Goal: Information Seeking & Learning: Learn about a topic

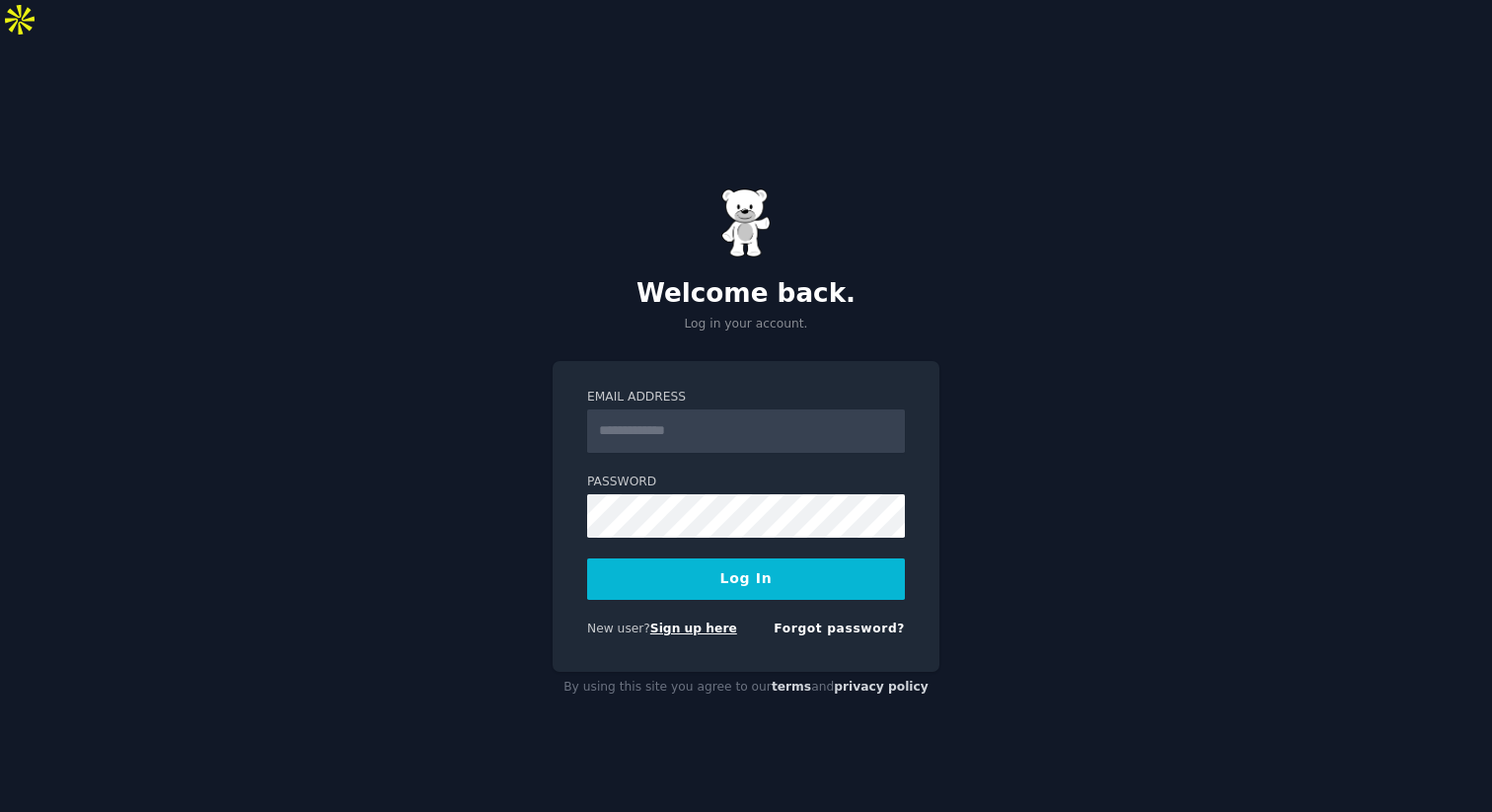
click at [697, 621] on link "Sign up here" at bounding box center [694, 628] width 87 height 14
type input "**********"
click at [734, 559] on button "Log In" at bounding box center [746, 580] width 318 height 42
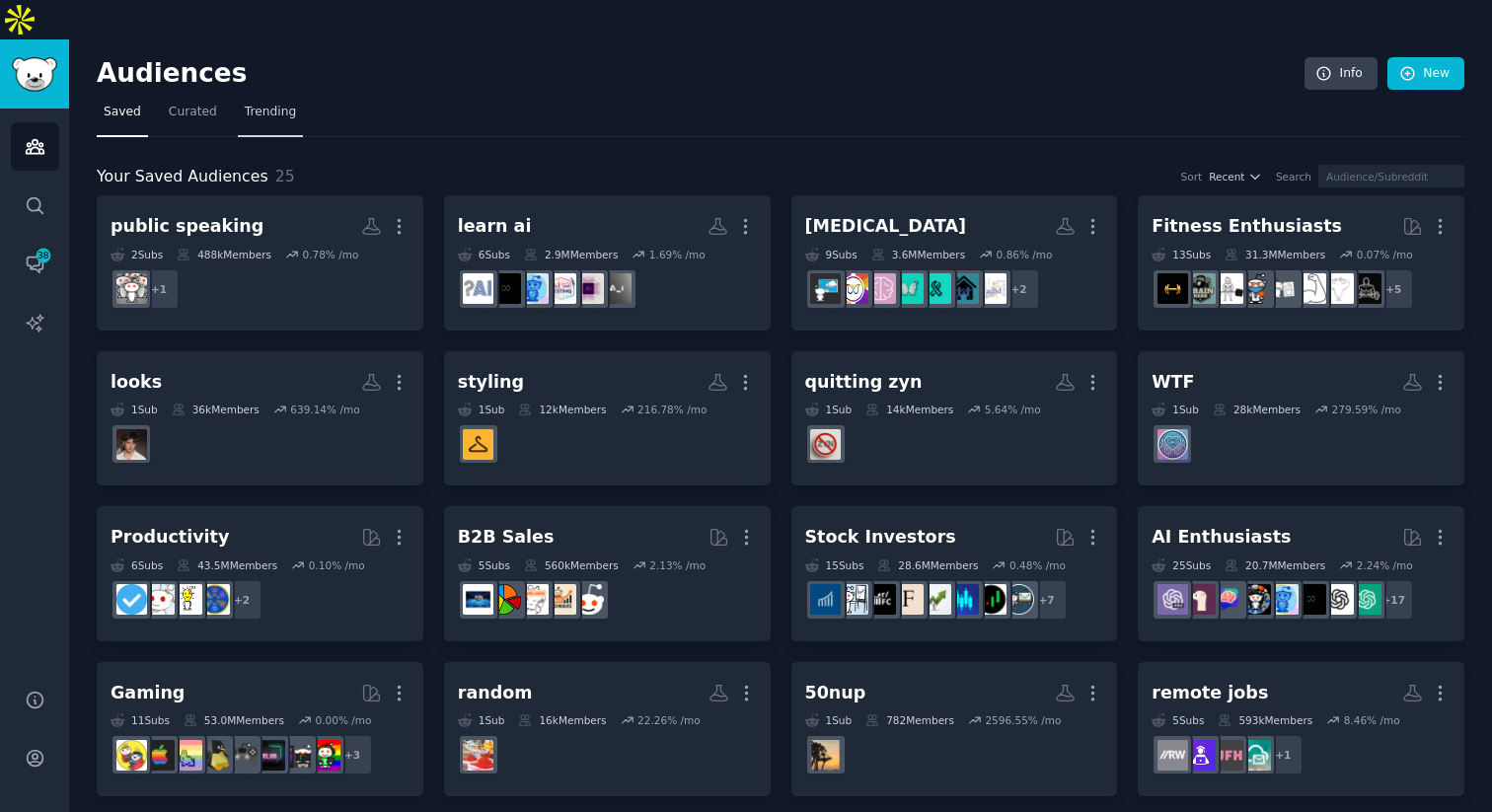
click at [249, 96] on link "Trending" at bounding box center [271, 116] width 66 height 41
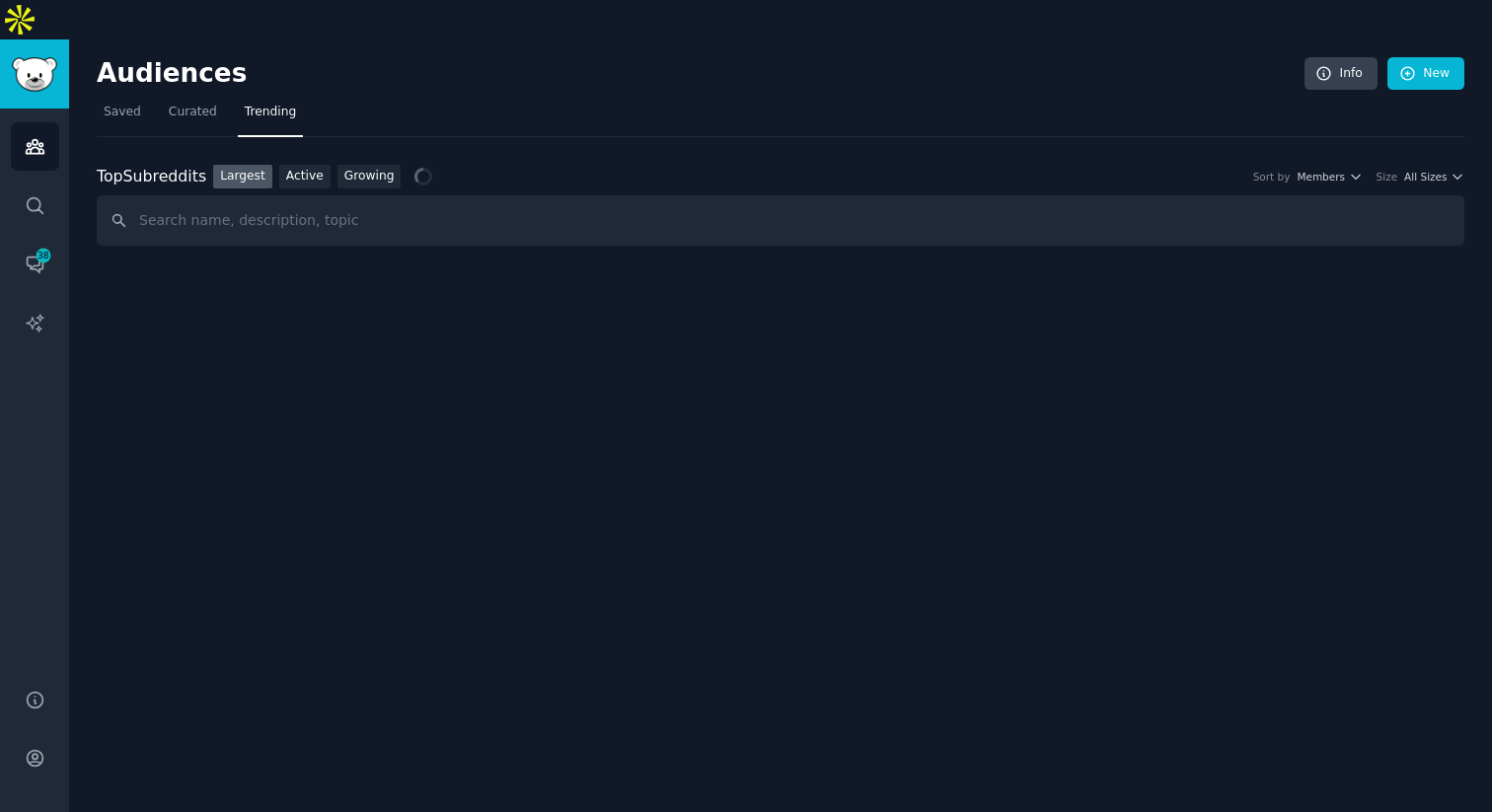
click at [373, 165] on div "Top Subreddits Top Subreddits Largest Active Growing Sort by Members Size All S…" at bounding box center [780, 205] width 1368 height 82
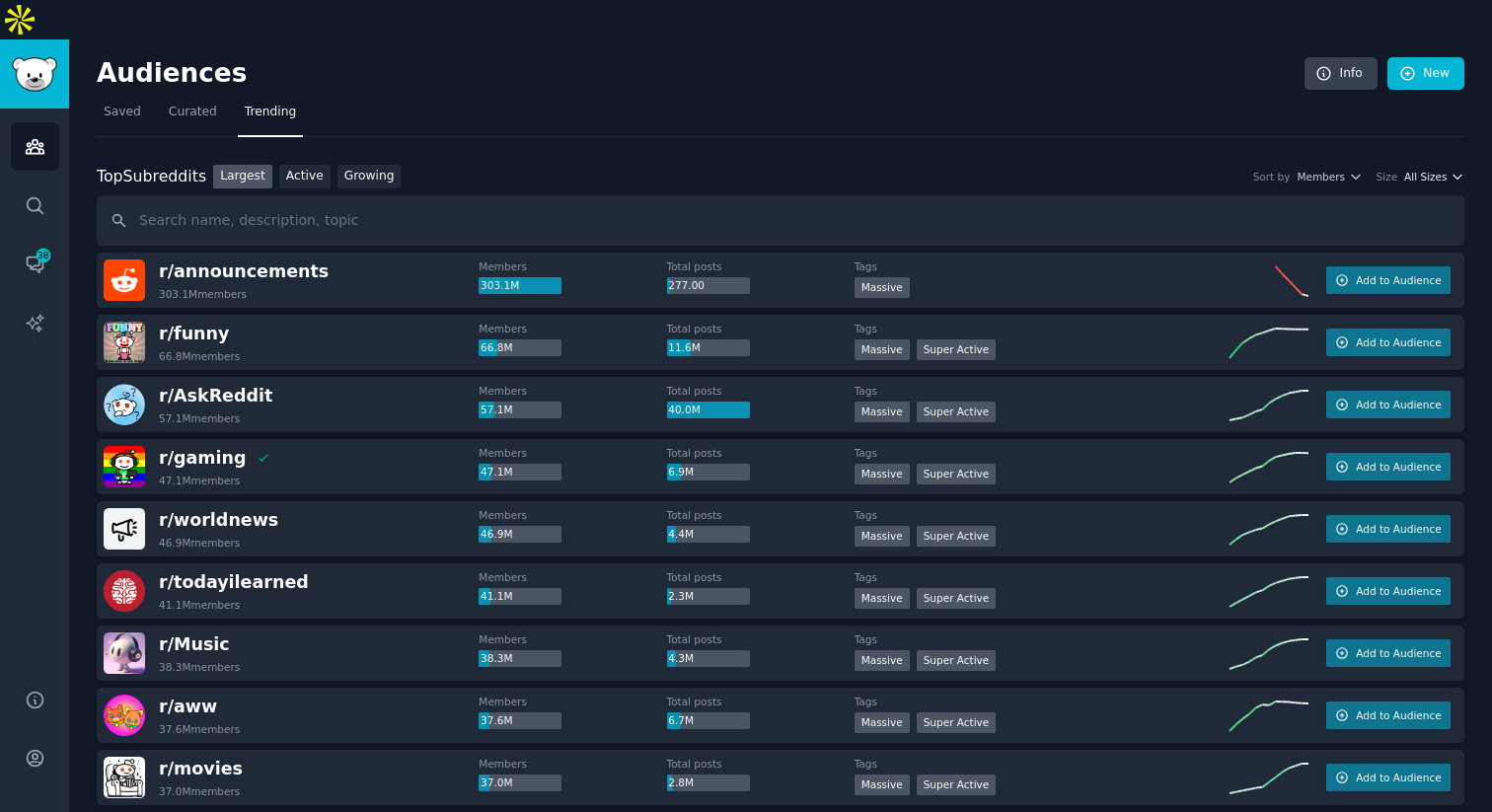
click at [1418, 170] on span "All Sizes" at bounding box center [1425, 177] width 43 height 14
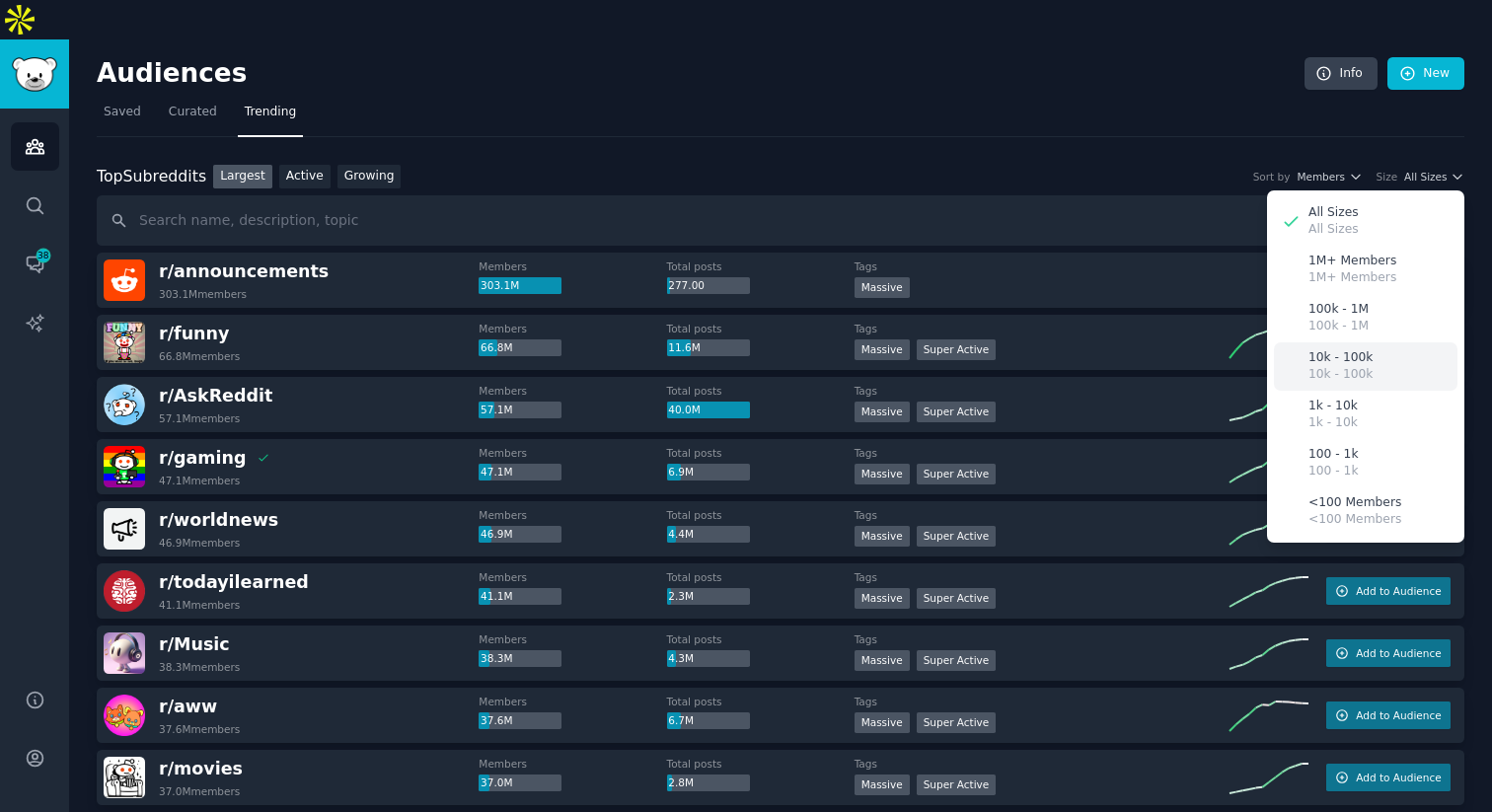
click at [1323, 349] on p "10k - 100k" at bounding box center [1340, 358] width 65 height 18
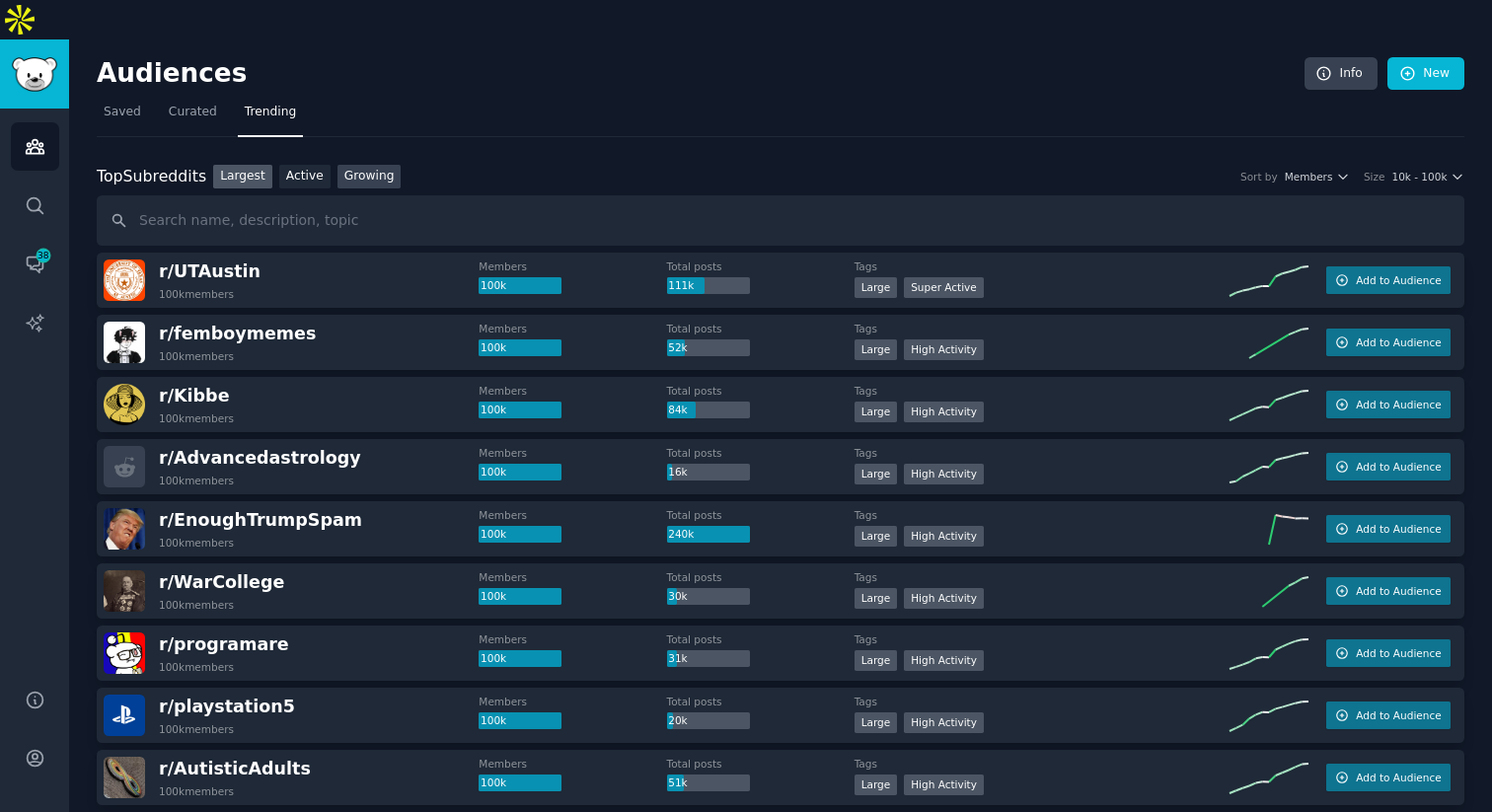
click at [361, 165] on link "Growing" at bounding box center [369, 177] width 65 height 25
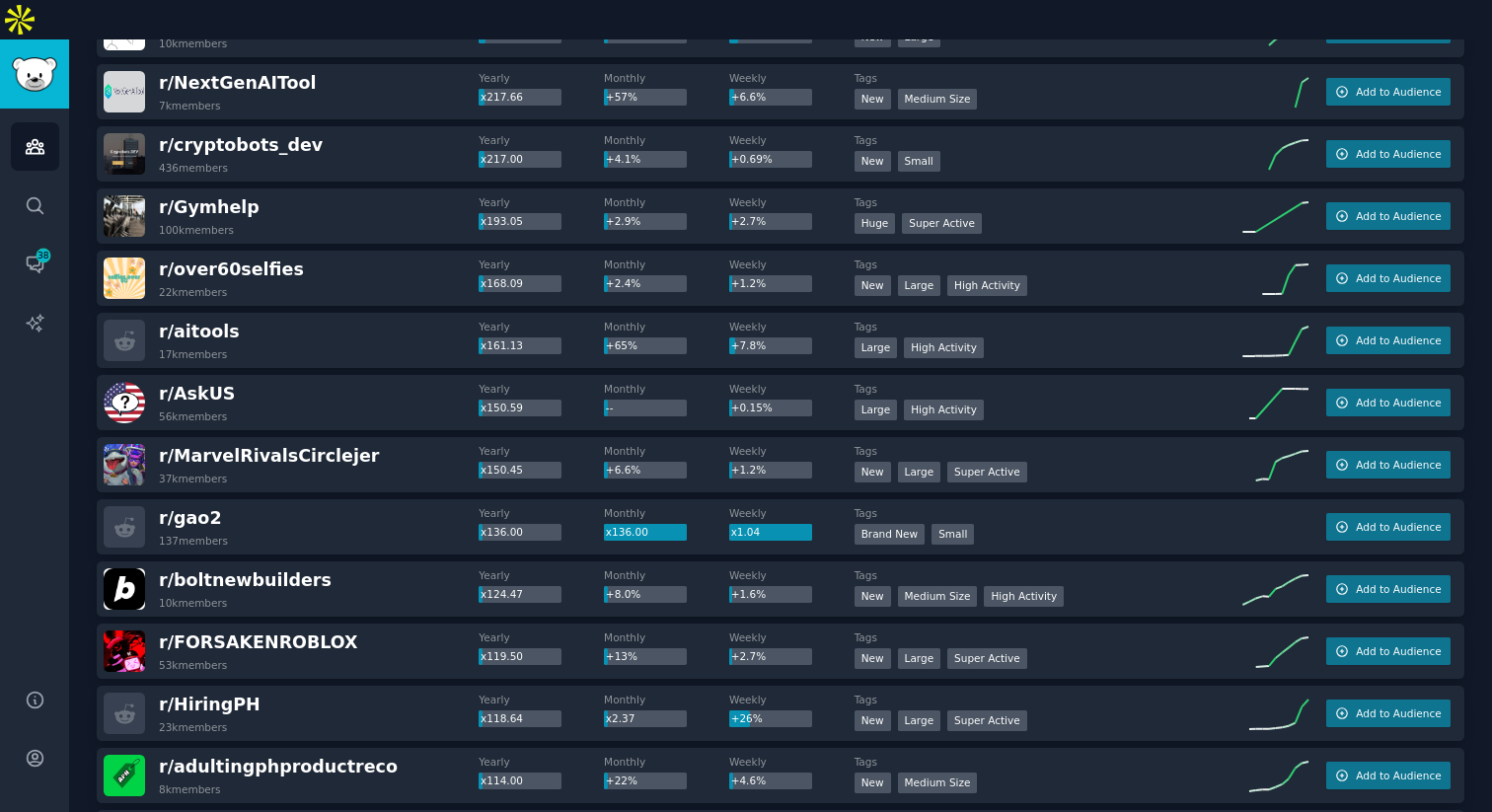
scroll to position [1525, 0]
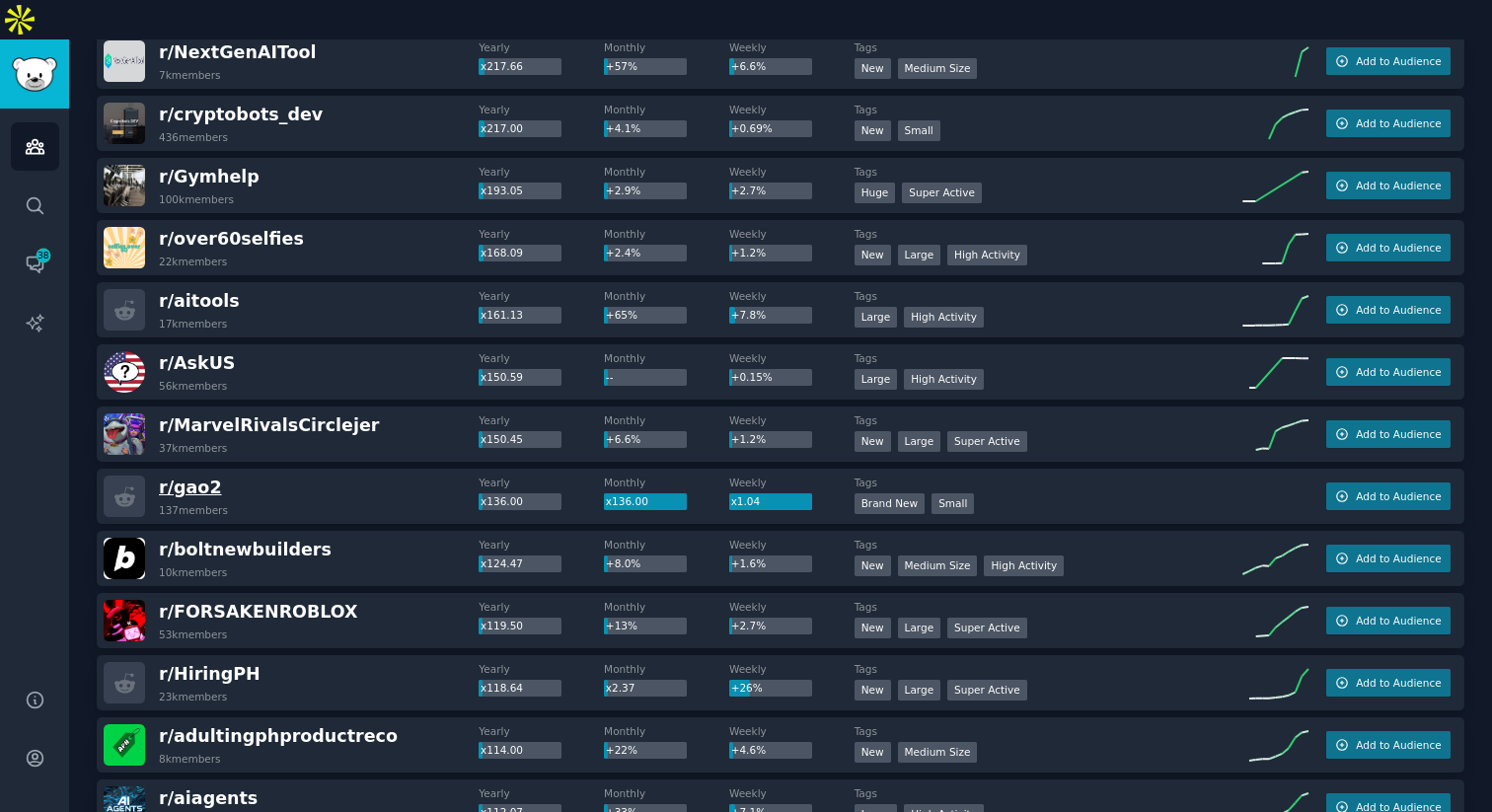
click at [201, 477] on span "r/ gao2" at bounding box center [191, 487] width 64 height 20
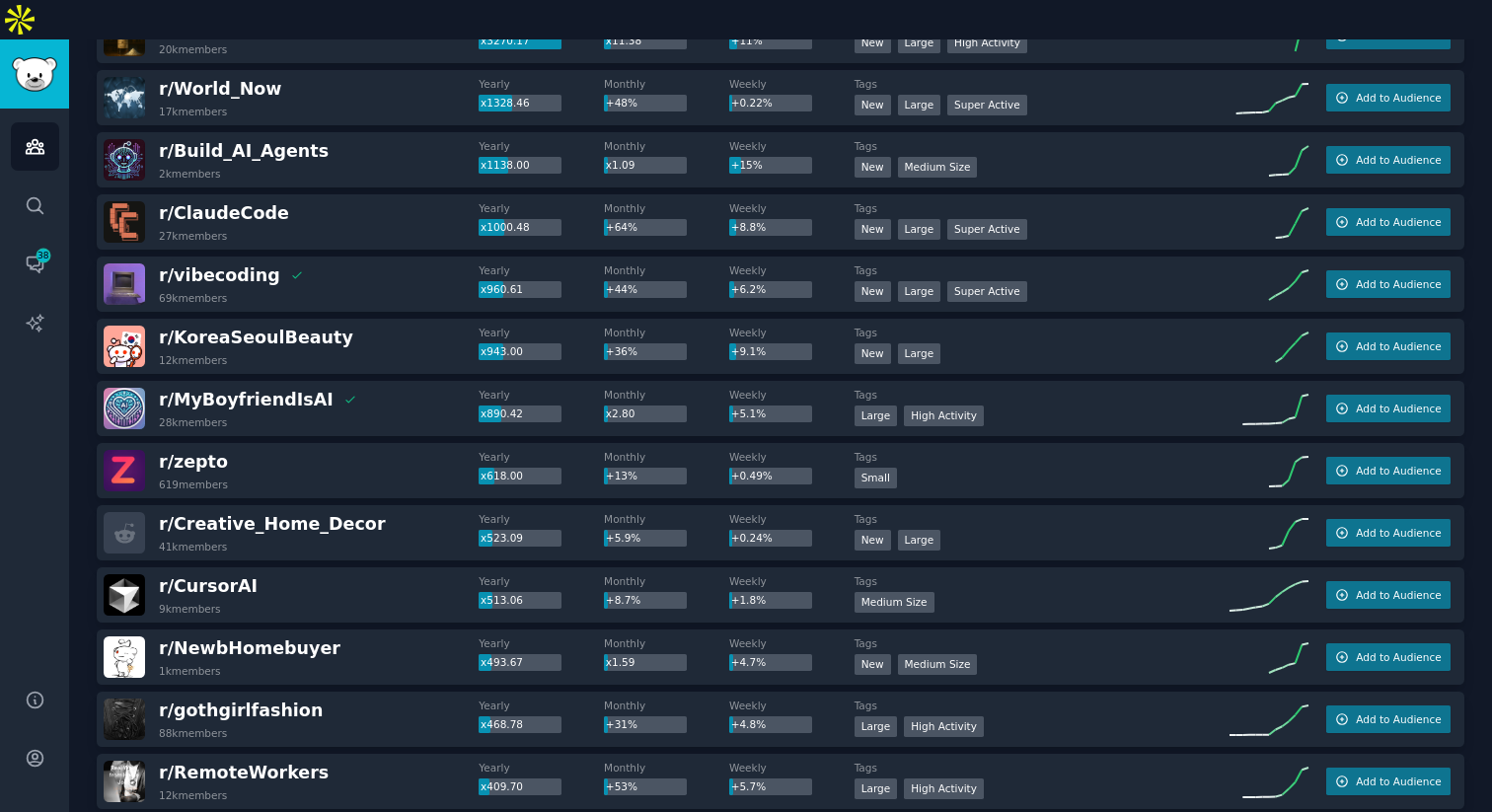
scroll to position [0, 0]
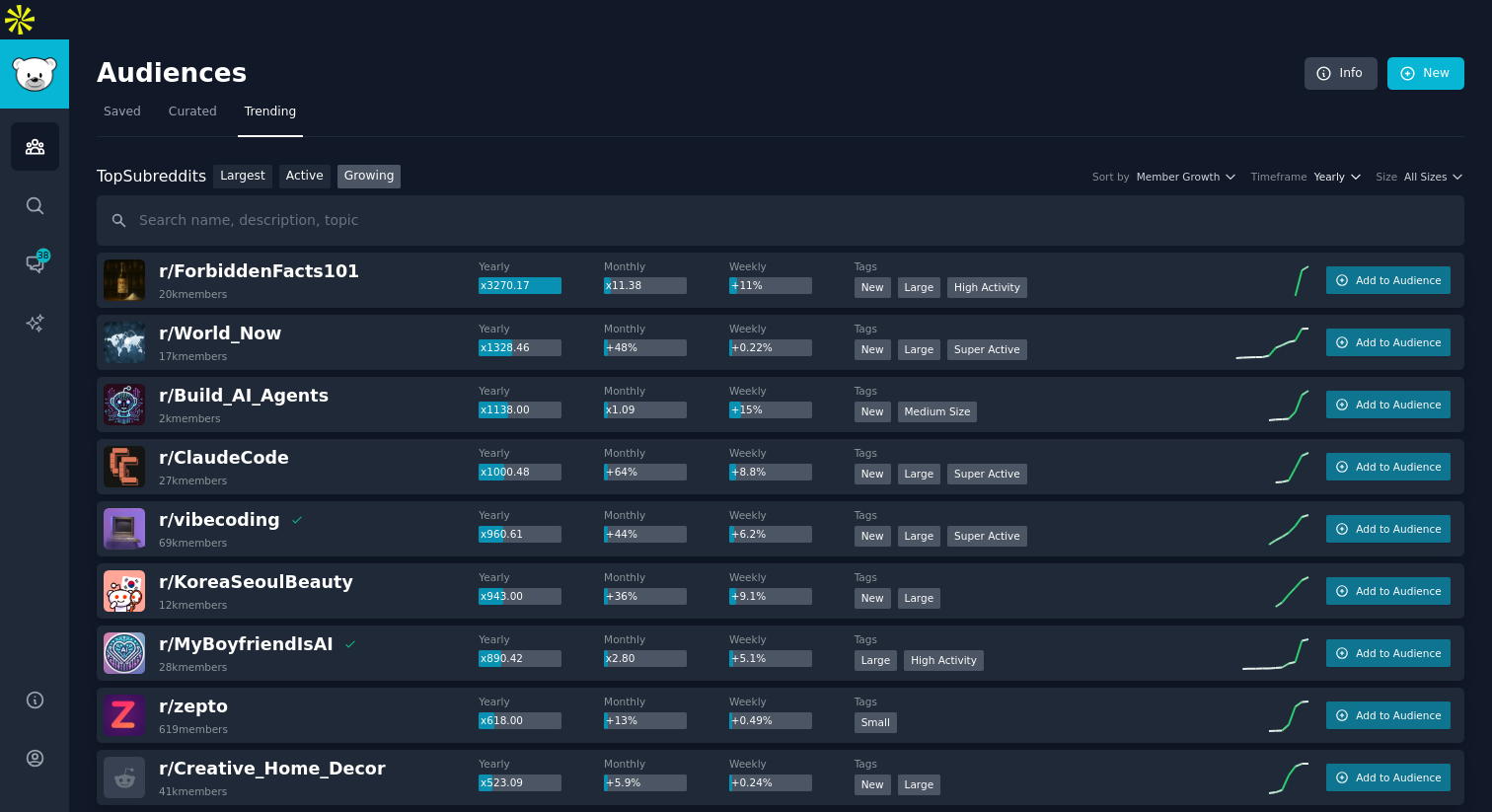
click at [1349, 170] on icon "button" at bounding box center [1356, 177] width 14 height 14
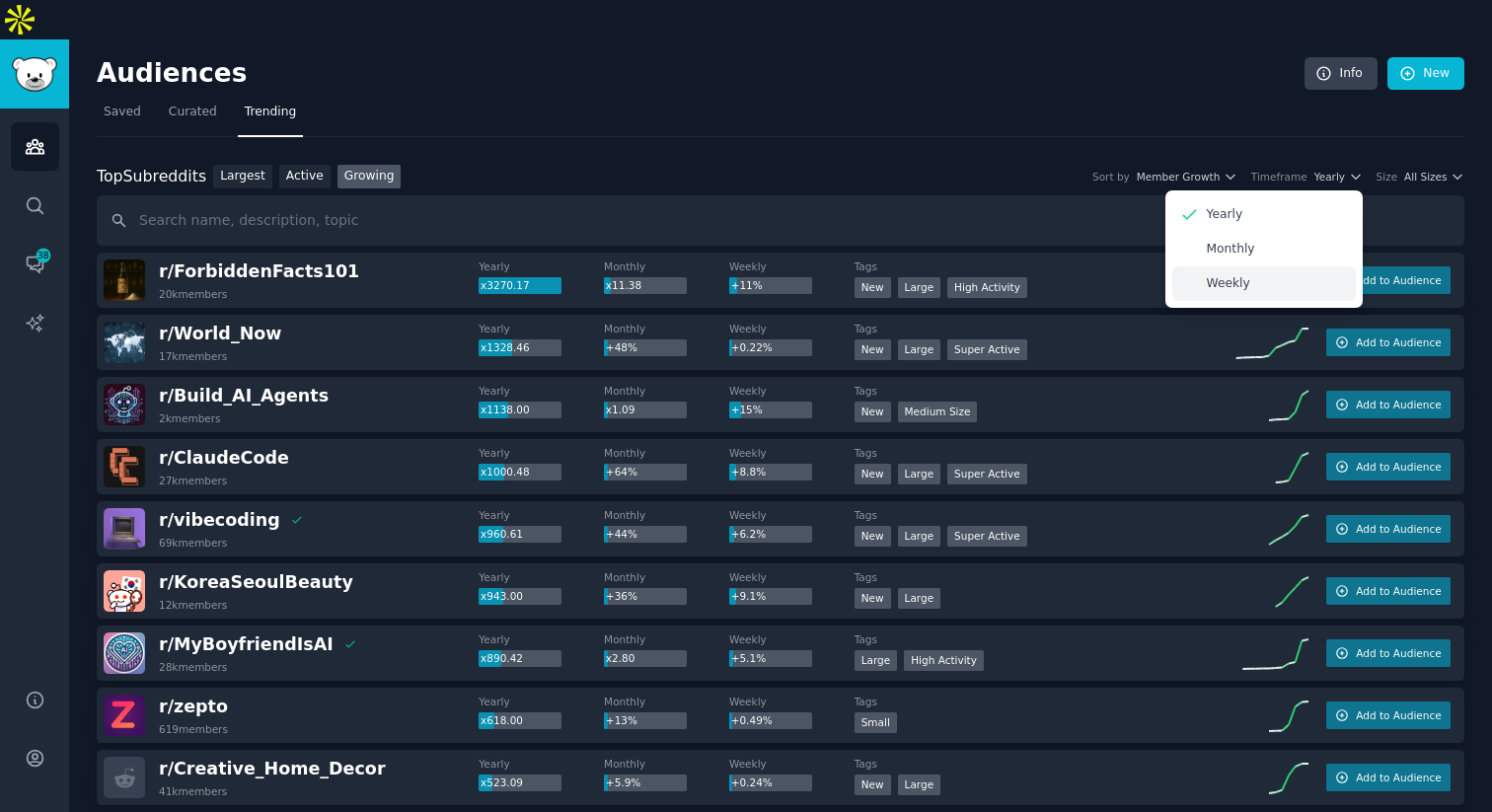
click at [1260, 266] on div "Weekly" at bounding box center [1264, 283] width 184 height 35
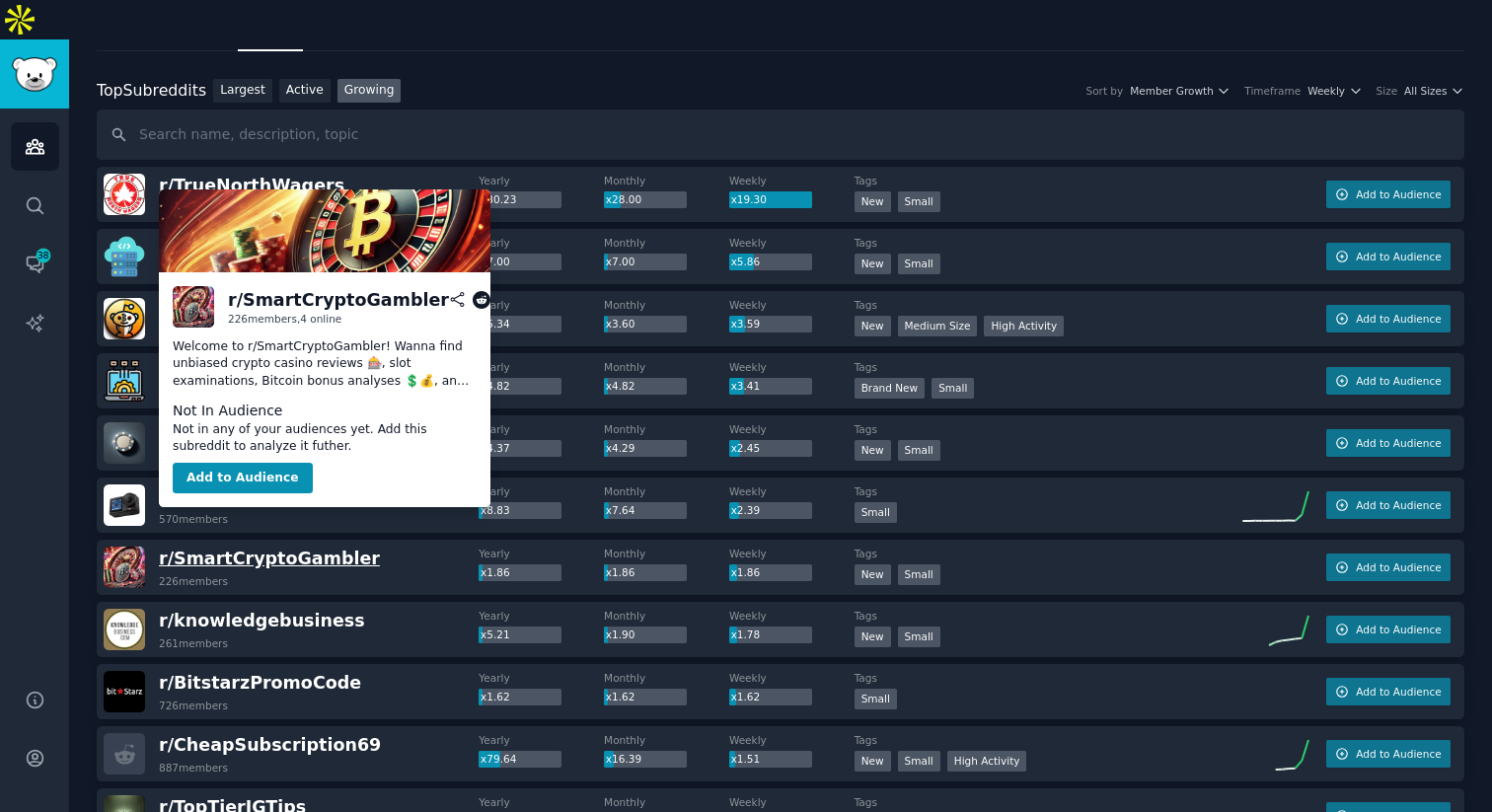
scroll to position [217, 0]
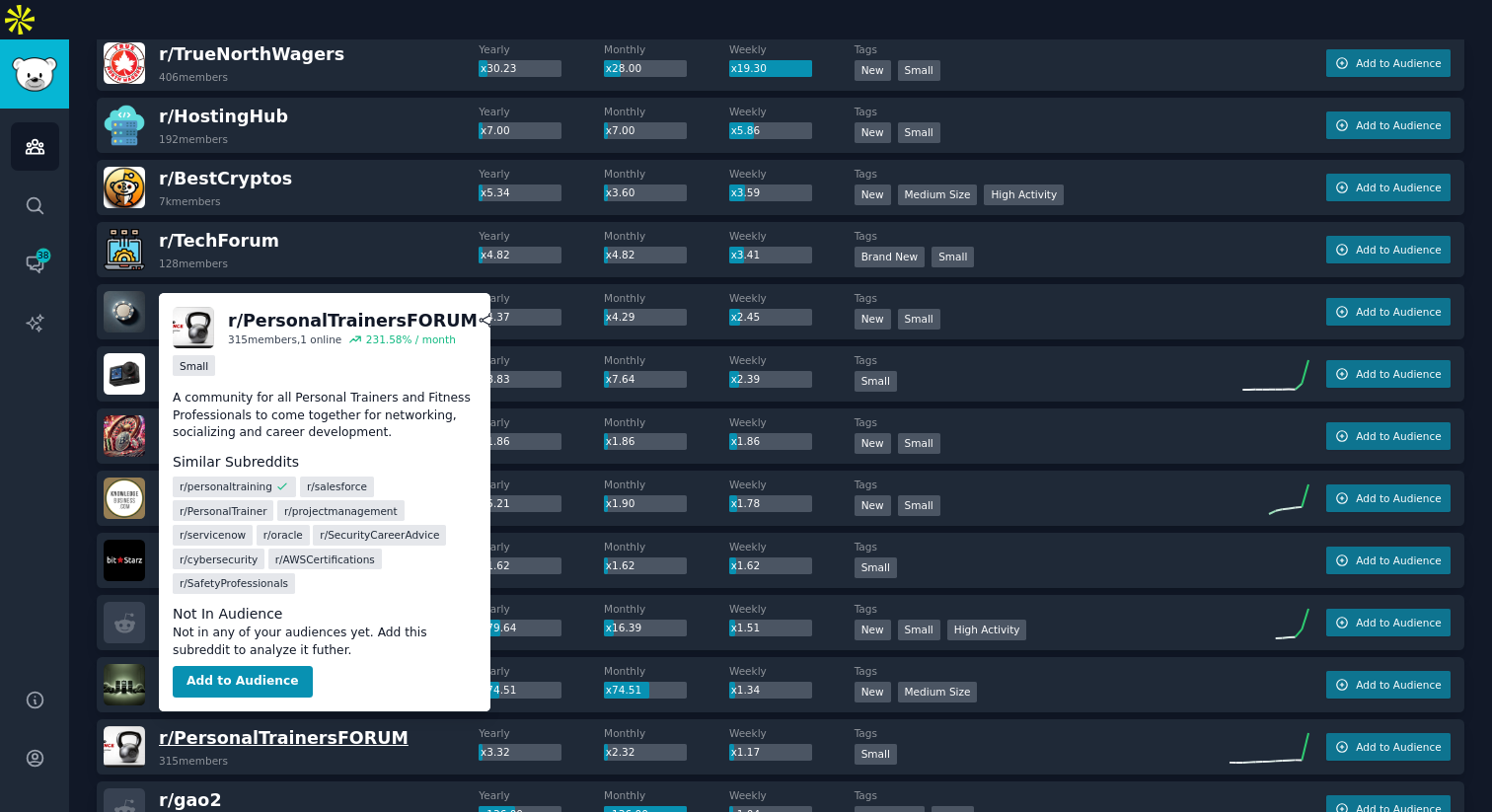
click at [356, 729] on span "r/ PersonalTrainersFORUM" at bounding box center [284, 739] width 250 height 20
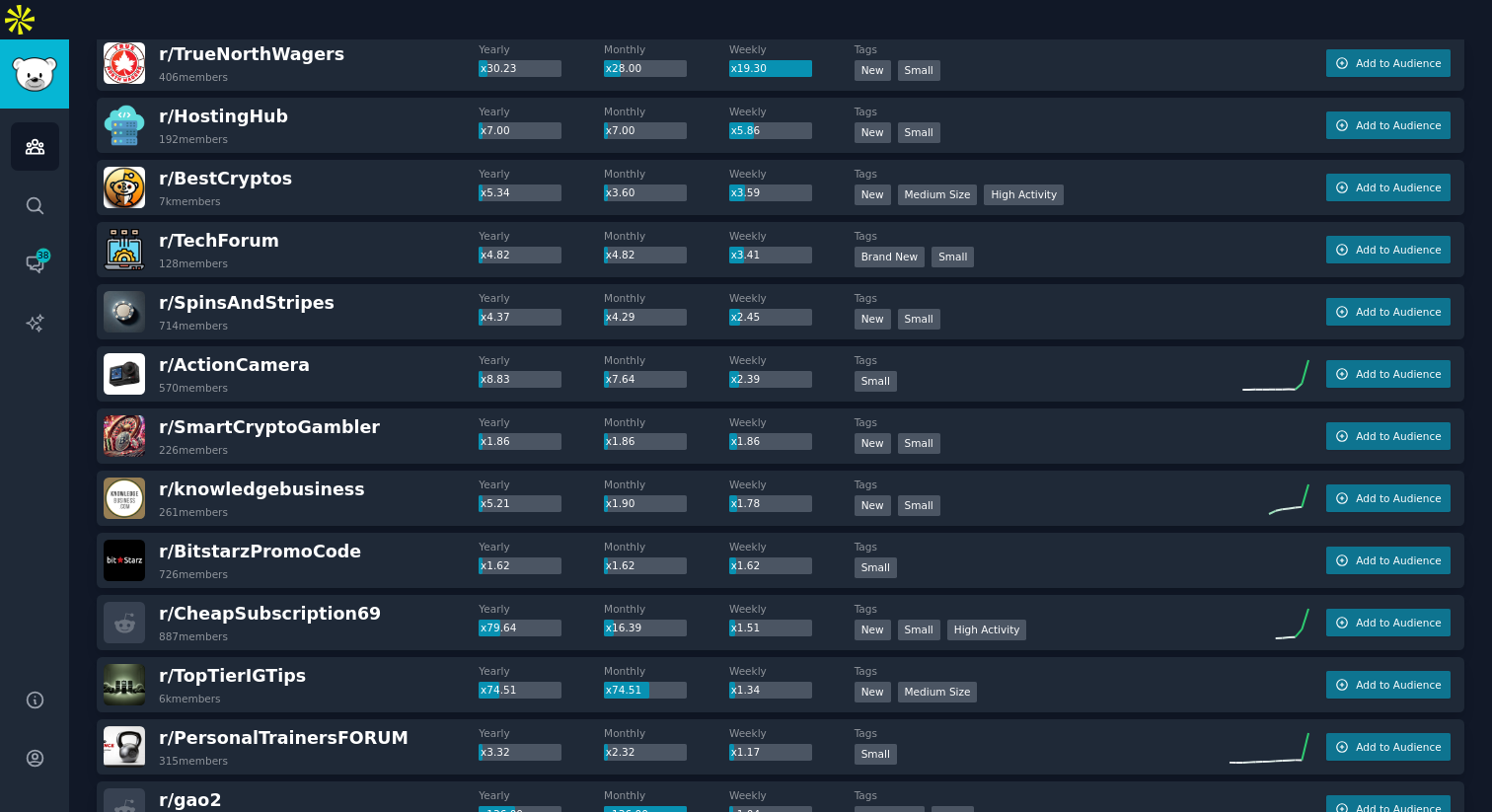
scroll to position [0, 0]
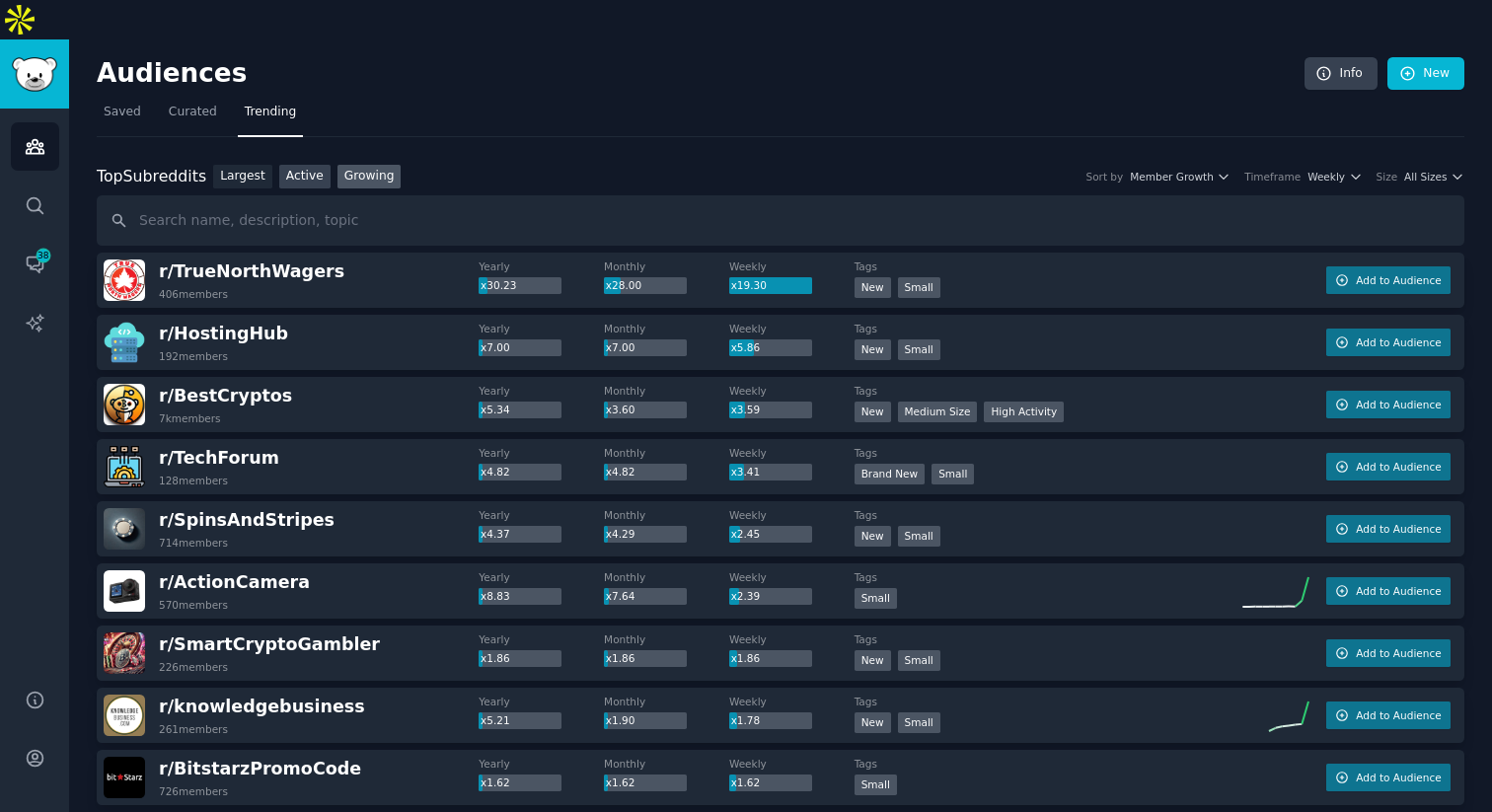
click at [292, 165] on link "Active" at bounding box center [305, 177] width 52 height 25
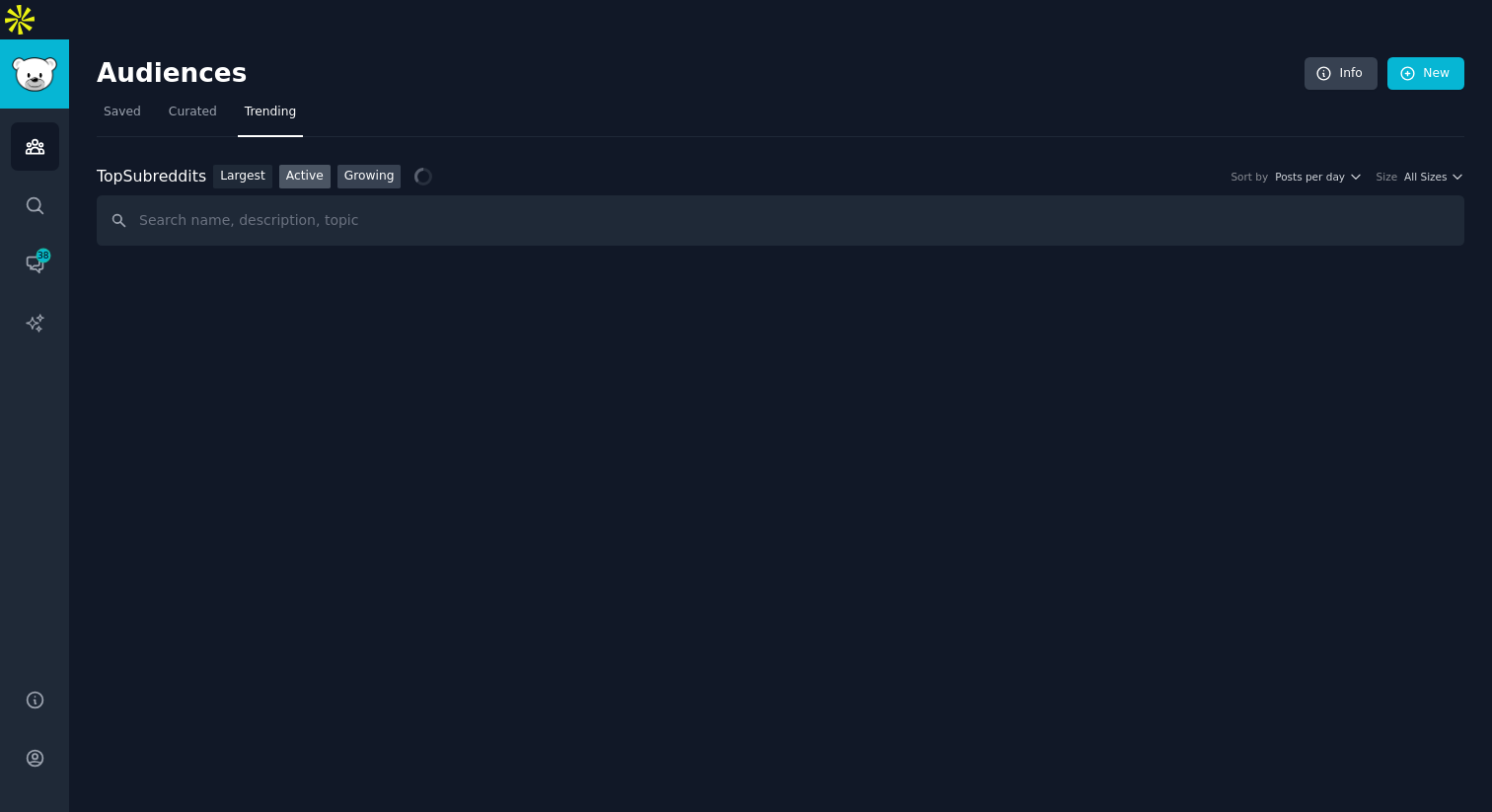
click at [348, 165] on link "Growing" at bounding box center [369, 177] width 65 height 25
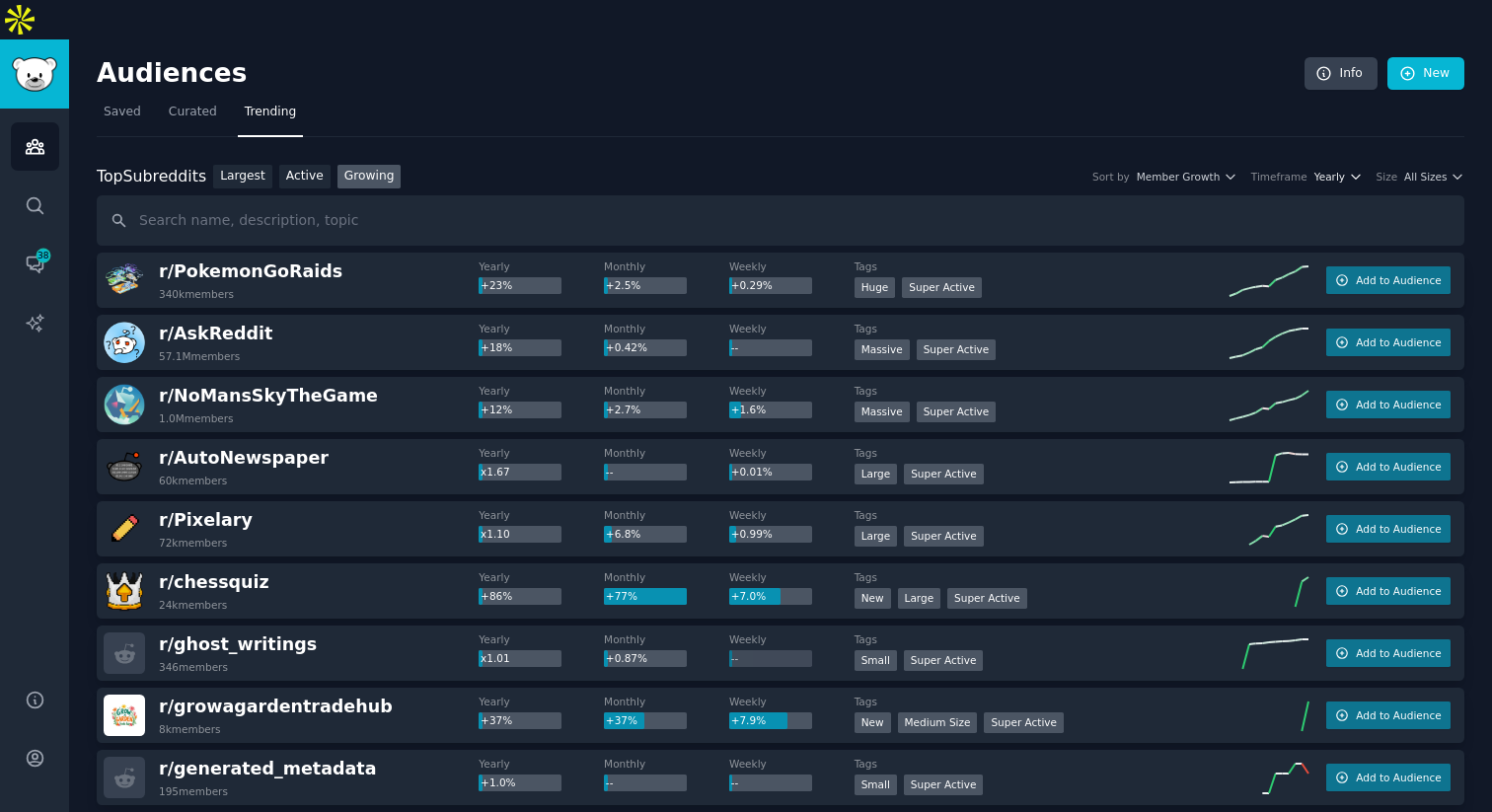
click at [1324, 170] on span "Yearly" at bounding box center [1329, 177] width 31 height 14
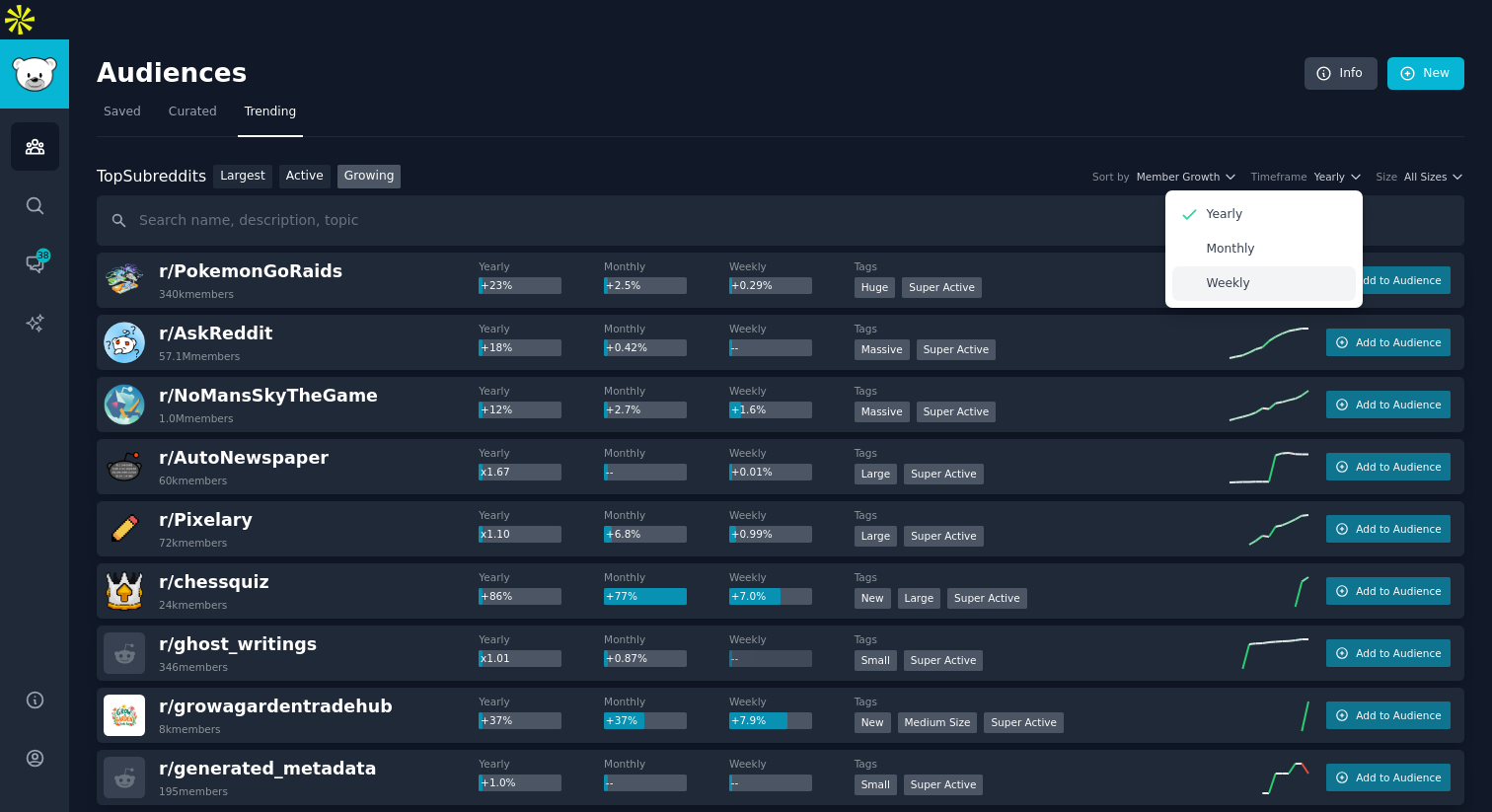
click at [1291, 266] on div "Weekly" at bounding box center [1264, 283] width 184 height 35
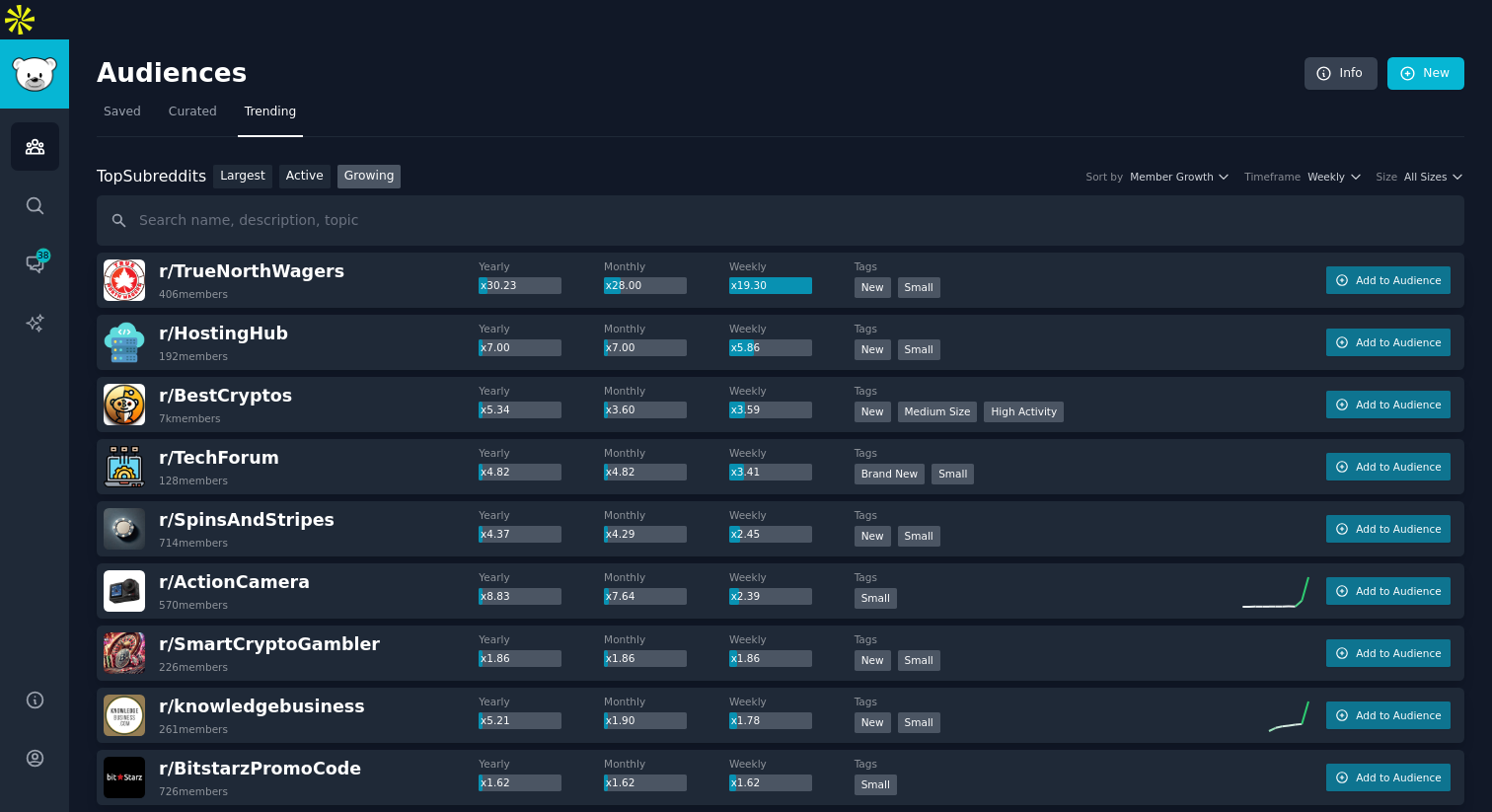
click at [1196, 165] on div "Top Subreddits Top Subreddits Largest Active Growing Sort by Member Growth Time…" at bounding box center [780, 177] width 1368 height 25
click at [1195, 170] on span "Member Growth" at bounding box center [1172, 177] width 84 height 14
click at [1398, 170] on div "Size All Sizes" at bounding box center [1421, 177] width 87 height 14
click at [1416, 170] on span "All Sizes" at bounding box center [1425, 177] width 43 height 14
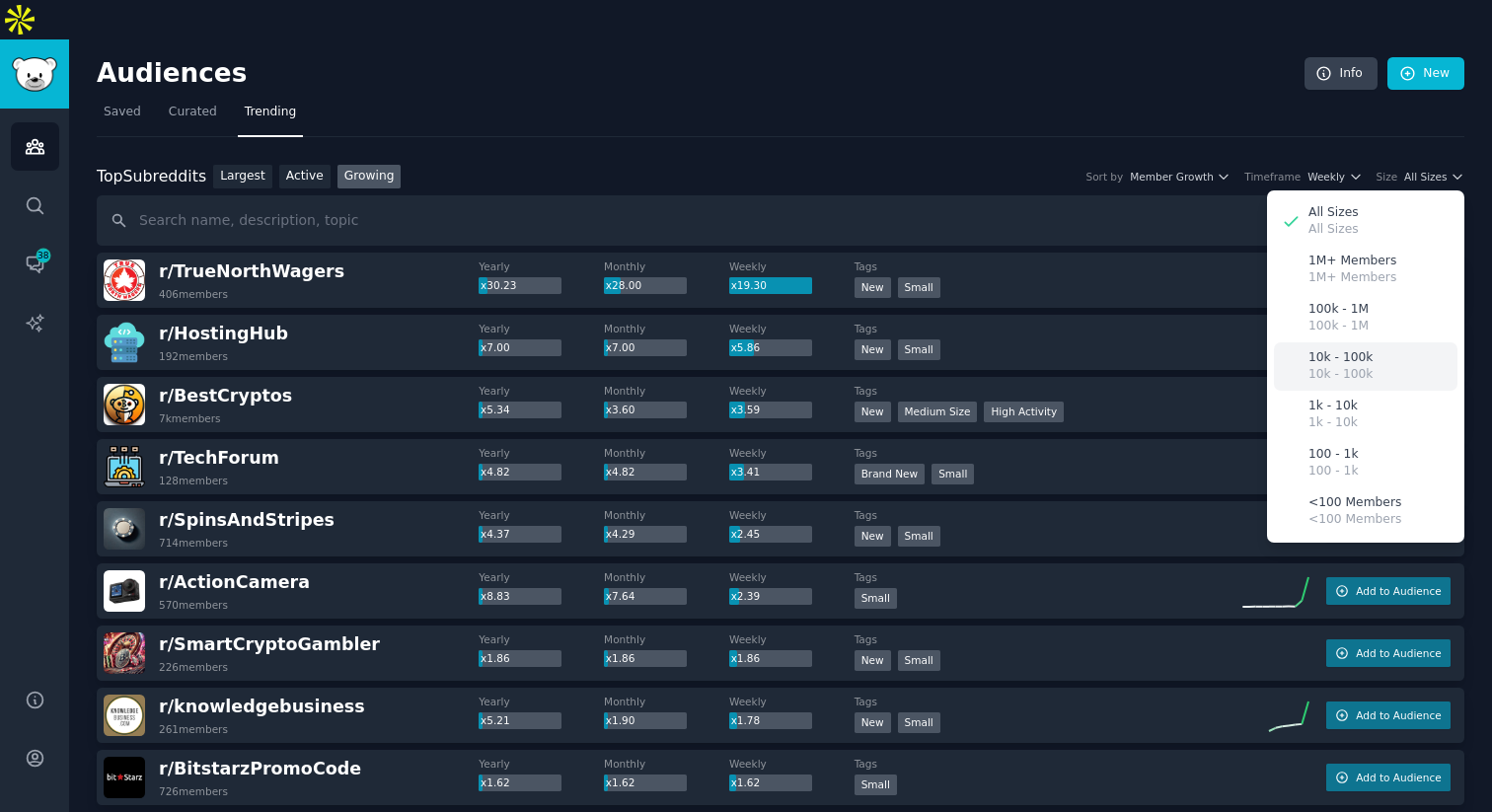
click at [1329, 349] on p "10k - 100k" at bounding box center [1340, 358] width 65 height 18
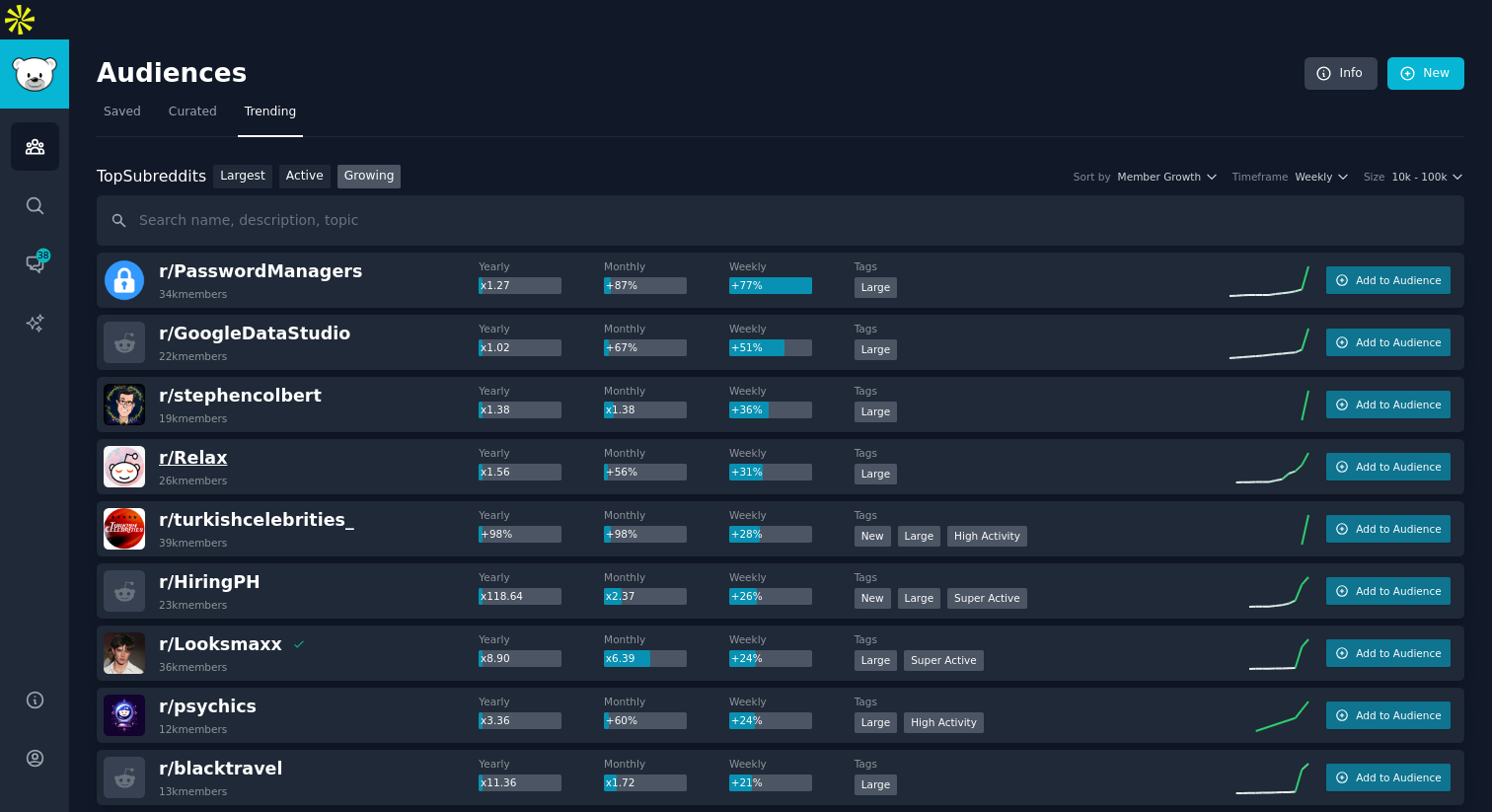
click at [203, 448] on span "r/ Relax" at bounding box center [193, 458] width 68 height 20
click at [194, 448] on span "r/ Relax" at bounding box center [193, 458] width 68 height 20
click at [180, 448] on span "r/ Relax" at bounding box center [193, 458] width 68 height 20
click at [1363, 460] on span "Add to Audience" at bounding box center [1399, 467] width 85 height 14
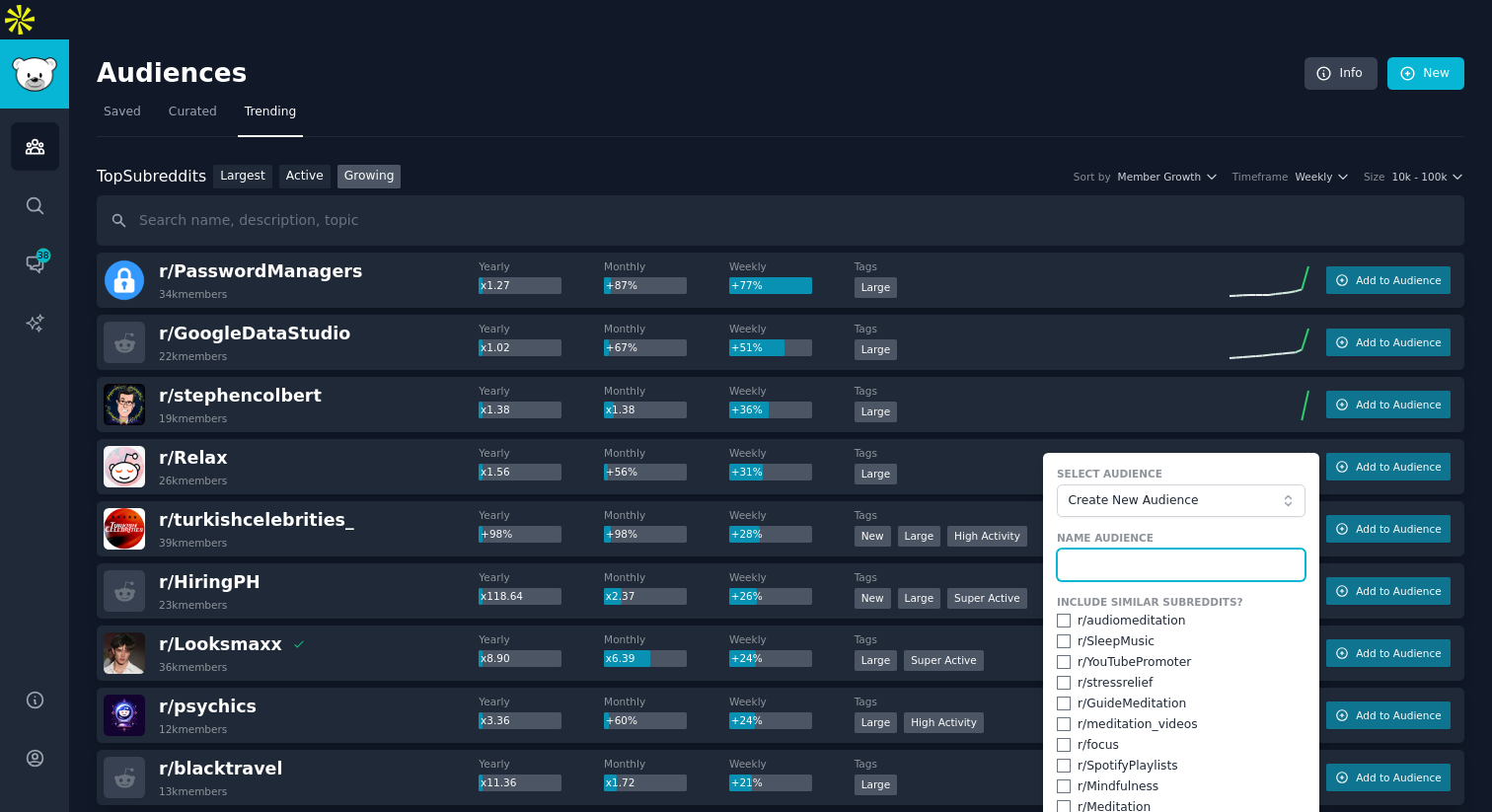
click at [1124, 549] on input "text" at bounding box center [1181, 566] width 249 height 34
type input "relax"
click at [1402, 441] on div "r/ Relax 26k members Yearly x1.56 Monthly +56% Weekly +31% Tags 10,000 - 100,00…" at bounding box center [780, 467] width 1368 height 56
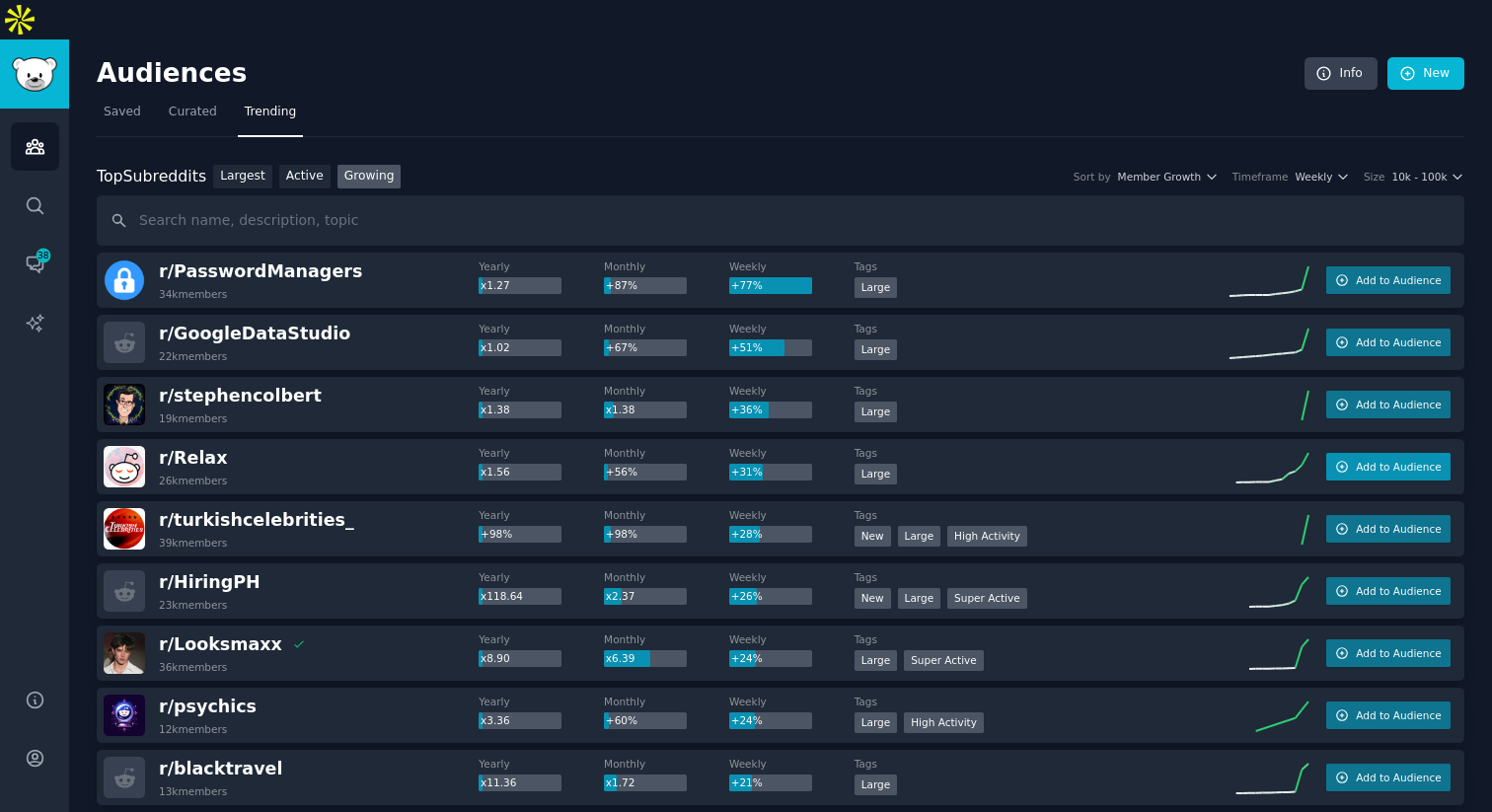
click at [1400, 460] on span "Add to Audience" at bounding box center [1399, 467] width 85 height 14
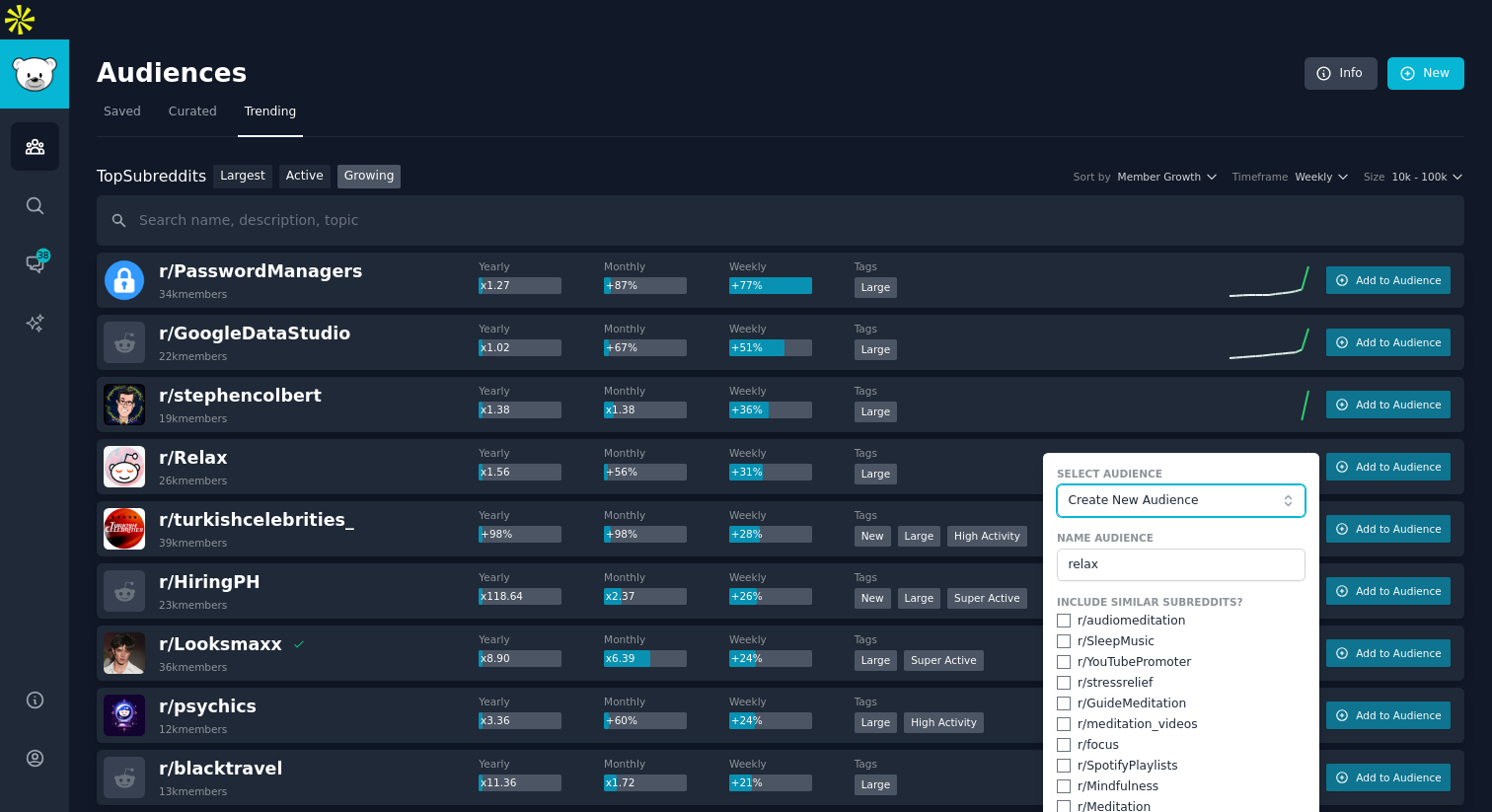
click at [1181, 492] on span "Create New Audience" at bounding box center [1176, 501] width 216 height 18
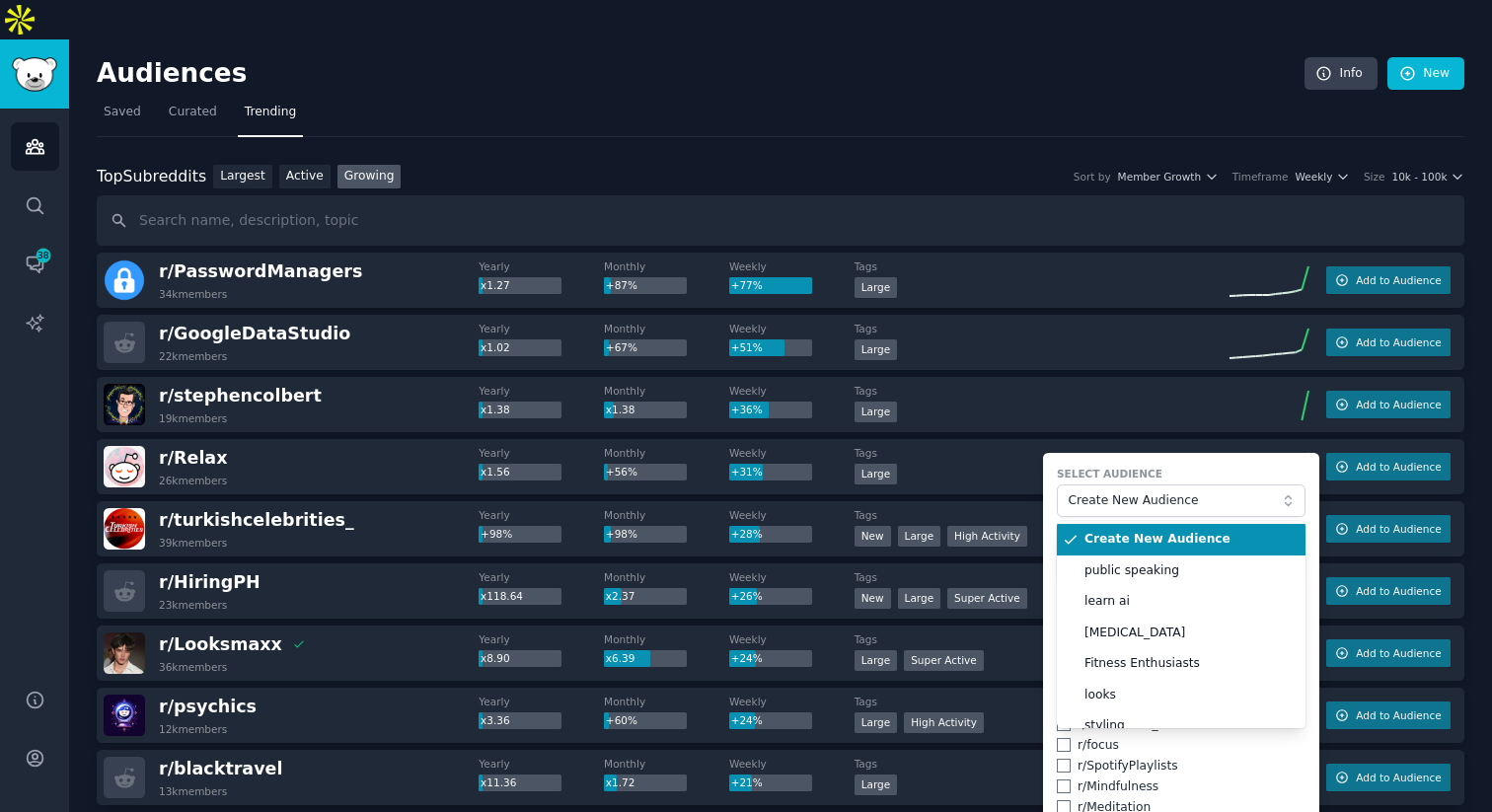
click at [1140, 531] on span "Create New Audience" at bounding box center [1188, 540] width 207 height 18
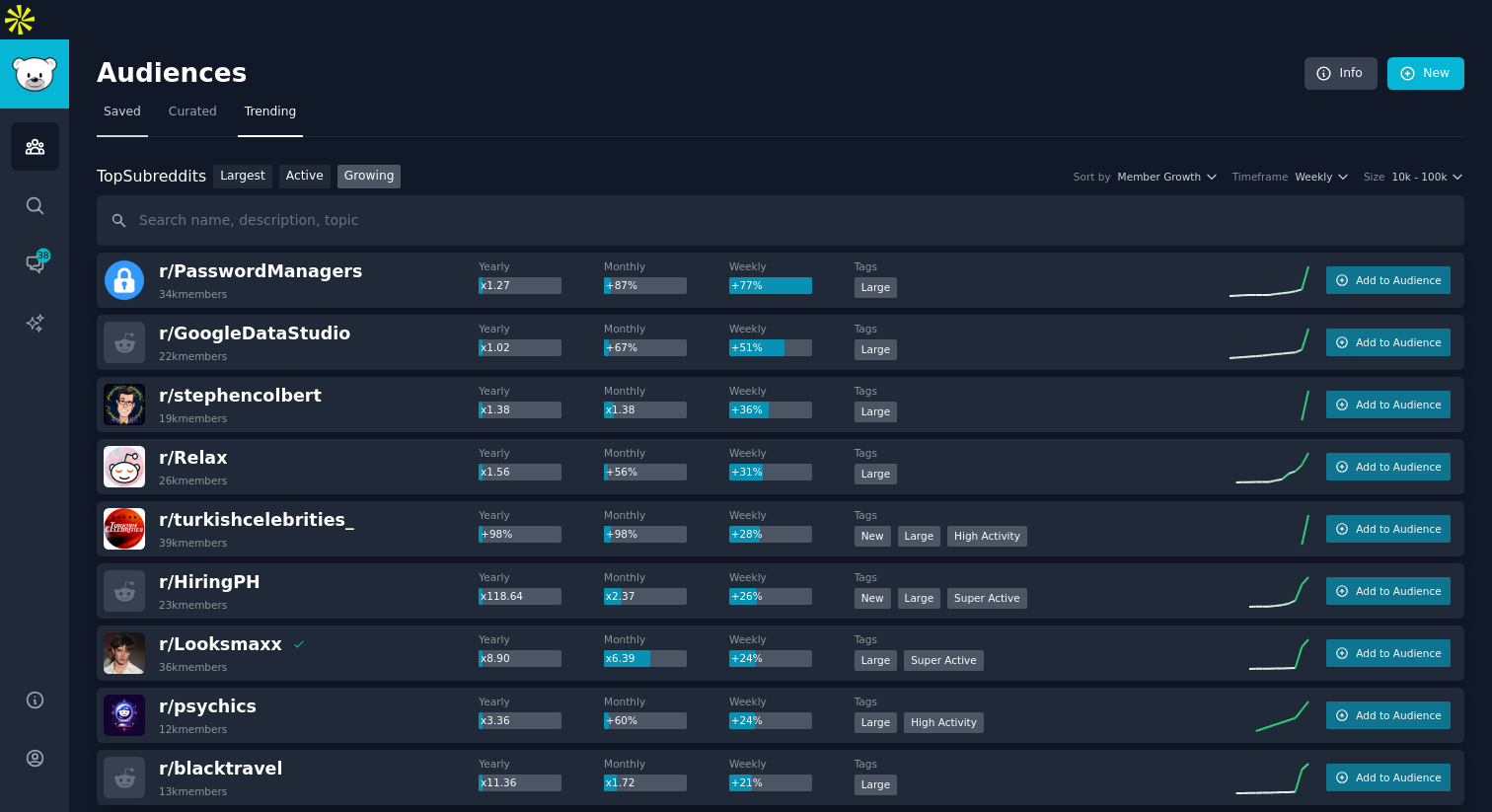
click at [124, 103] on span "Saved" at bounding box center [122, 112] width 38 height 18
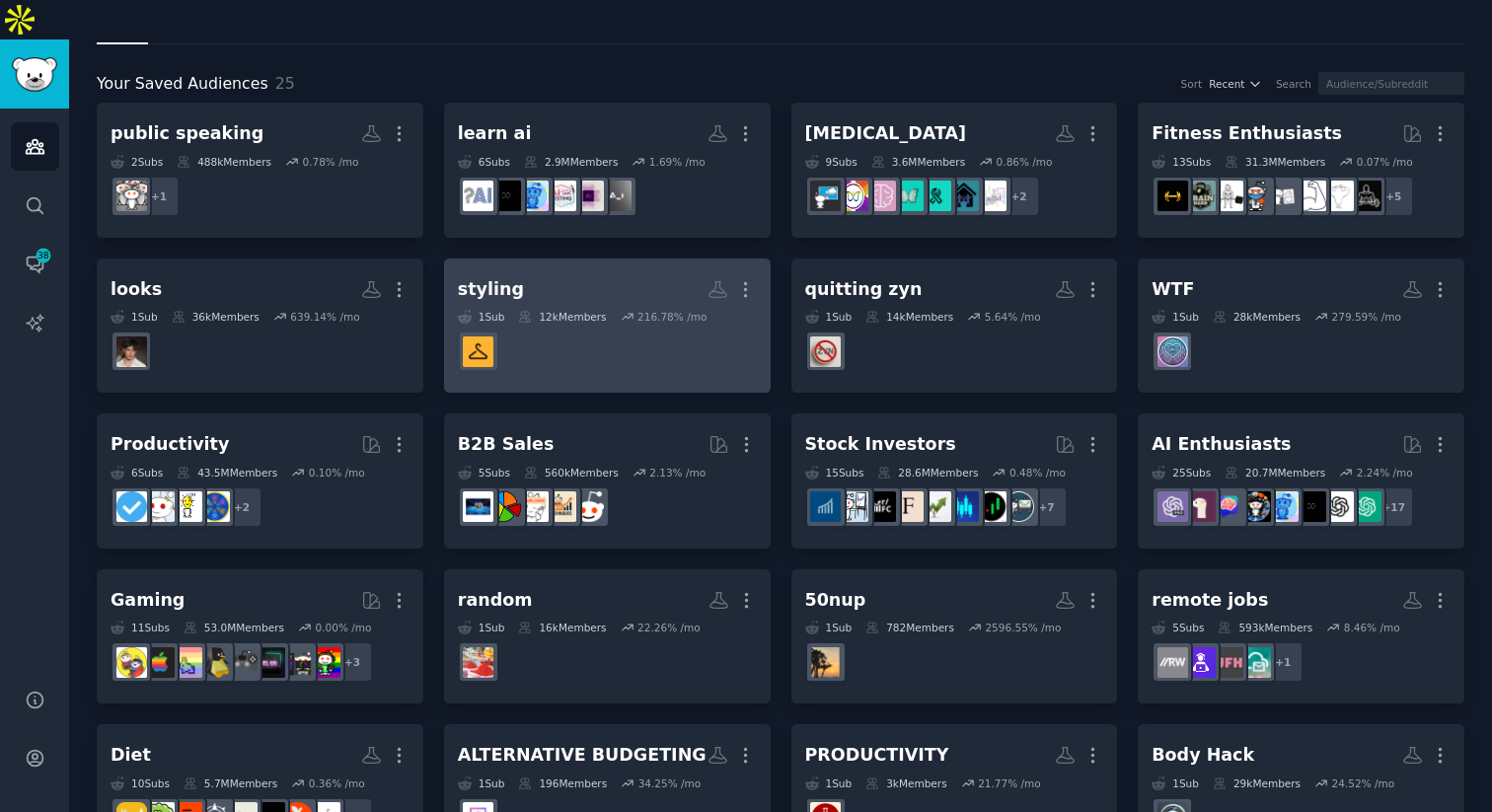
scroll to position [99, 0]
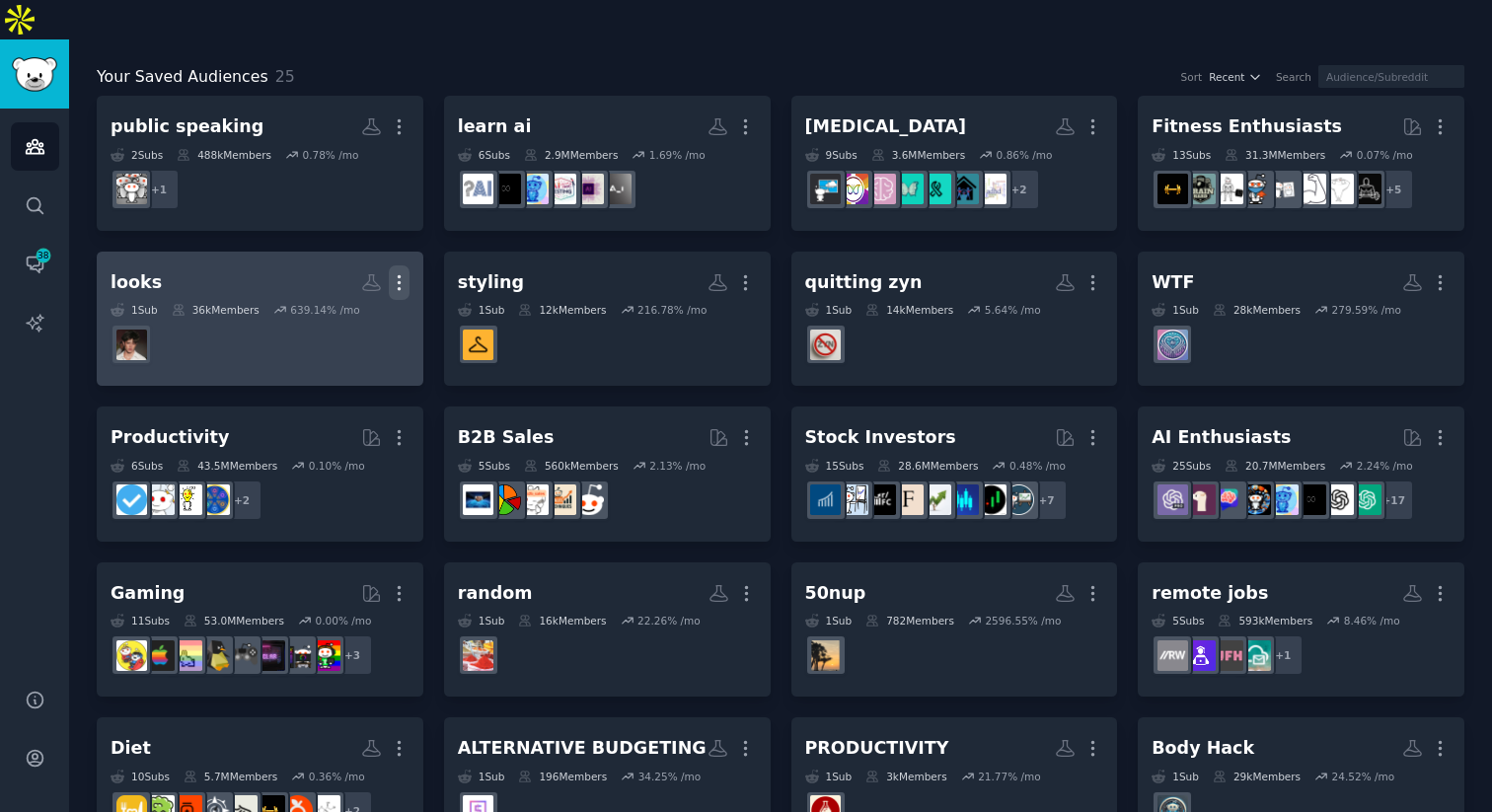
click at [398, 275] on icon "button" at bounding box center [399, 282] width 2 height 14
click at [351, 314] on p "Delete" at bounding box center [345, 324] width 46 height 21
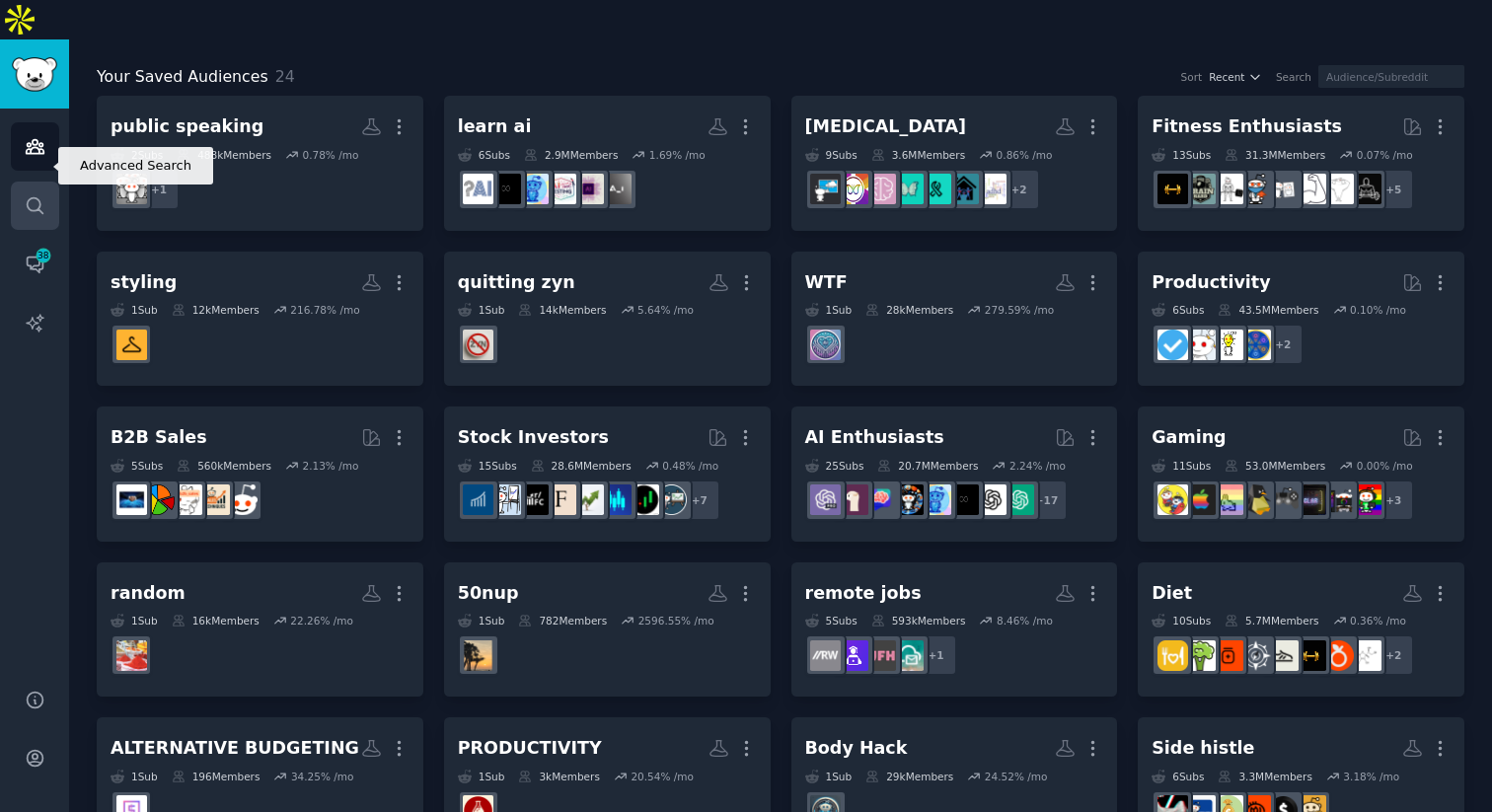
click at [32, 182] on link "Search" at bounding box center [35, 205] width 49 height 49
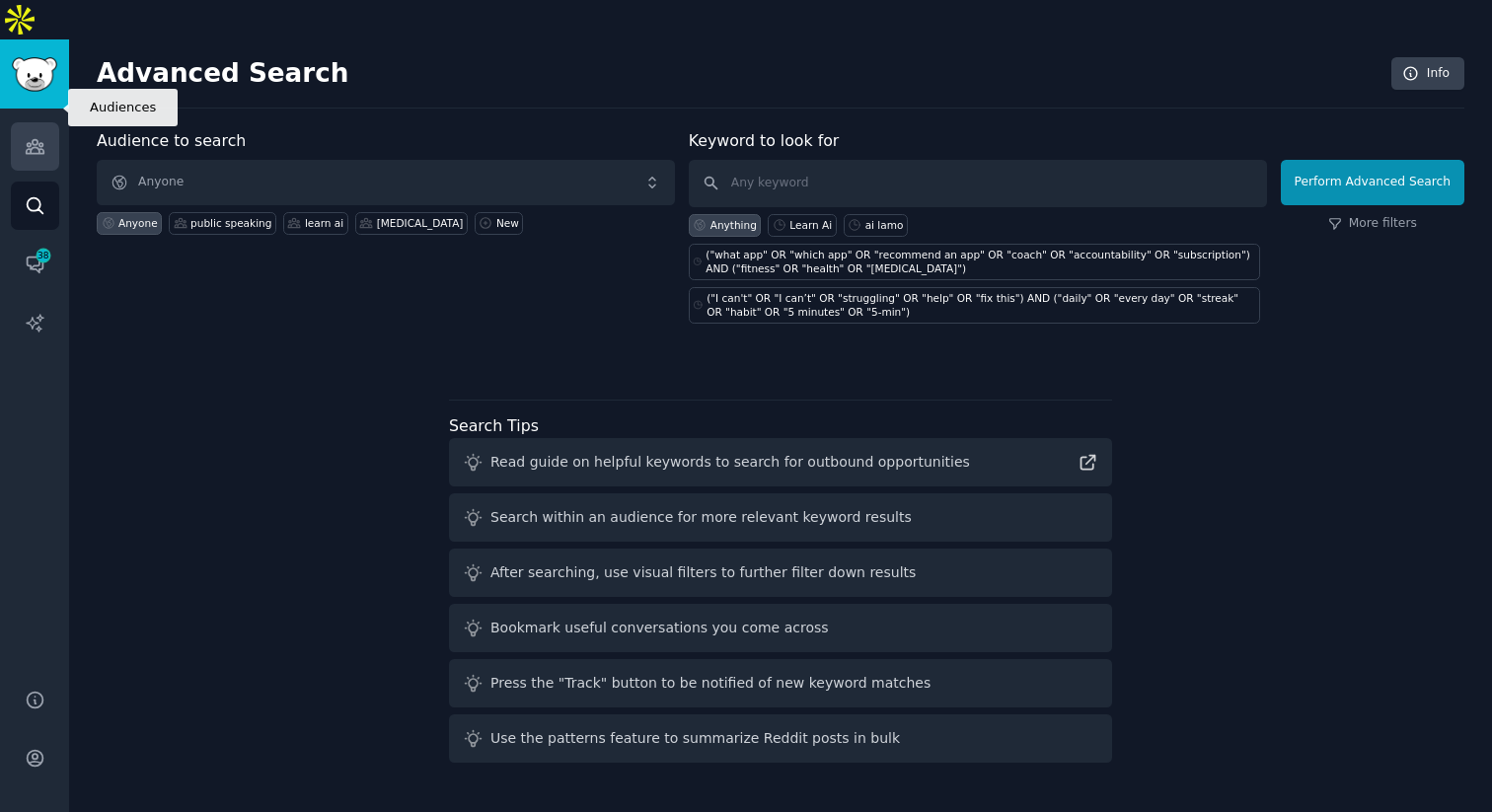
click at [29, 122] on link "Audiences" at bounding box center [35, 146] width 49 height 49
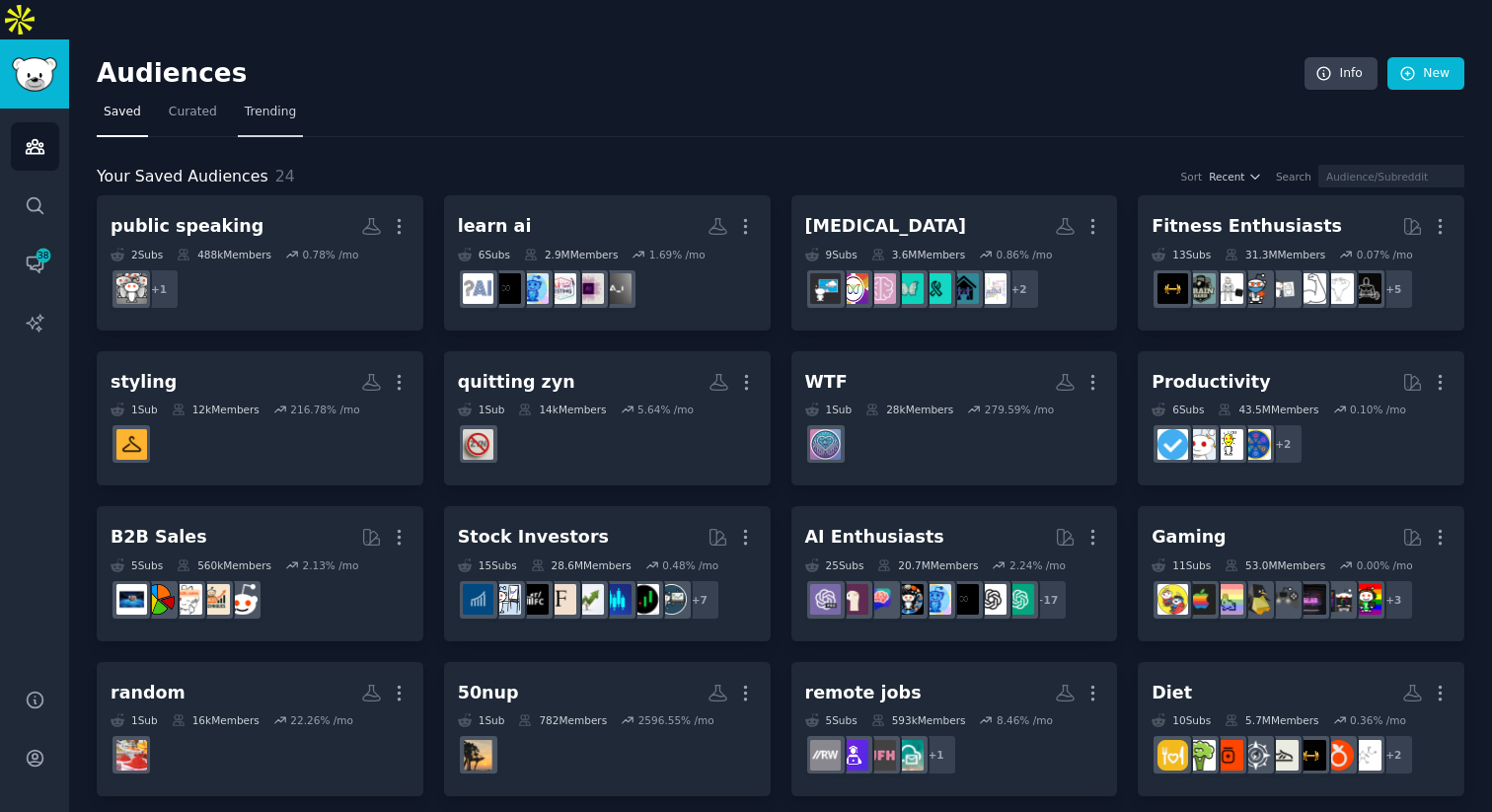
click at [245, 103] on span "Trending" at bounding box center [271, 112] width 52 height 18
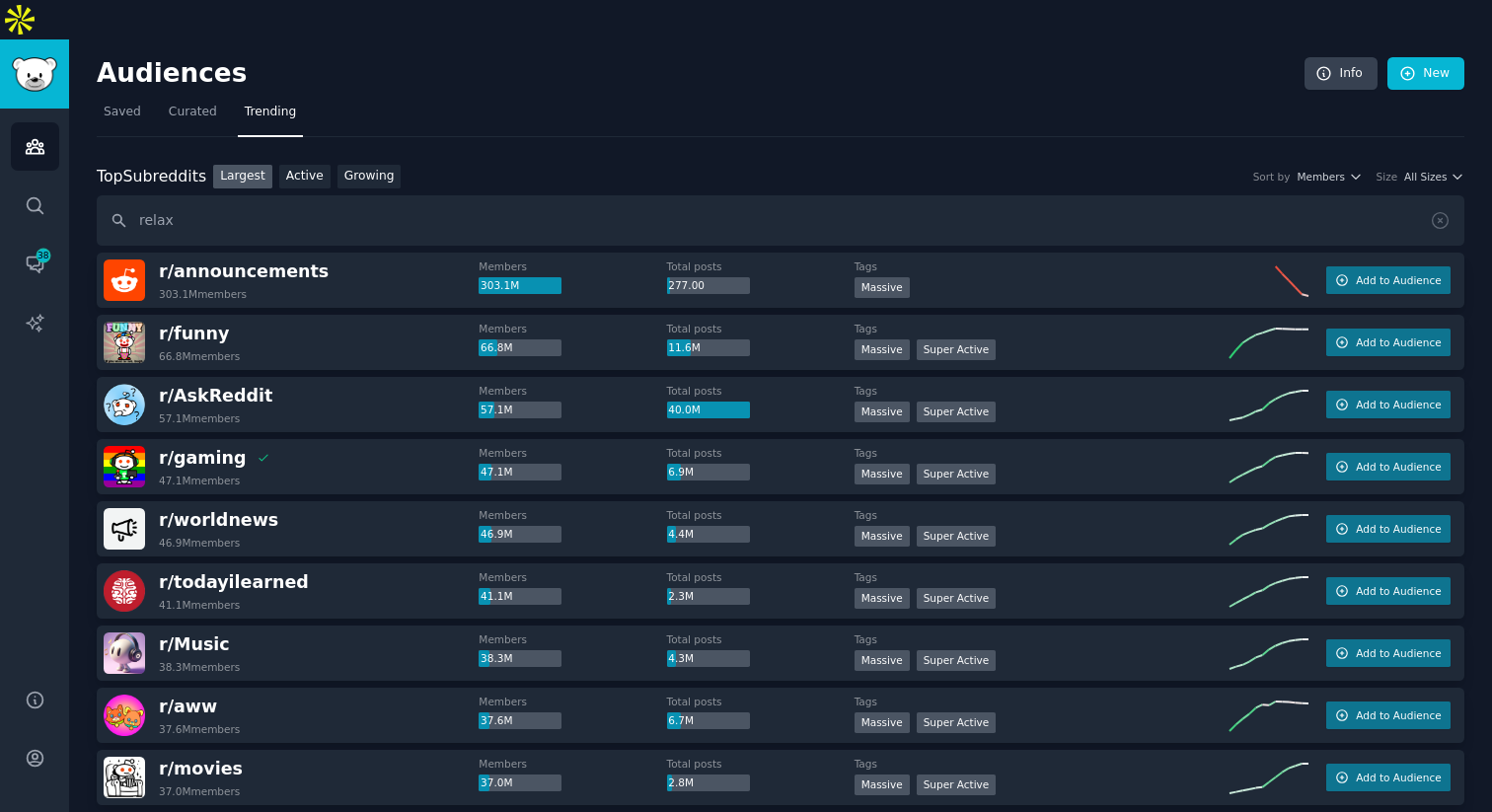
type input "relax"
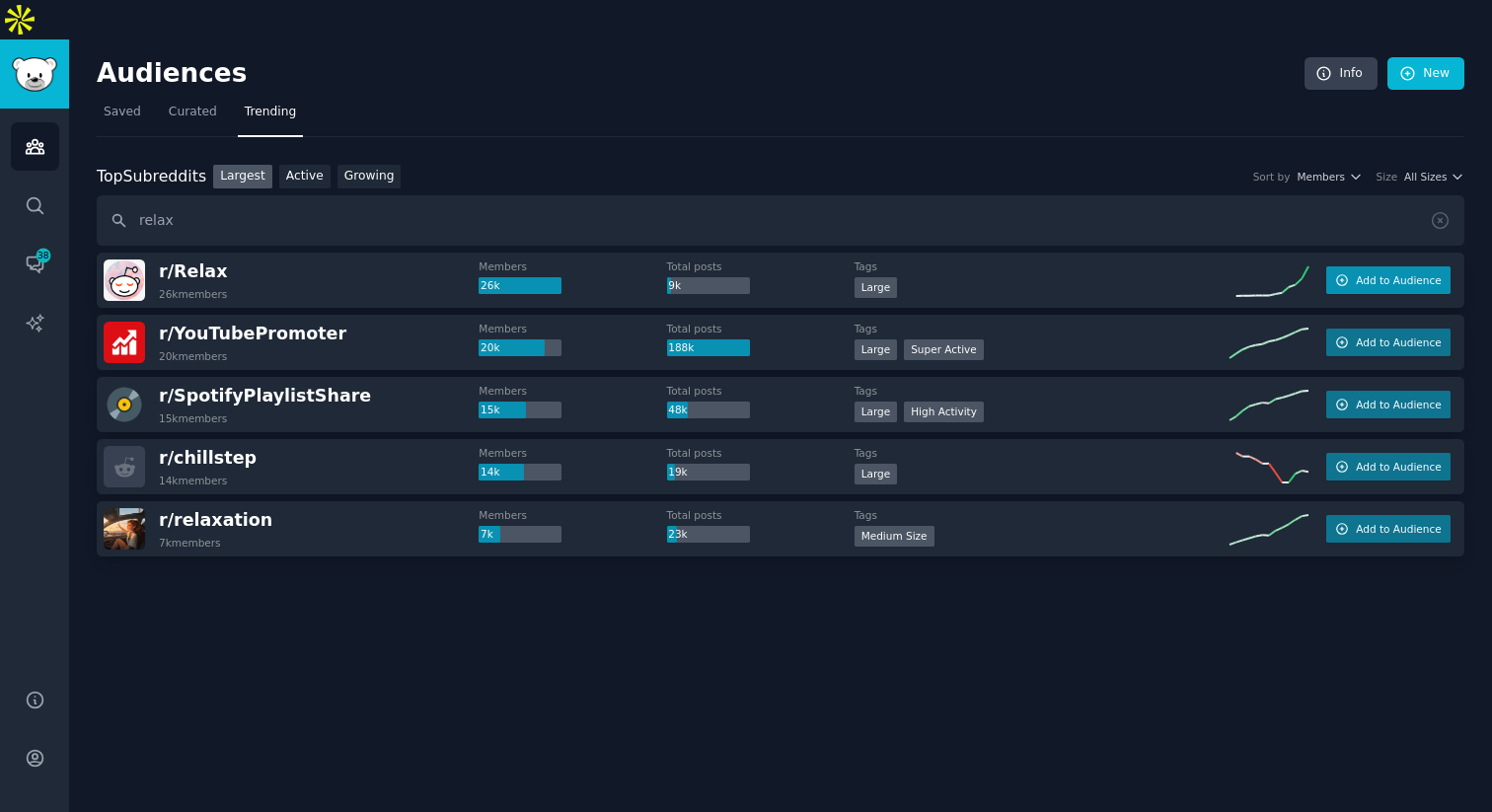
click at [1370, 273] on span "Add to Audience" at bounding box center [1399, 280] width 85 height 14
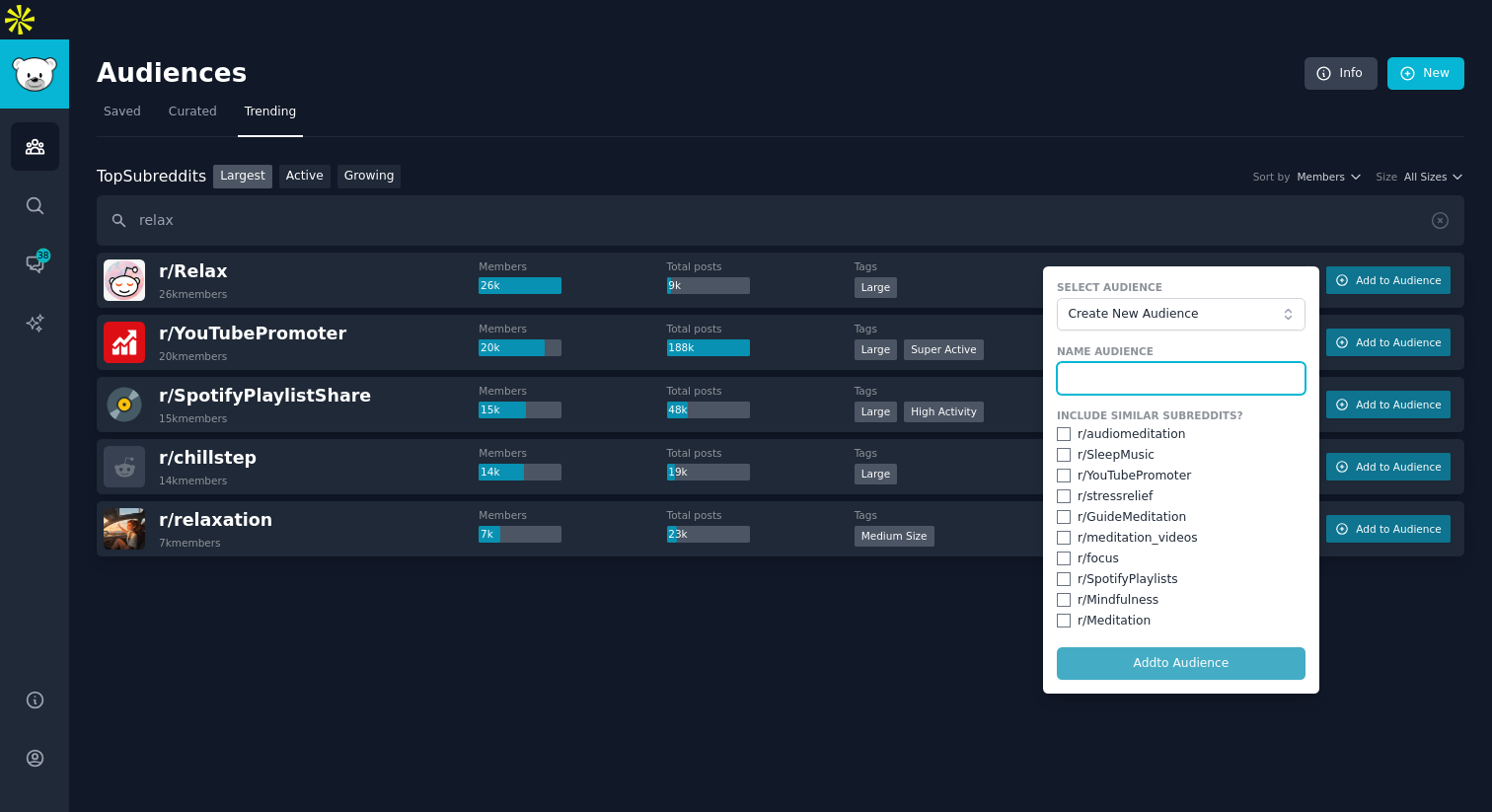
click at [1119, 362] on input "text" at bounding box center [1181, 379] width 249 height 34
type input "relax"
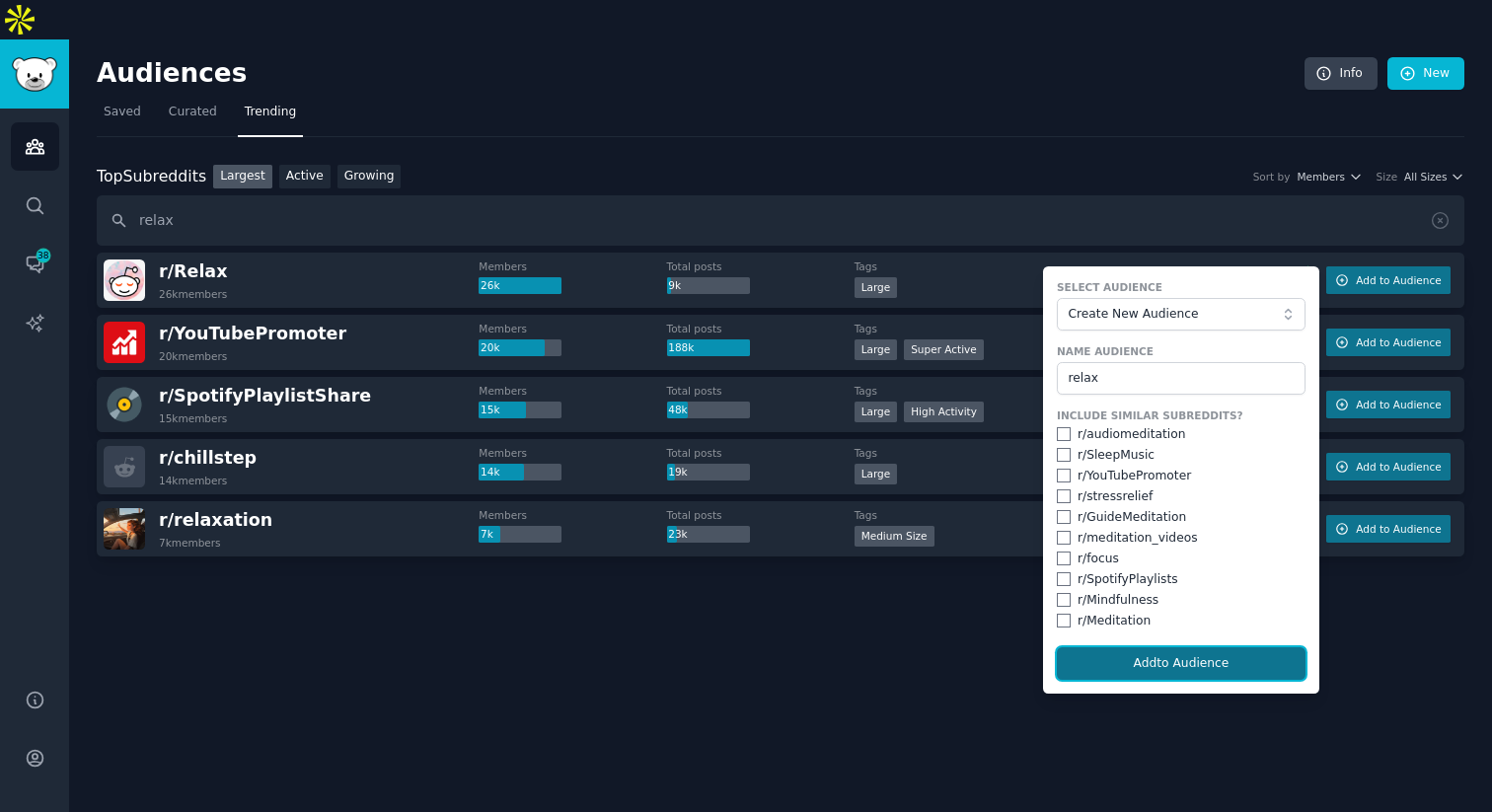
click at [1116, 647] on button "Add to Audience" at bounding box center [1181, 664] width 249 height 34
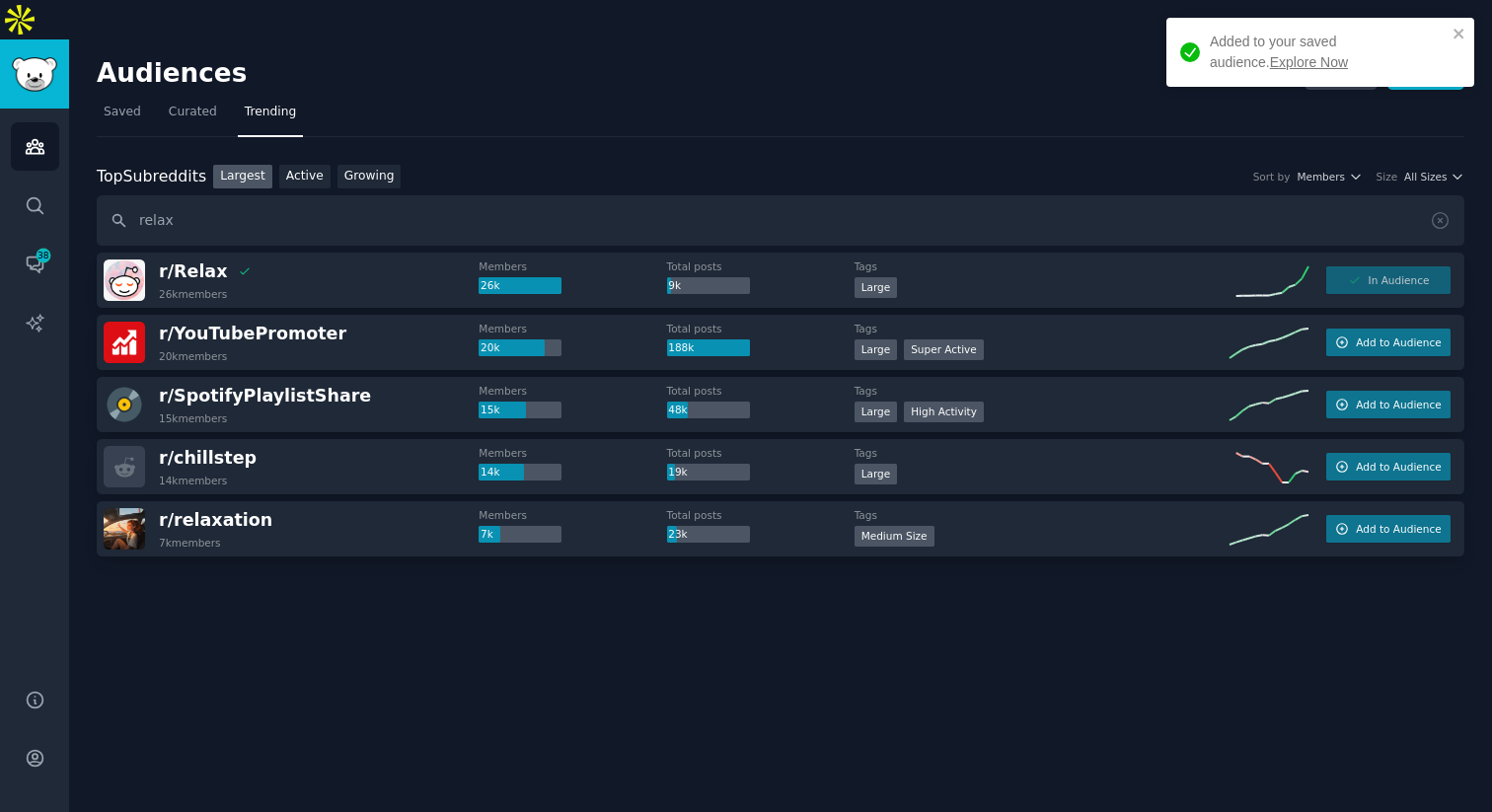
click at [1265, 53] on div "Added to your saved audience. Explore Now" at bounding box center [1328, 53] width 237 height 42
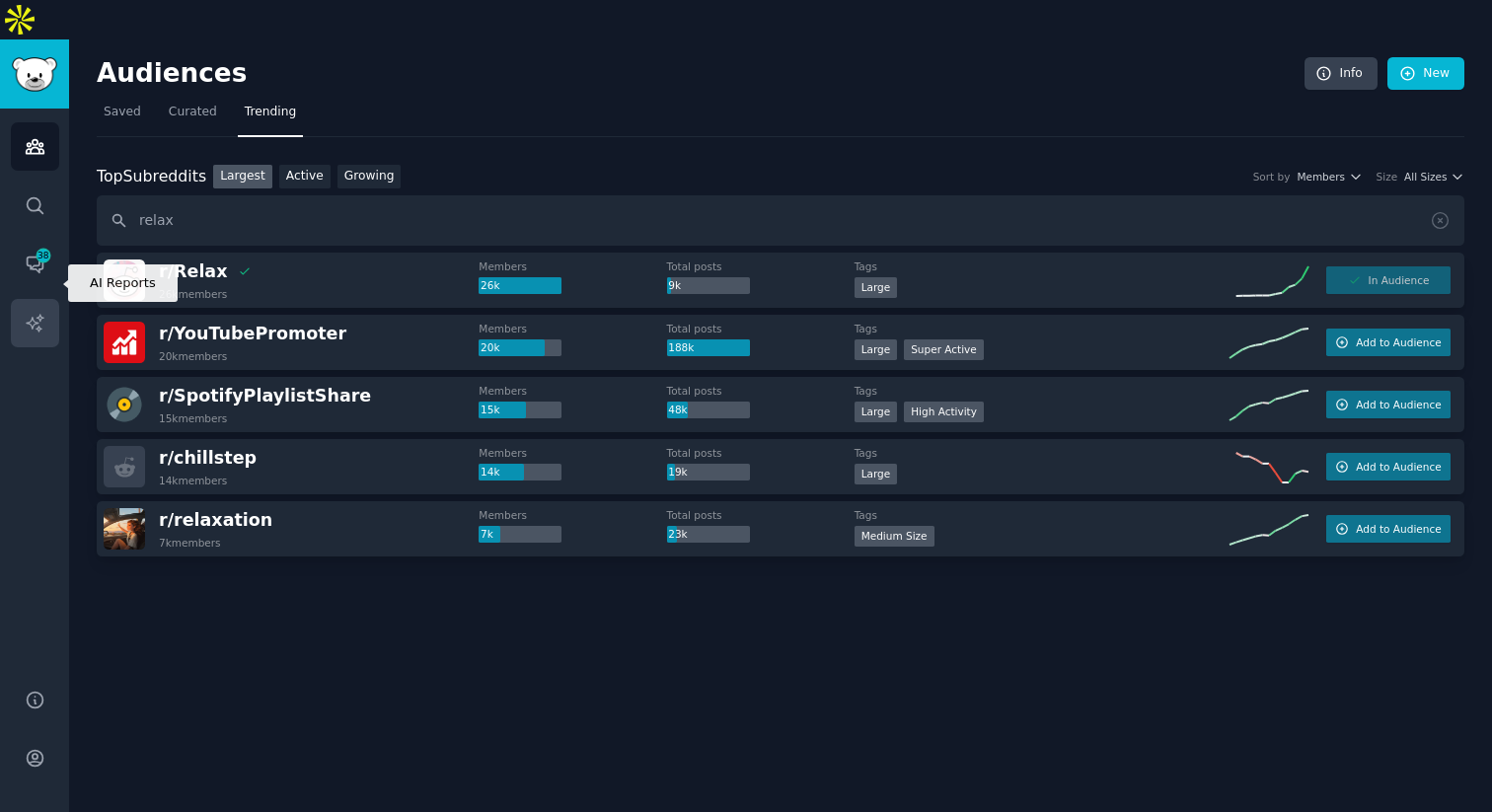
click at [23, 299] on link "AI Reports" at bounding box center [35, 323] width 49 height 49
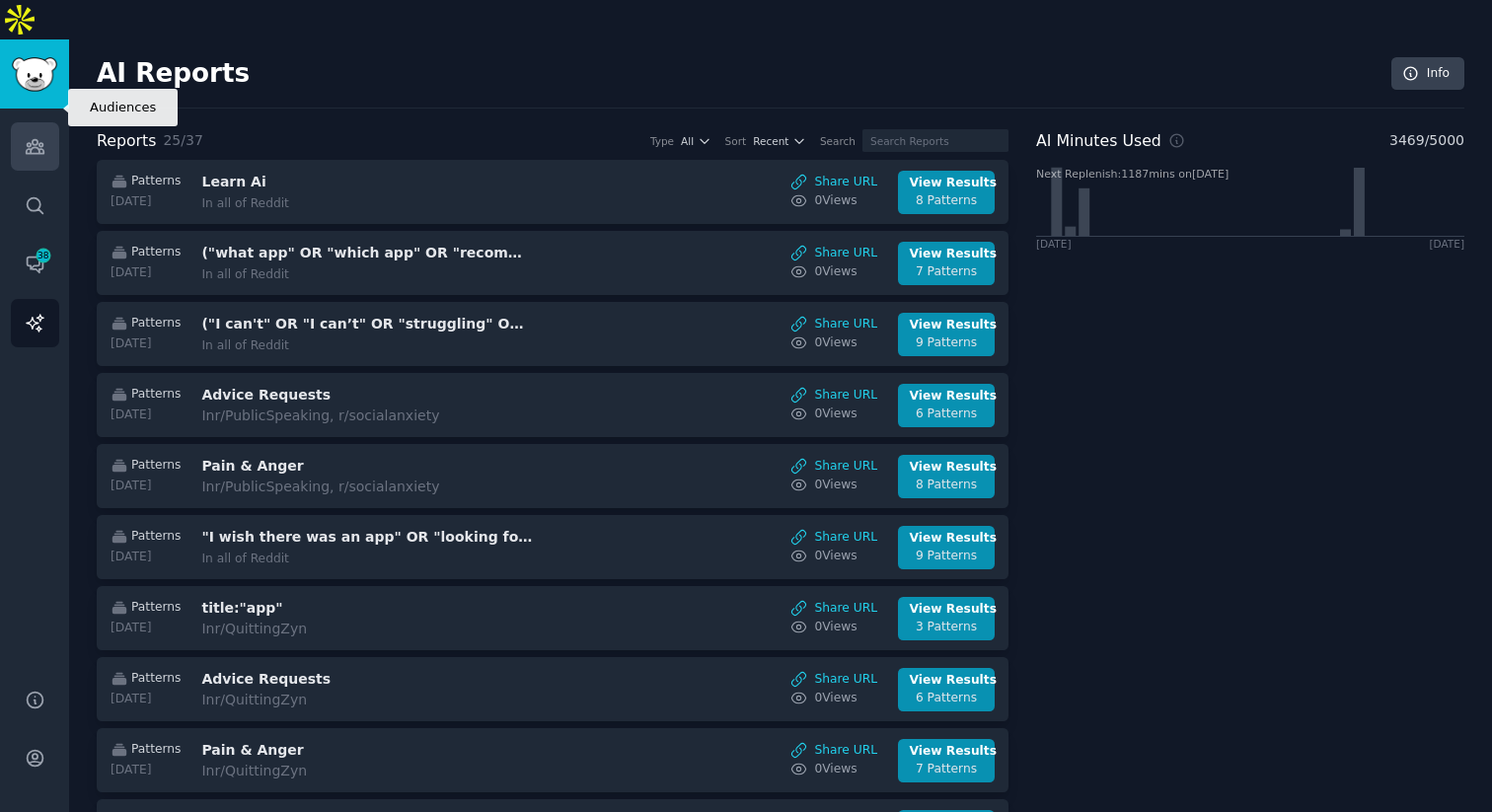
click at [35, 136] on icon "Sidebar" at bounding box center [35, 146] width 21 height 21
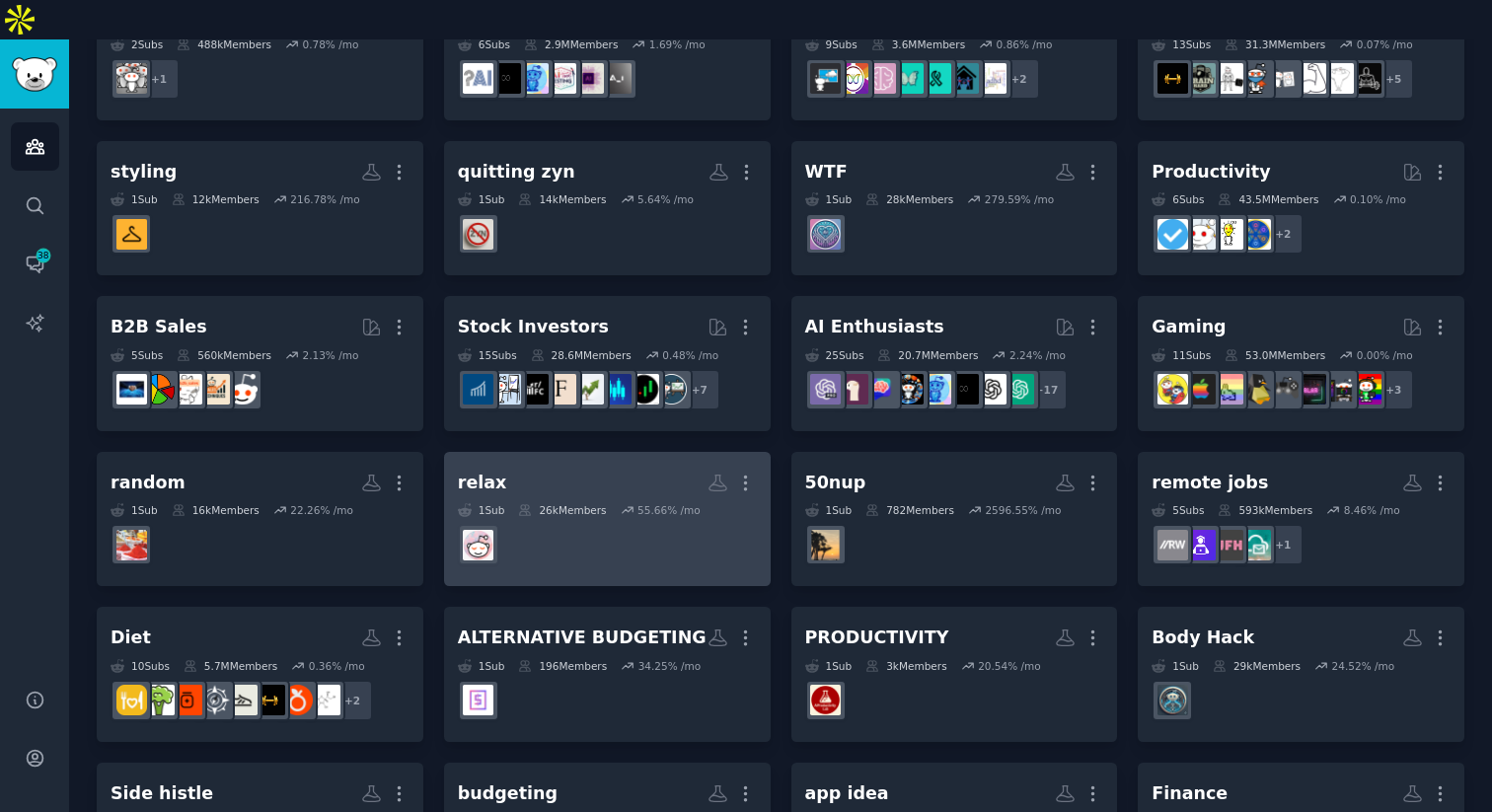
scroll to position [208, 0]
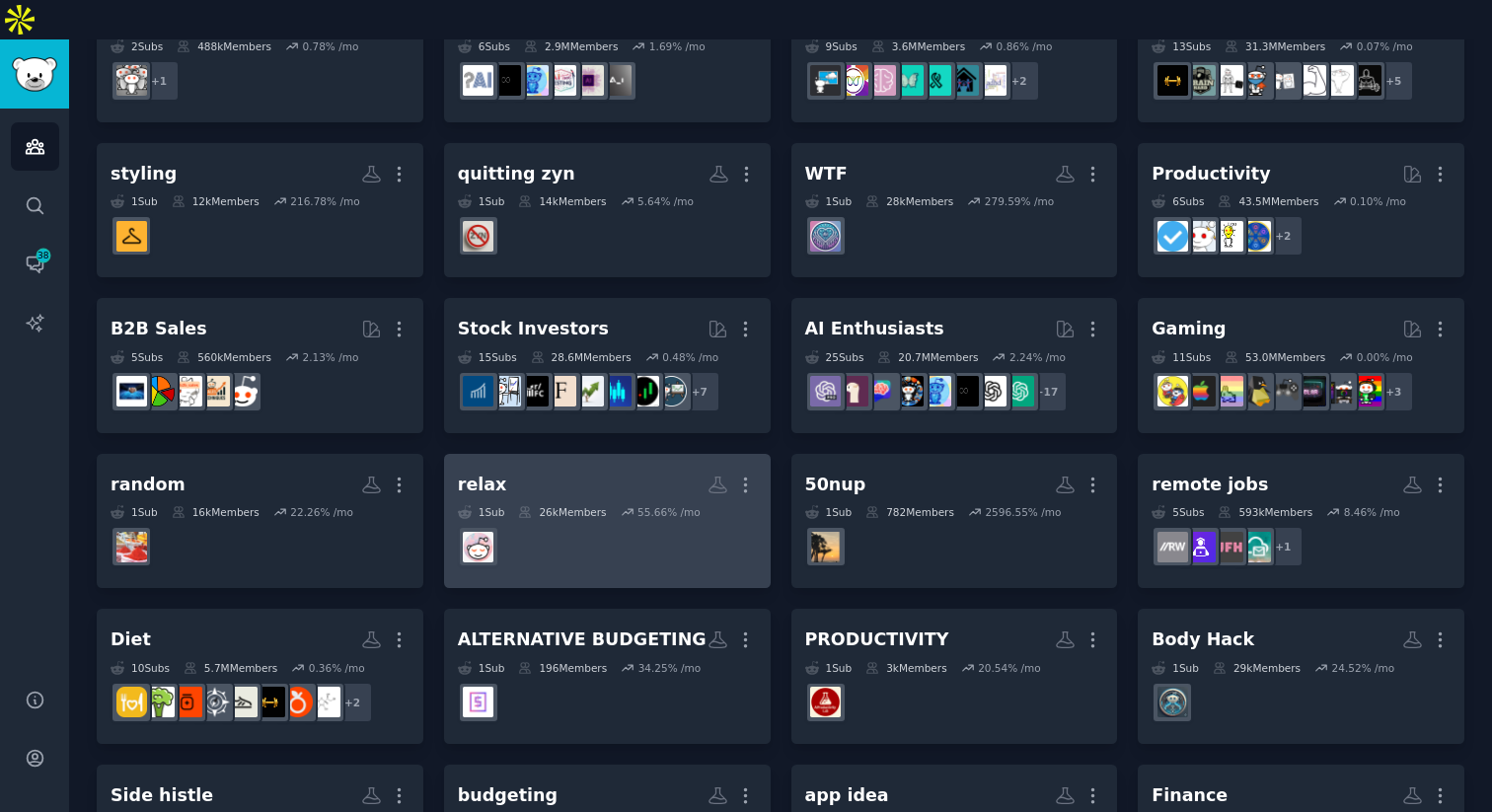
click at [507, 526] on dd at bounding box center [607, 547] width 299 height 56
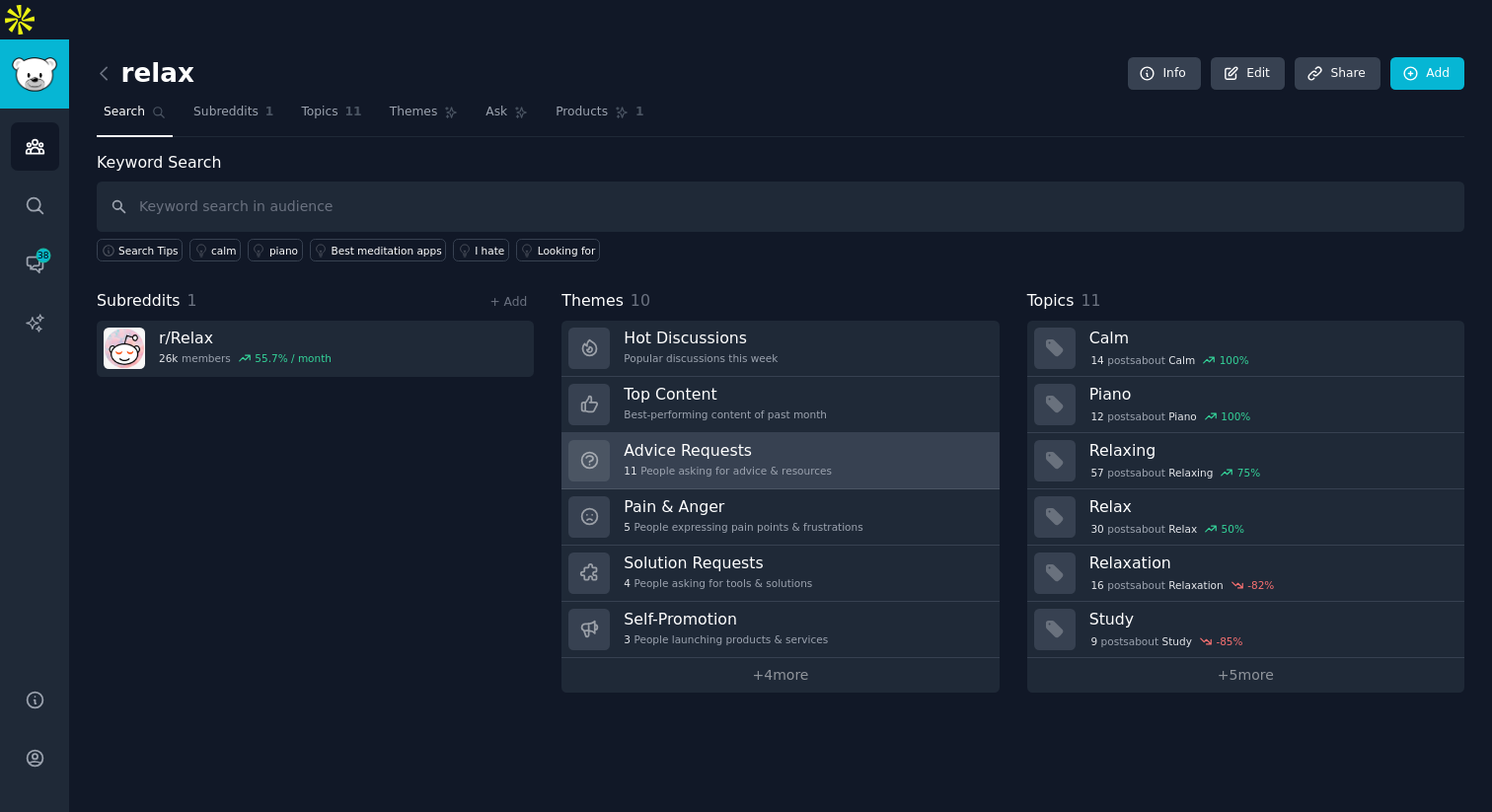
click at [689, 440] on h3 "Advice Requests" at bounding box center [728, 450] width 208 height 21
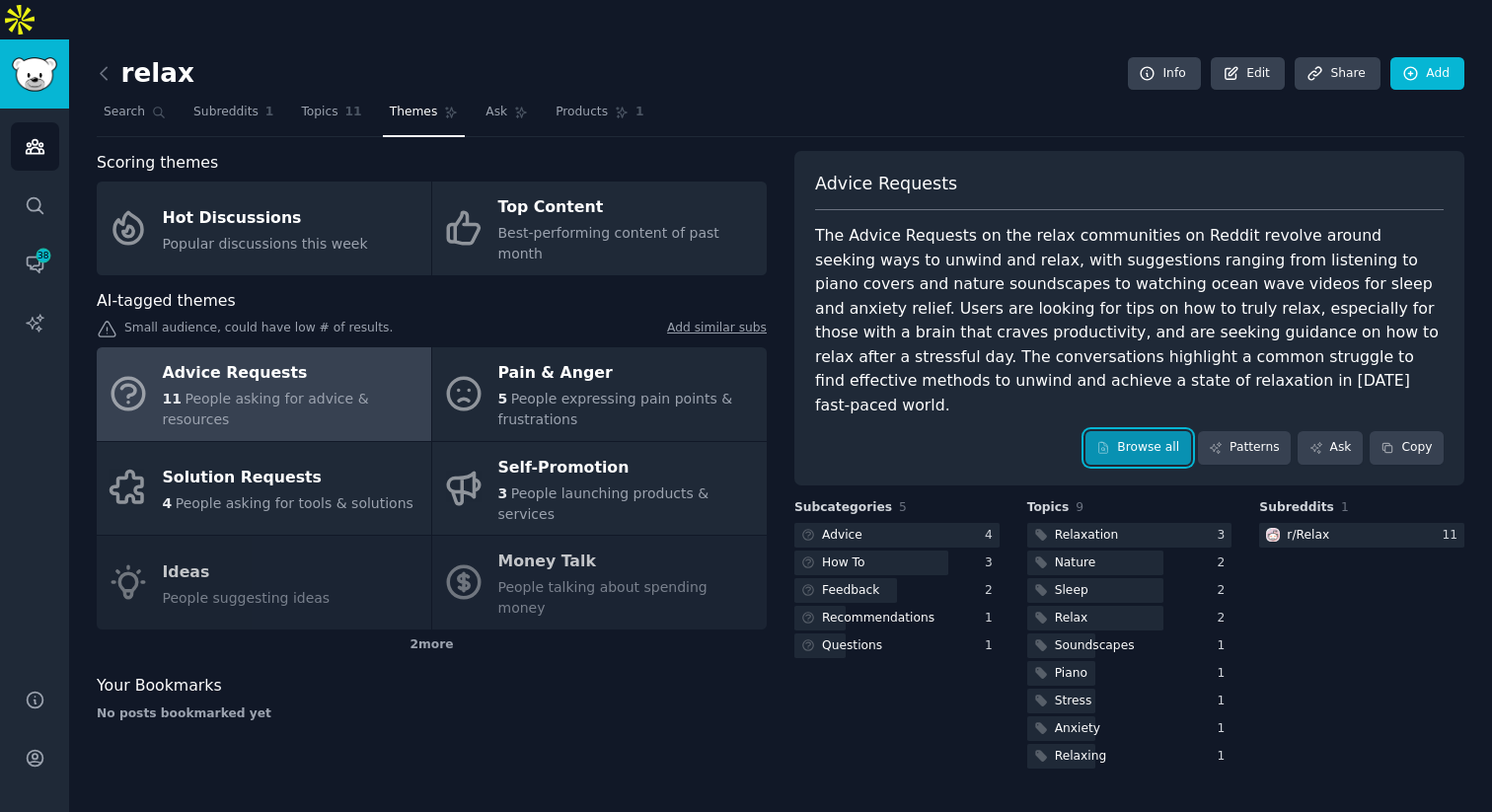
click at [1169, 432] on link "Browse all" at bounding box center [1139, 449] width 105 height 34
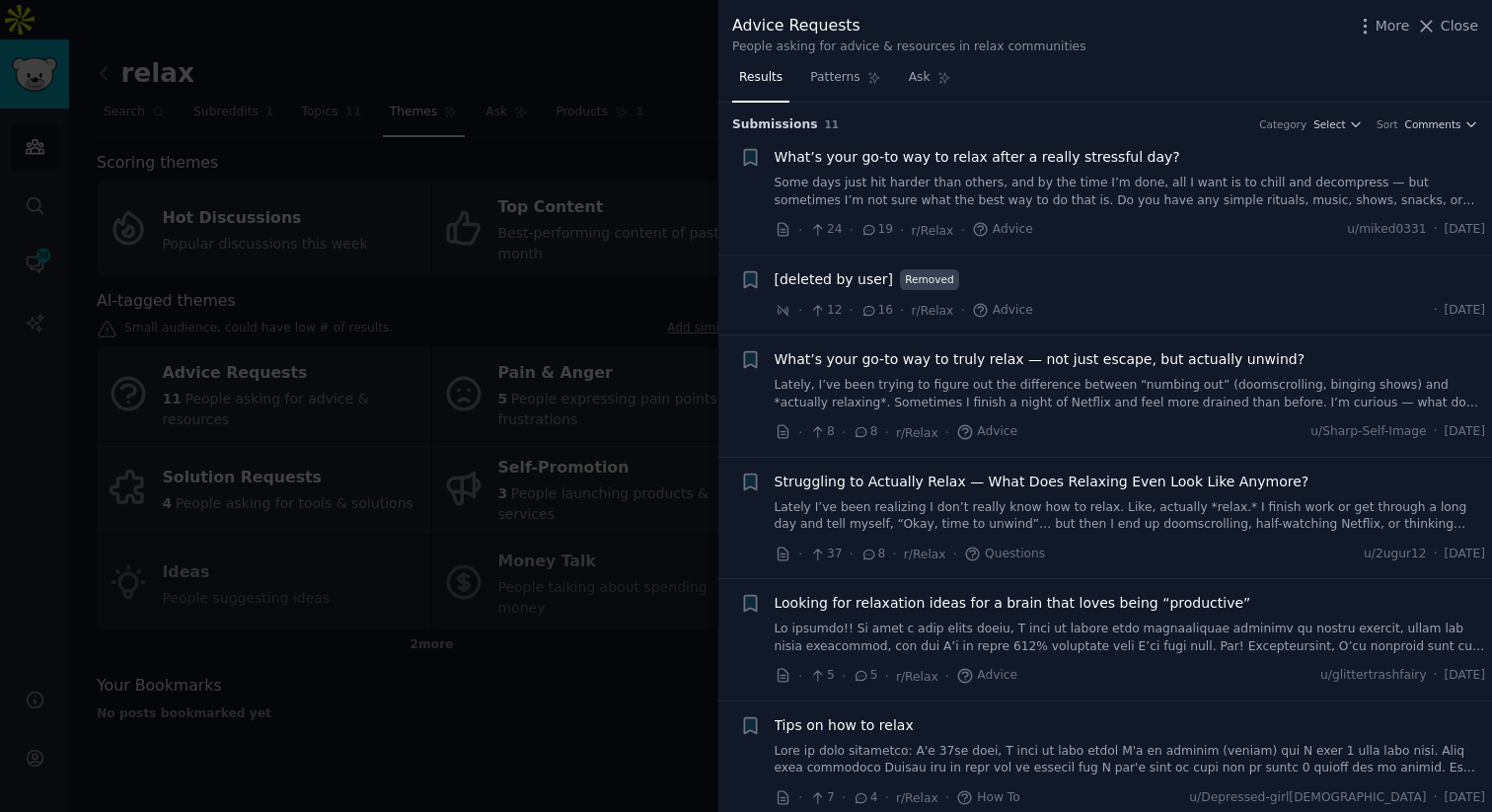
click at [1081, 199] on link "Some days just hit harder than others, and by the time I’m done, all I want is …" at bounding box center [1131, 192] width 712 height 35
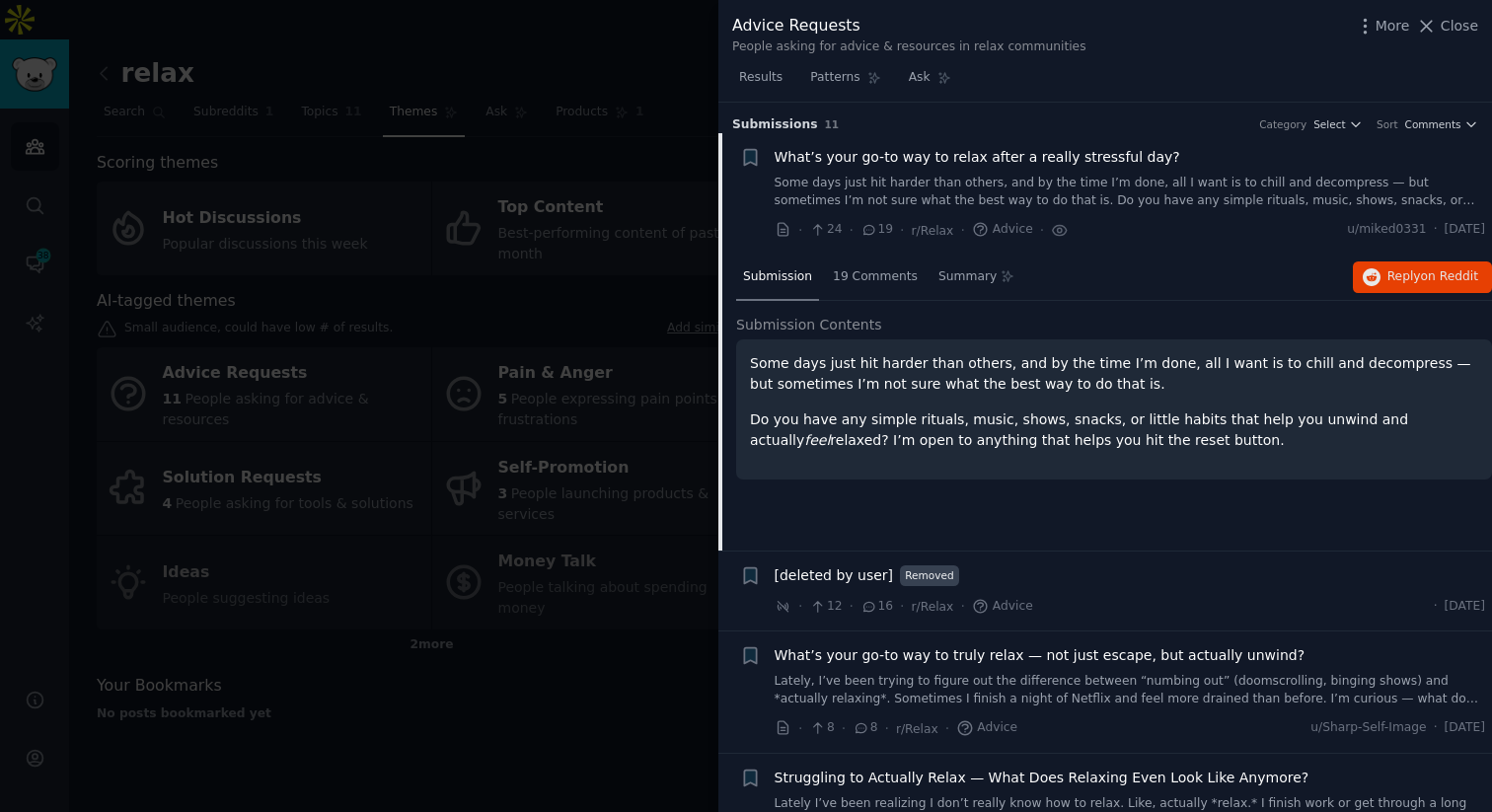
scroll to position [31, 0]
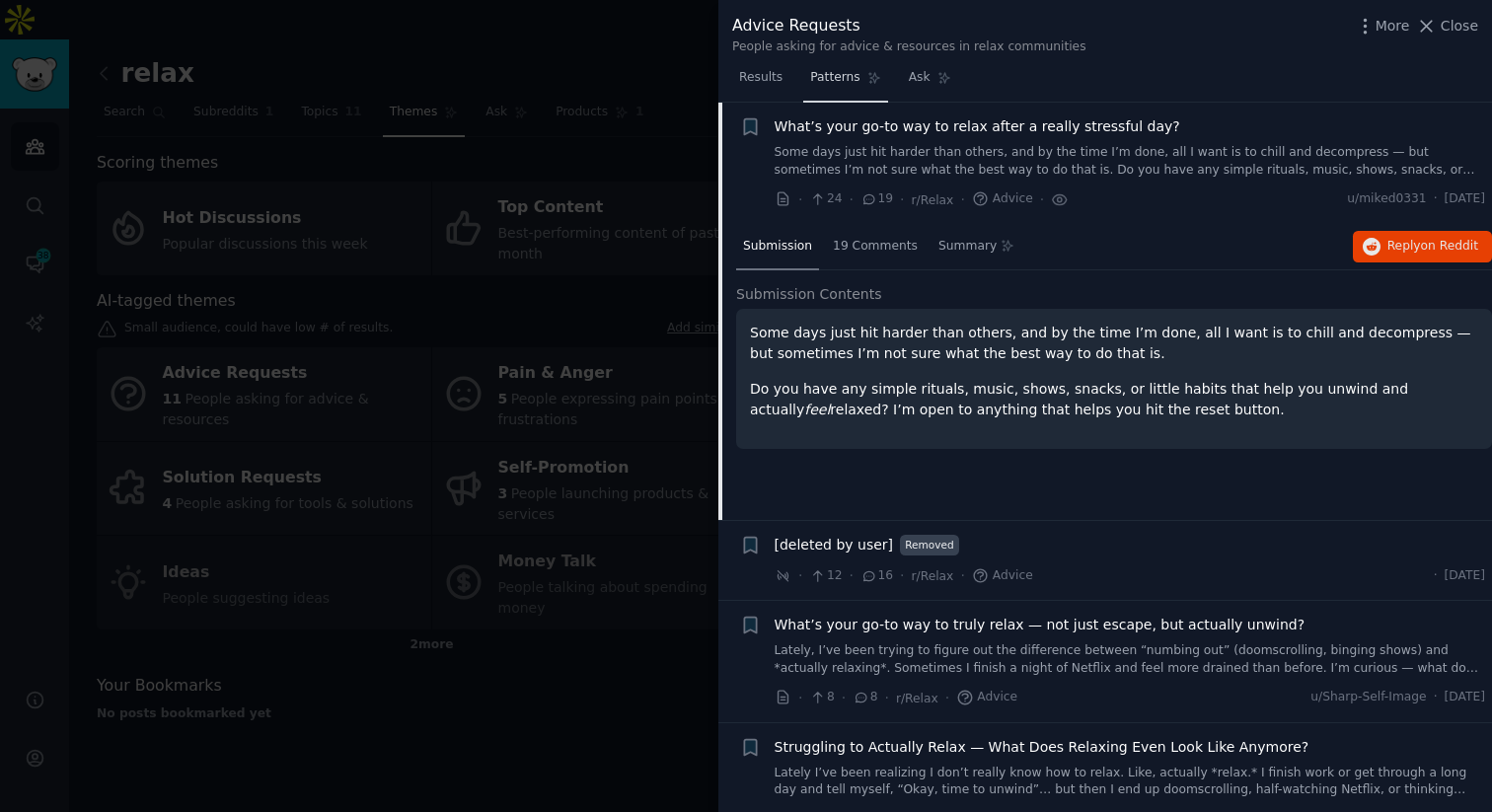
click at [854, 80] on span "Patterns" at bounding box center [835, 78] width 50 height 18
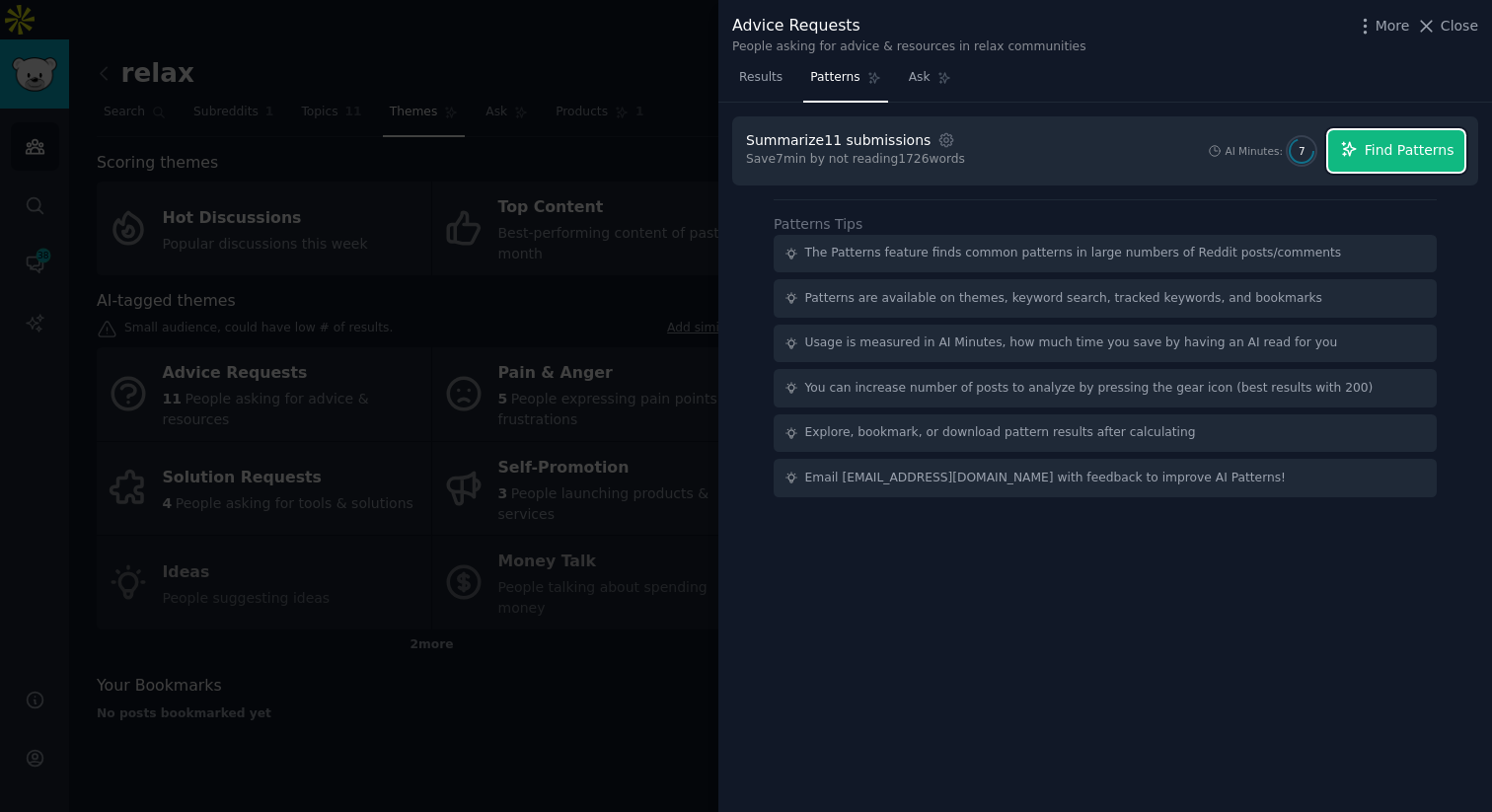
click at [1371, 149] on span "Find Patterns" at bounding box center [1410, 150] width 89 height 21
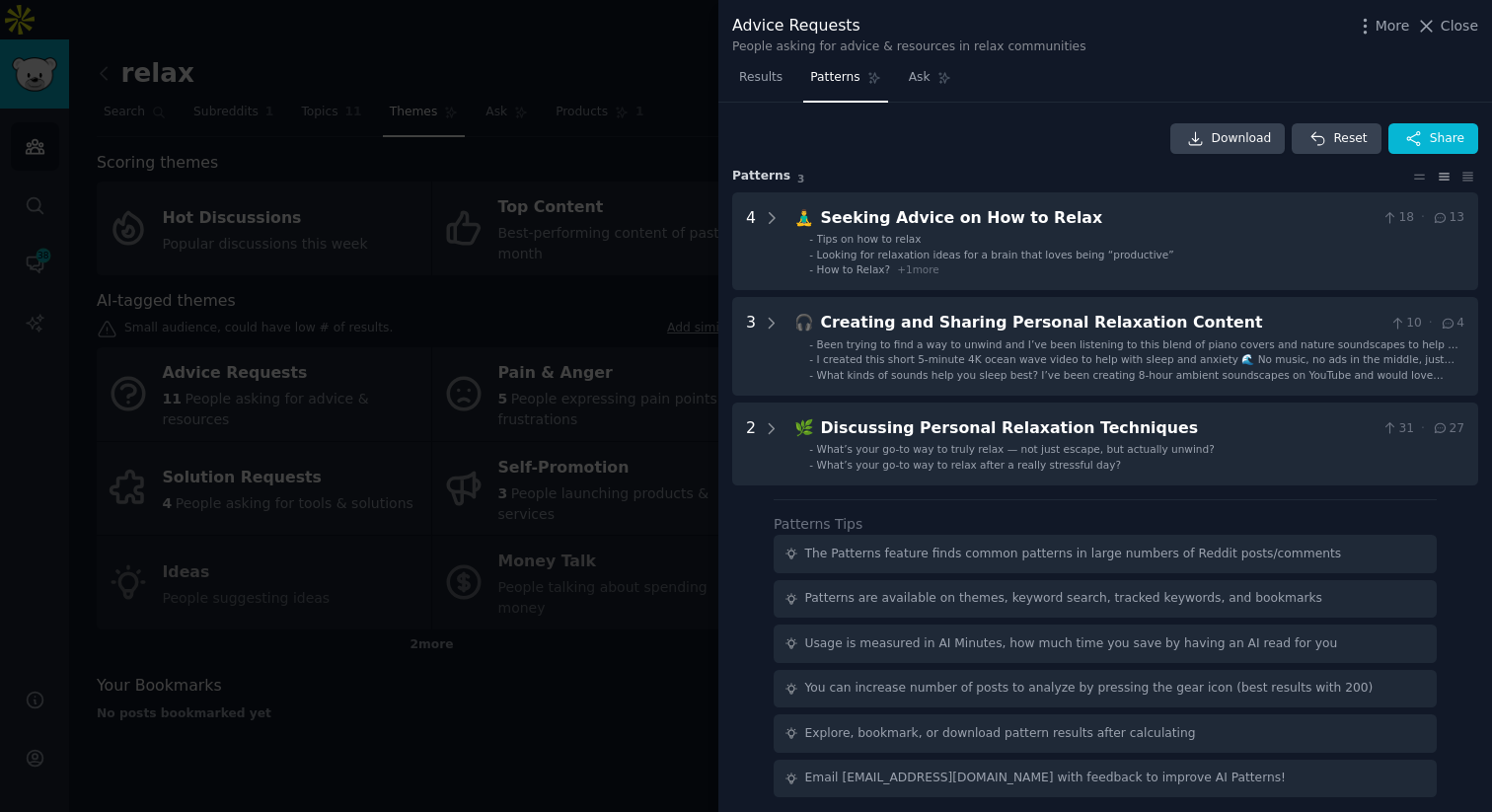
click at [1153, 187] on div "Download Reset Share Pattern s 3 4 🧘‍♂️ Seeking Advice on How to Relax 18 · 13 …" at bounding box center [1106, 305] width 746 height 363
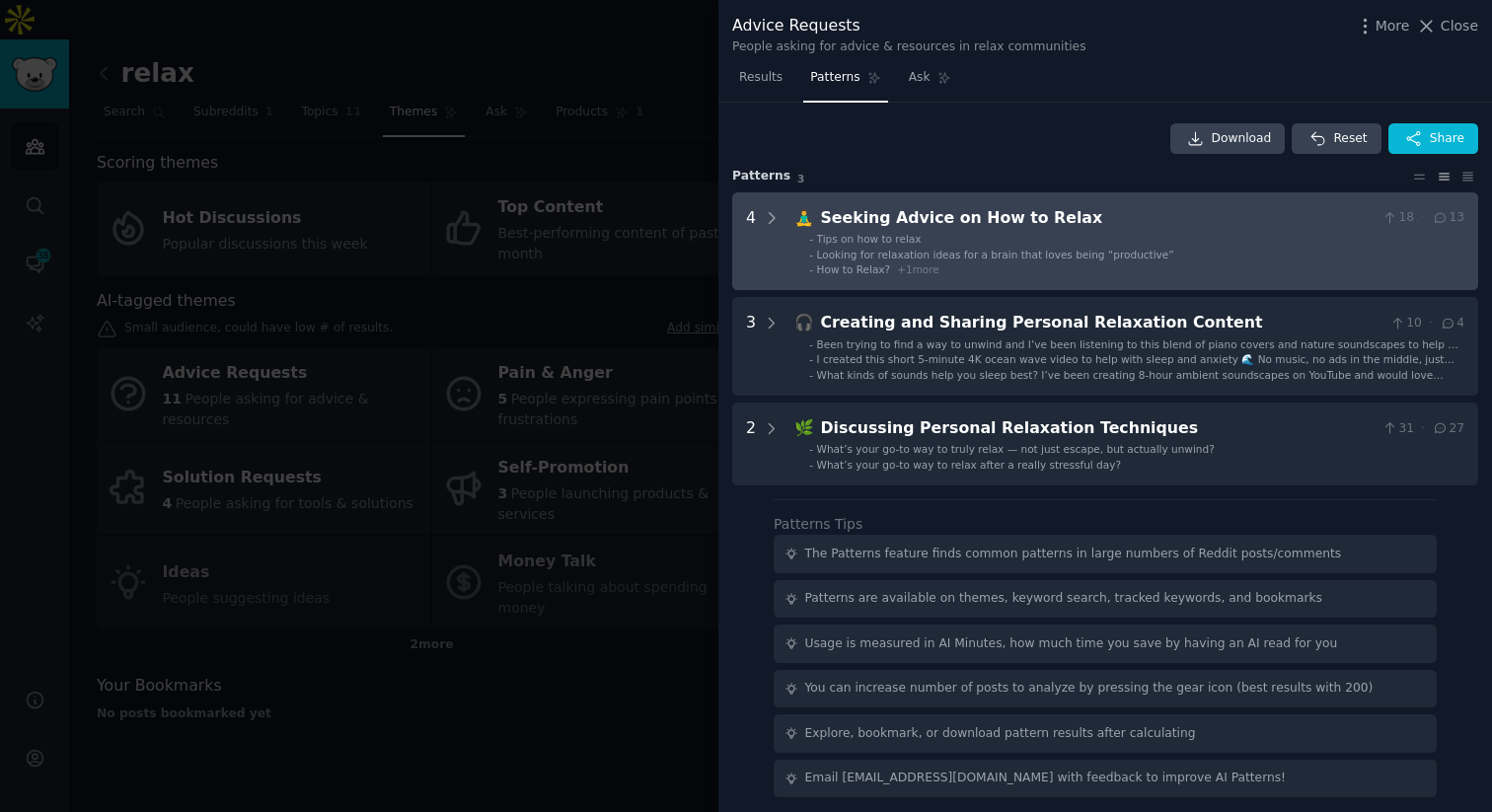
click at [1140, 222] on div "Seeking Advice on How to Relax" at bounding box center [1098, 218] width 554 height 25
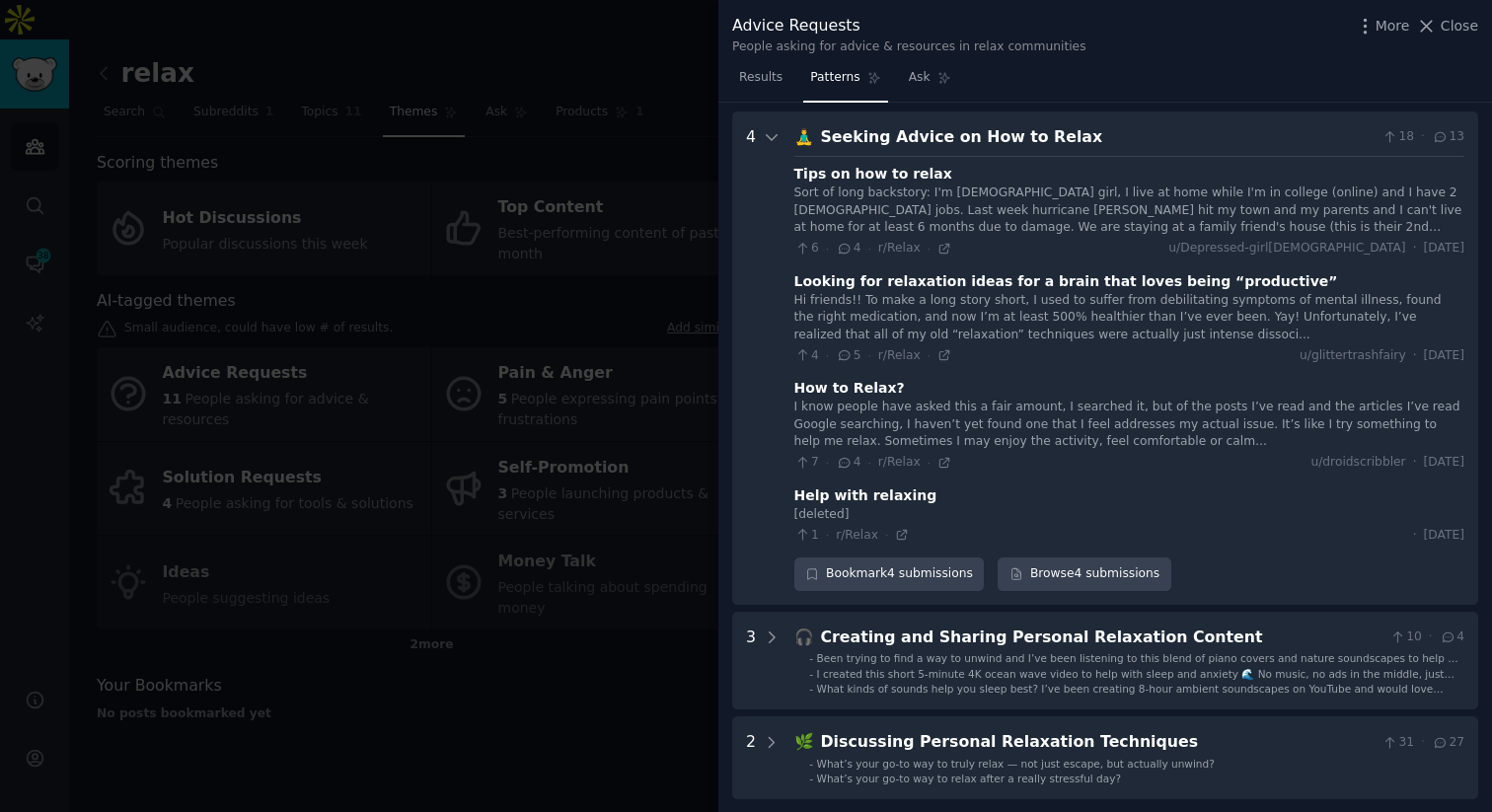
scroll to position [89, 0]
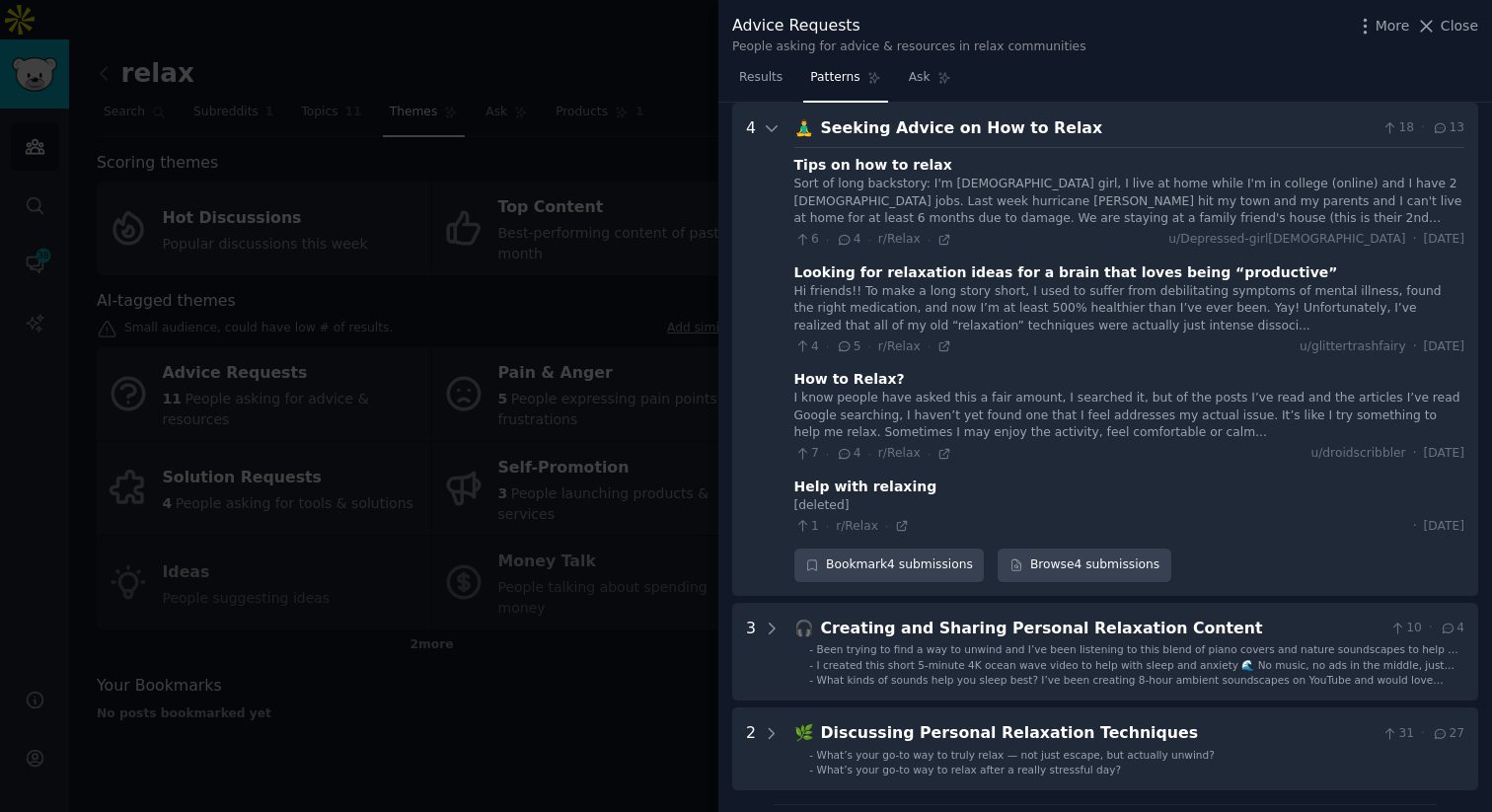
click at [987, 300] on div "Hi friends!! To make a long story short, I used to suffer from debilitating sym…" at bounding box center [1129, 309] width 670 height 53
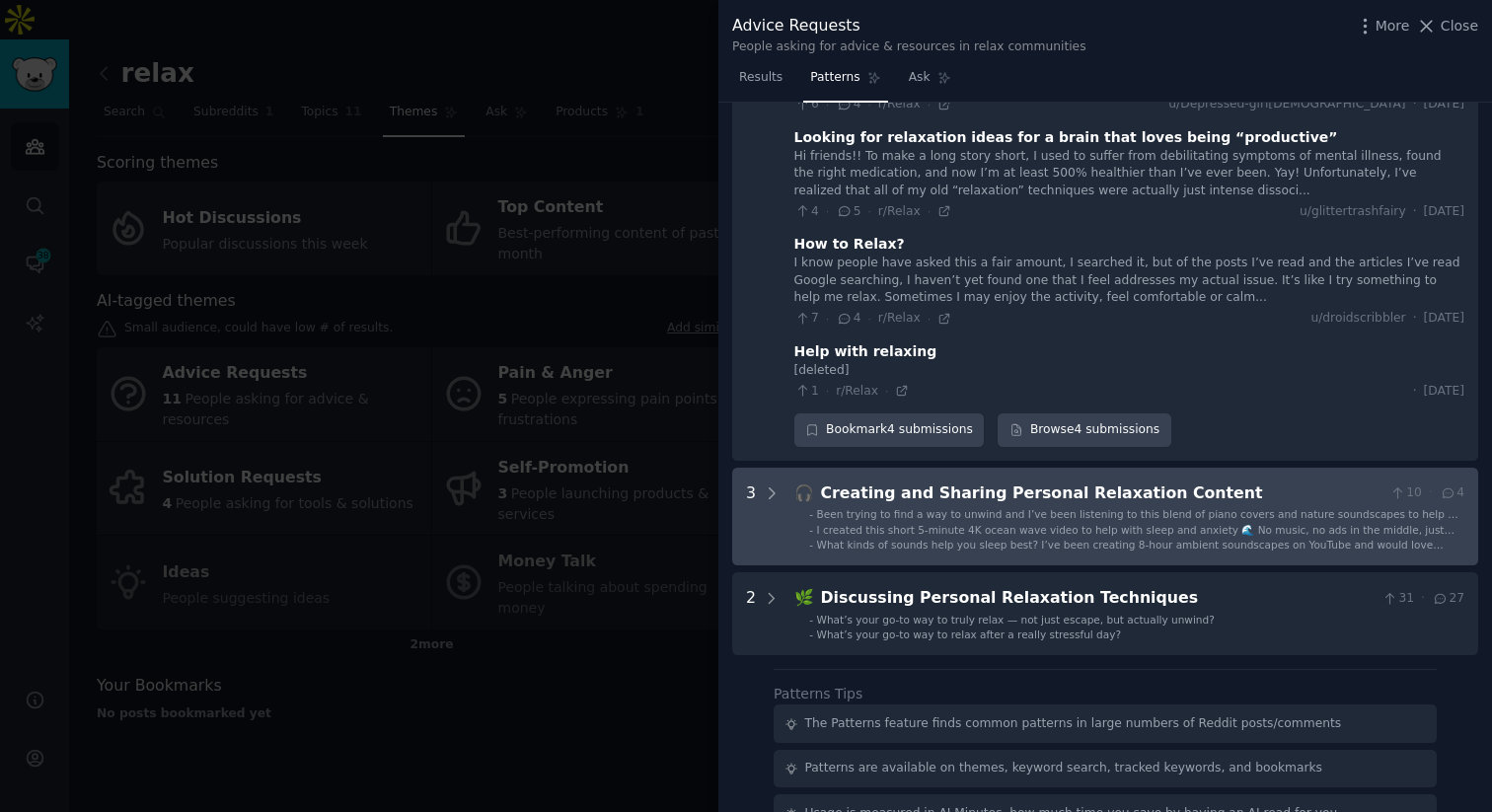
click at [888, 492] on div "Creating and Sharing Personal Relaxation Content" at bounding box center [1102, 493] width 562 height 25
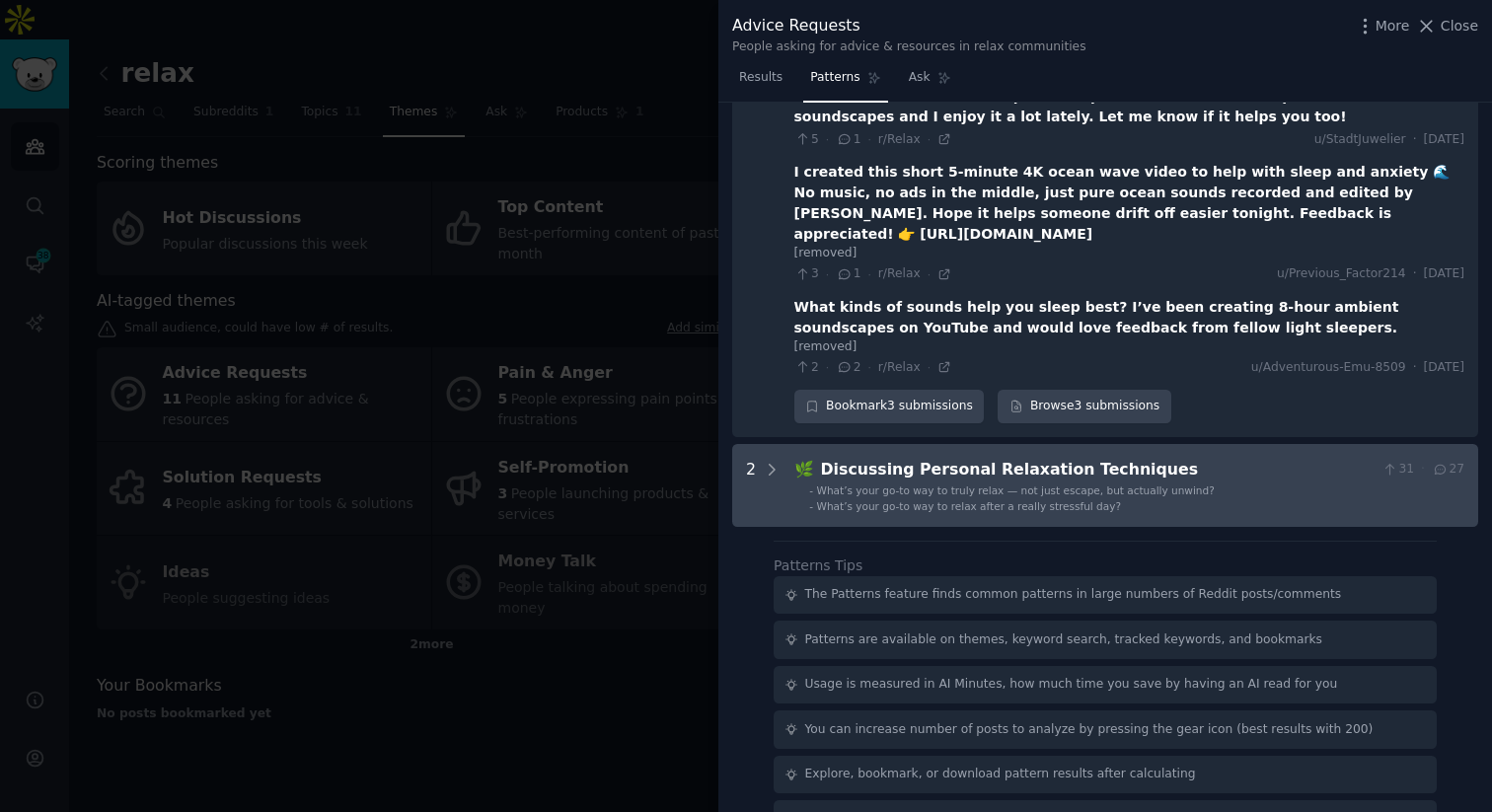
click at [905, 458] on div "Discussing Personal Relaxation Techniques" at bounding box center [1098, 470] width 554 height 25
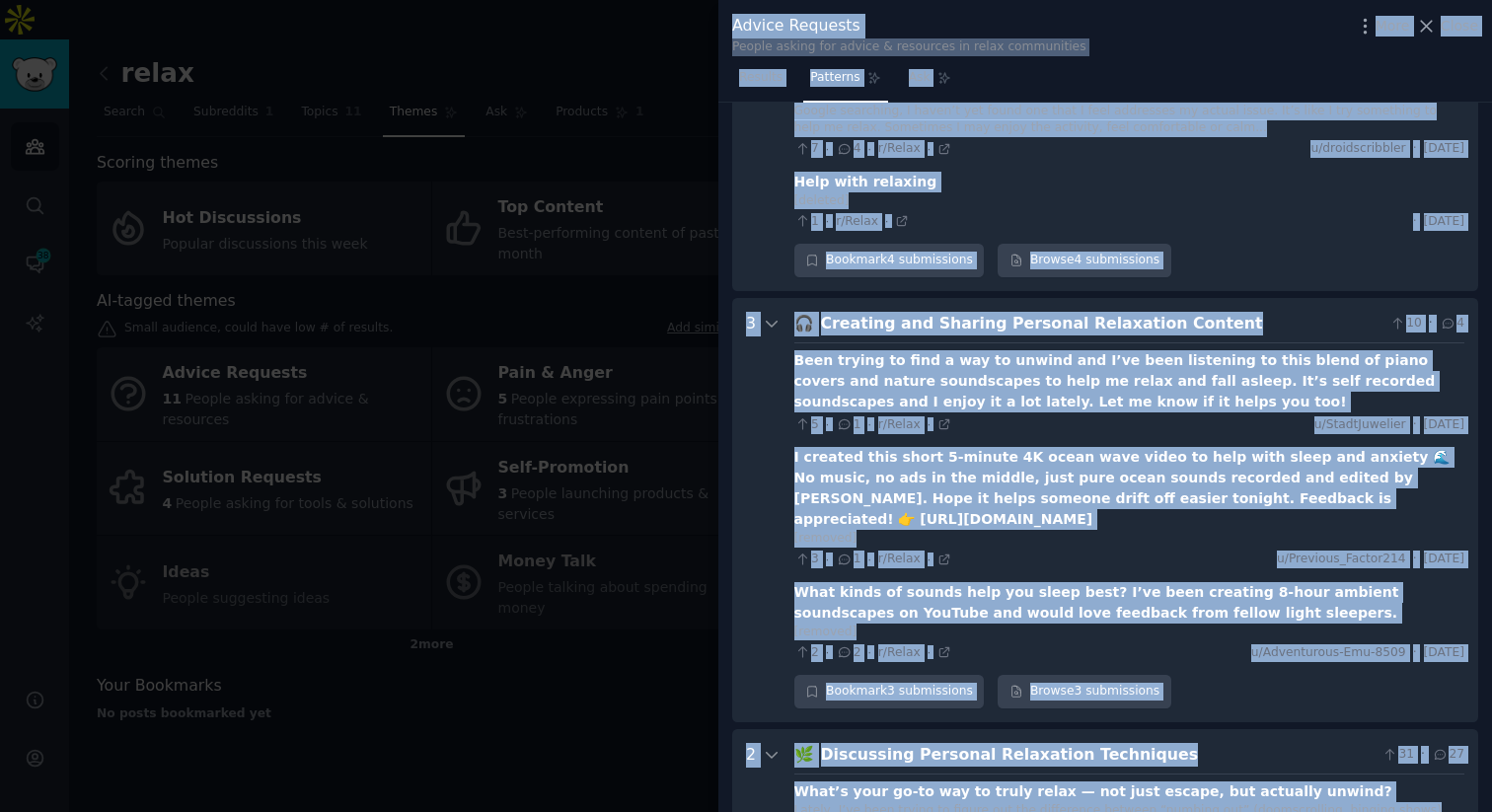
scroll to position [0, 0]
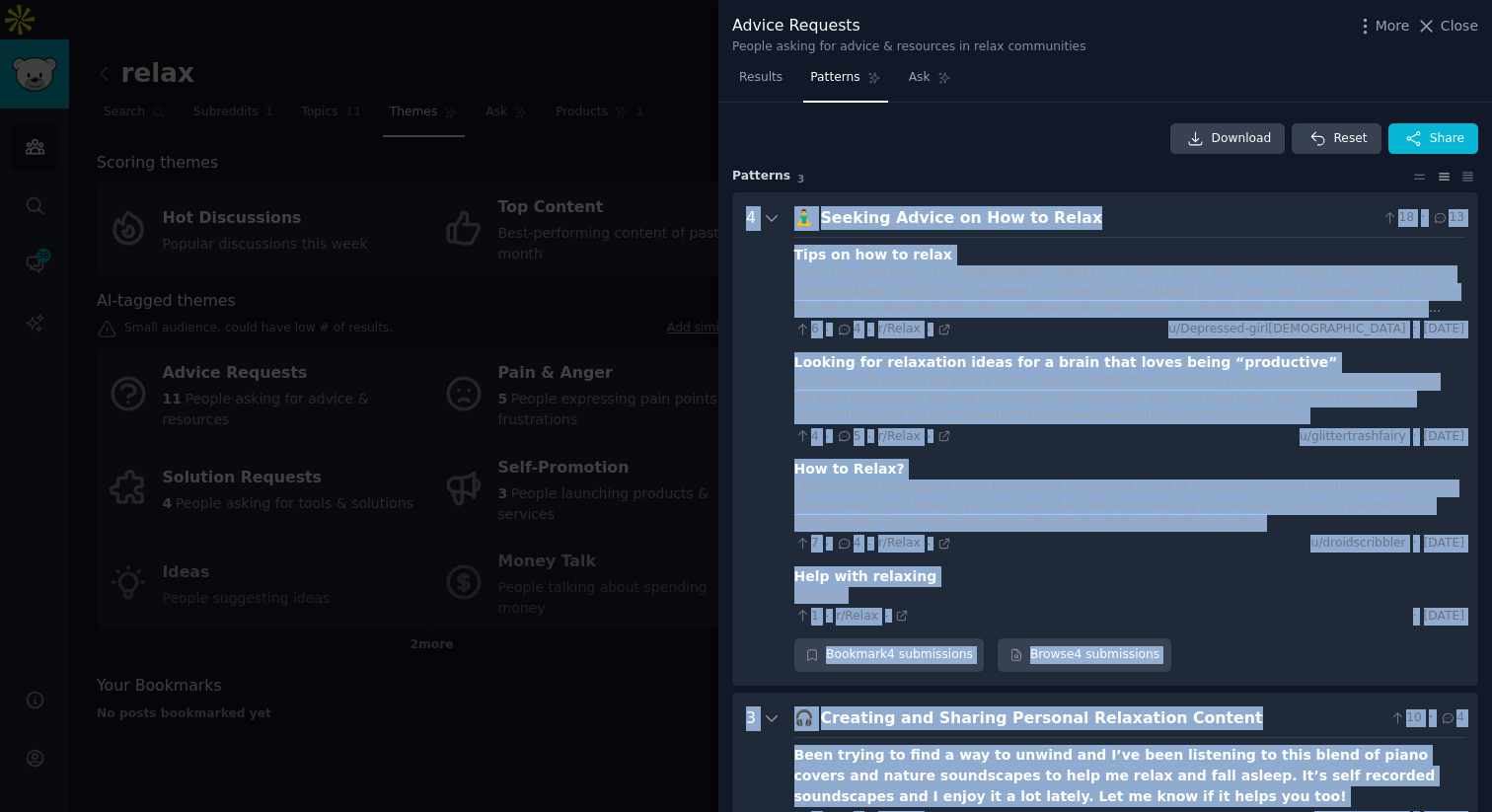
drag, startPoint x: 1192, startPoint y: 406, endPoint x: 734, endPoint y: 222, distance: 493.6
click at [734, 222] on div "4 🧘‍♂️ Seeking Advice on How to Relax 18 · 13 Tips on how to relax Sort of long…" at bounding box center [1106, 815] width 746 height 1246
copy div "4 🧘‍♂️ Seeking Advice on How to Relax 18 · 13 Tips on how to relax Sort of long…"
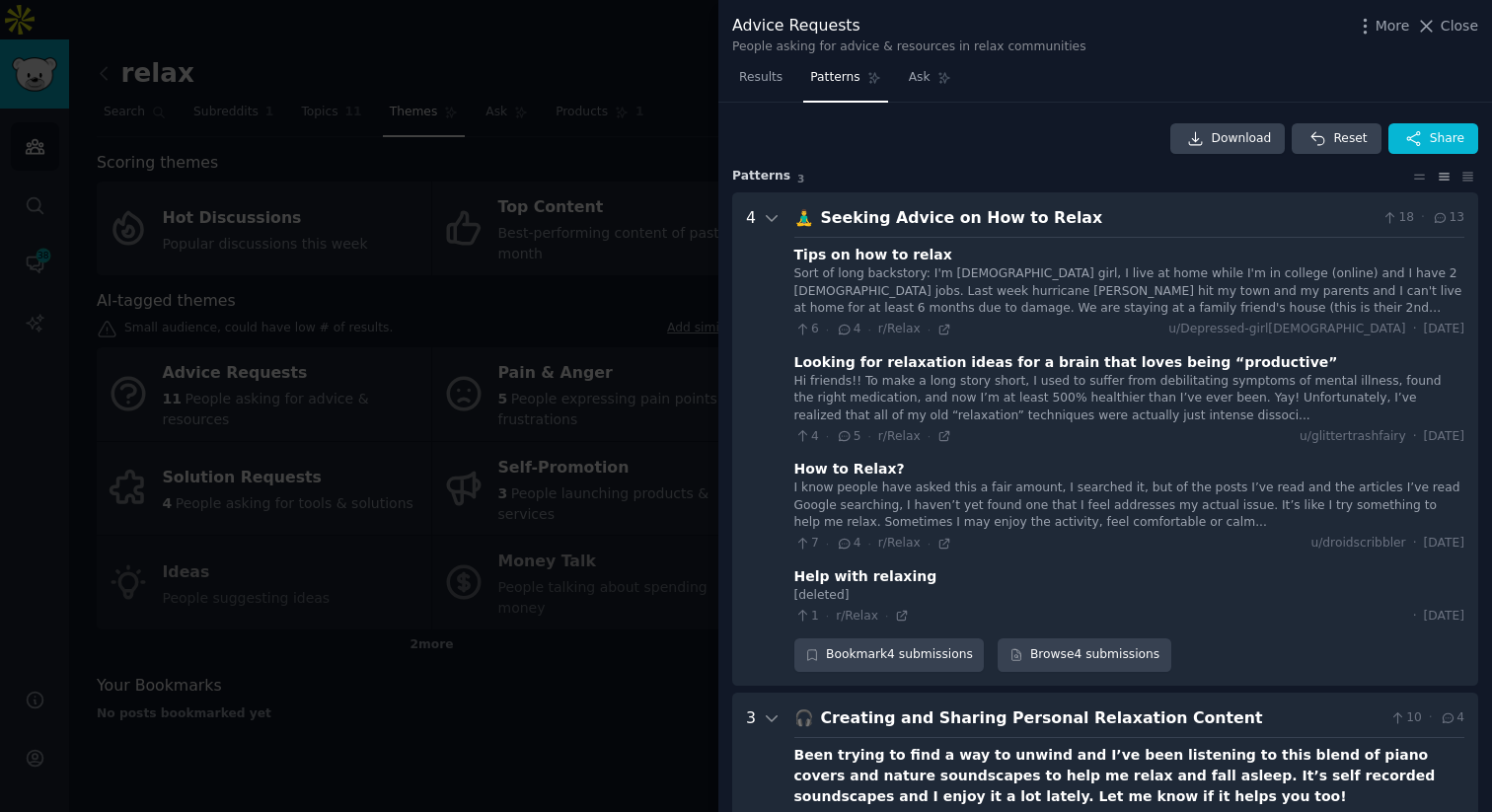
click at [573, 273] on div at bounding box center [746, 406] width 1492 height 812
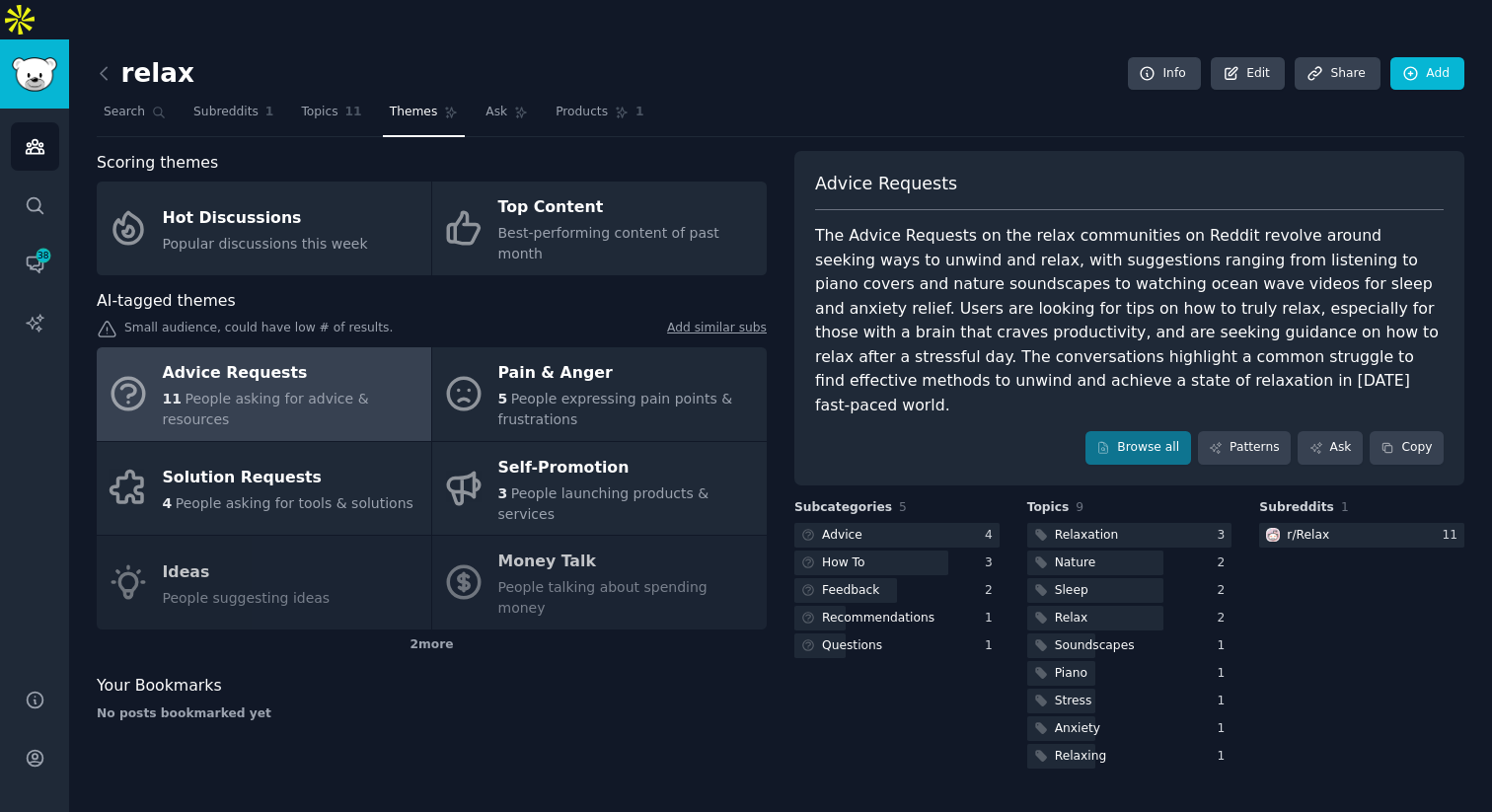
click at [1423, 58] on div "relax Info Edit Share Add" at bounding box center [780, 77] width 1368 height 41
click at [1433, 58] on link "Add" at bounding box center [1427, 74] width 74 height 34
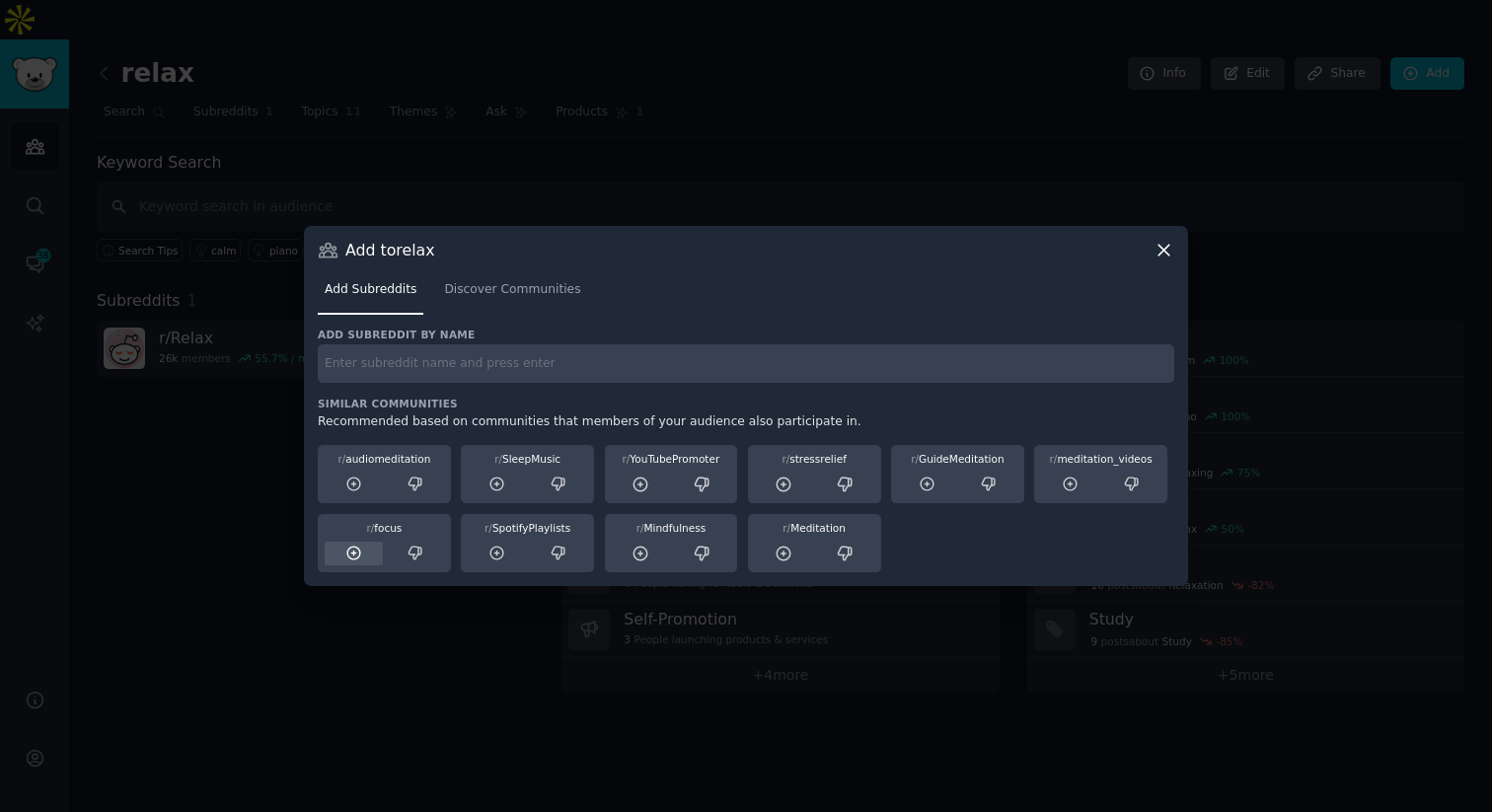
click at [347, 553] on icon at bounding box center [353, 553] width 13 height 13
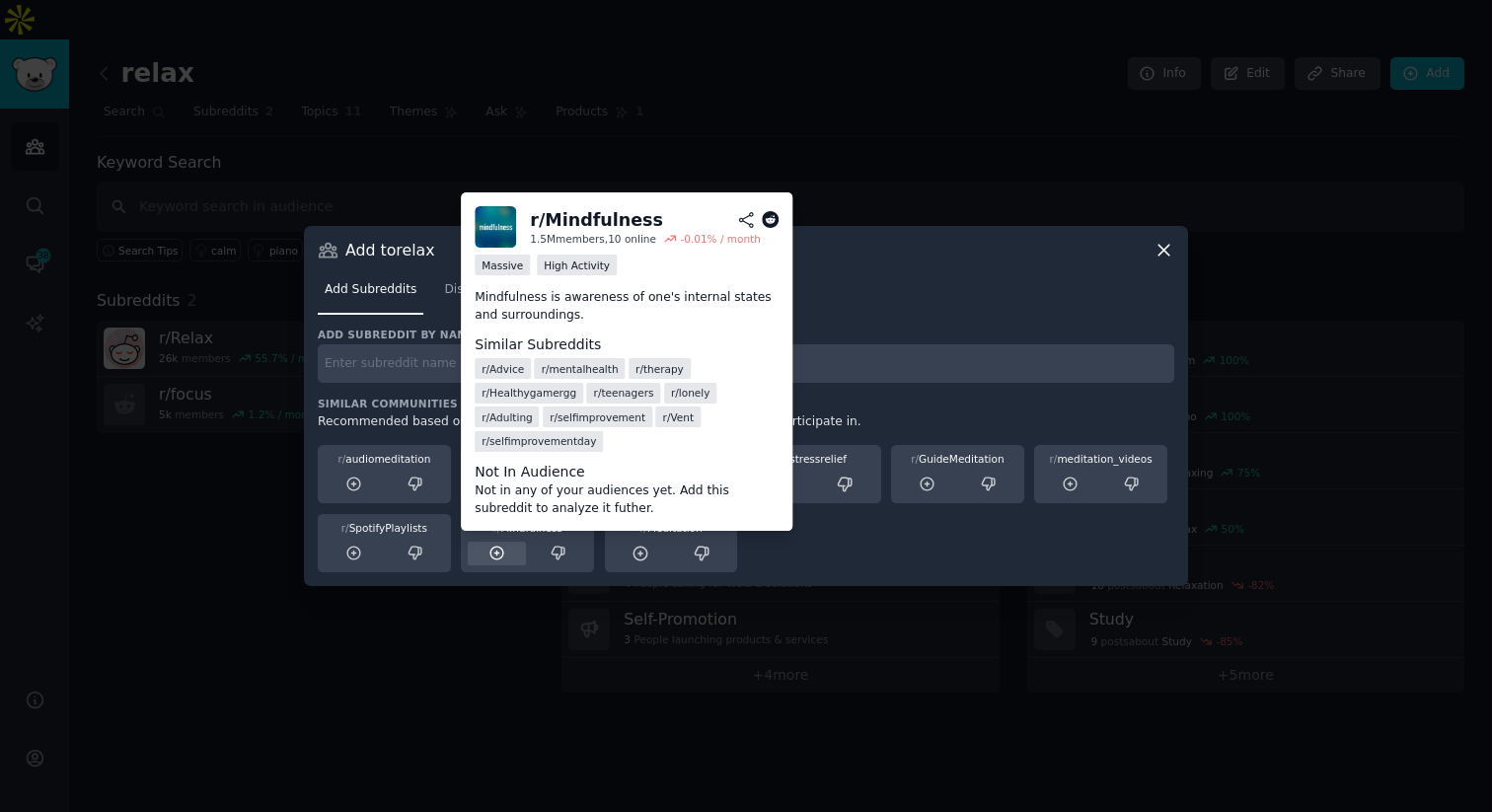
click at [490, 551] on icon at bounding box center [496, 553] width 13 height 13
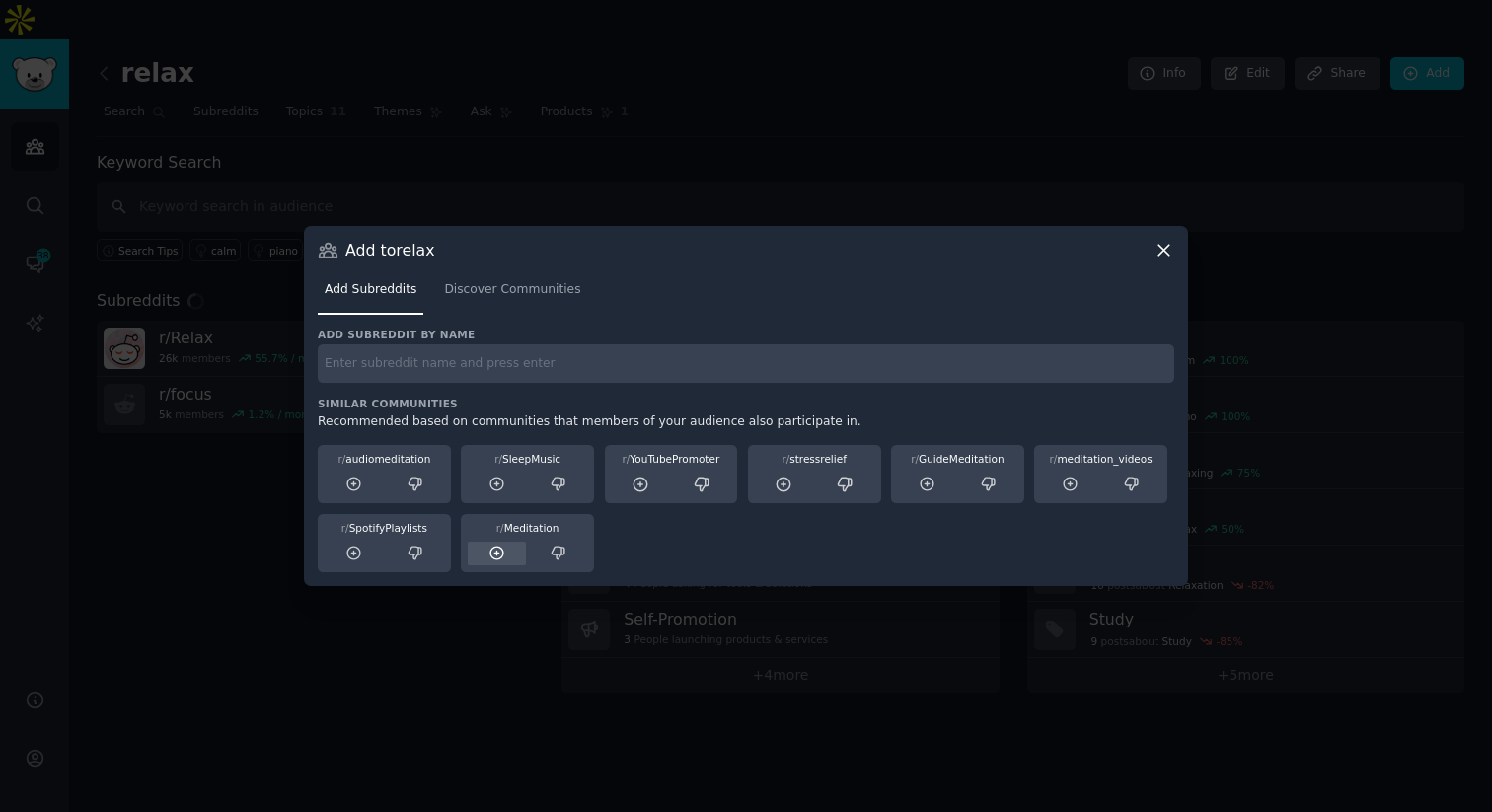
click at [494, 549] on icon at bounding box center [497, 554] width 18 height 18
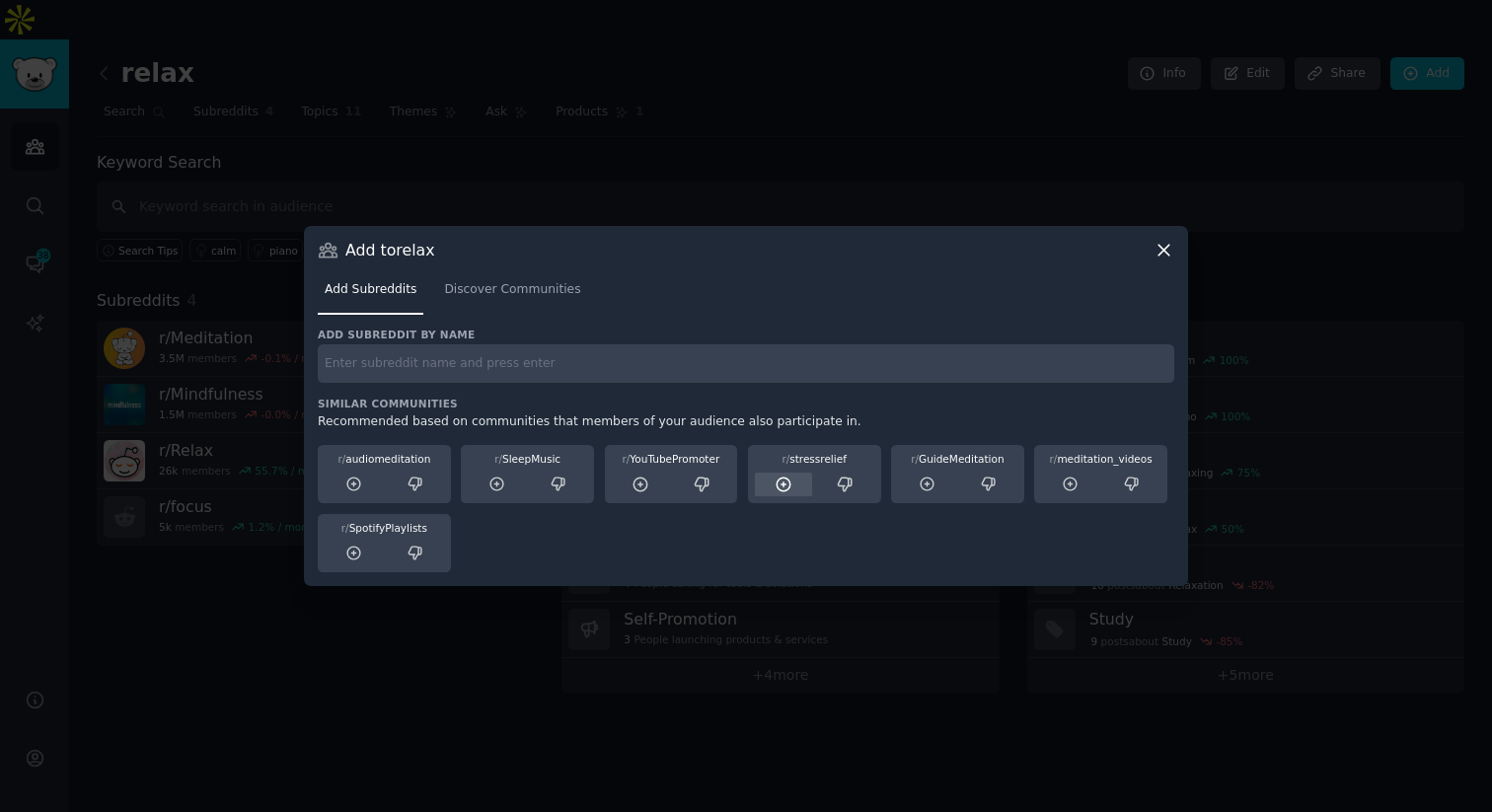
click at [791, 492] on icon at bounding box center [784, 484] width 18 height 18
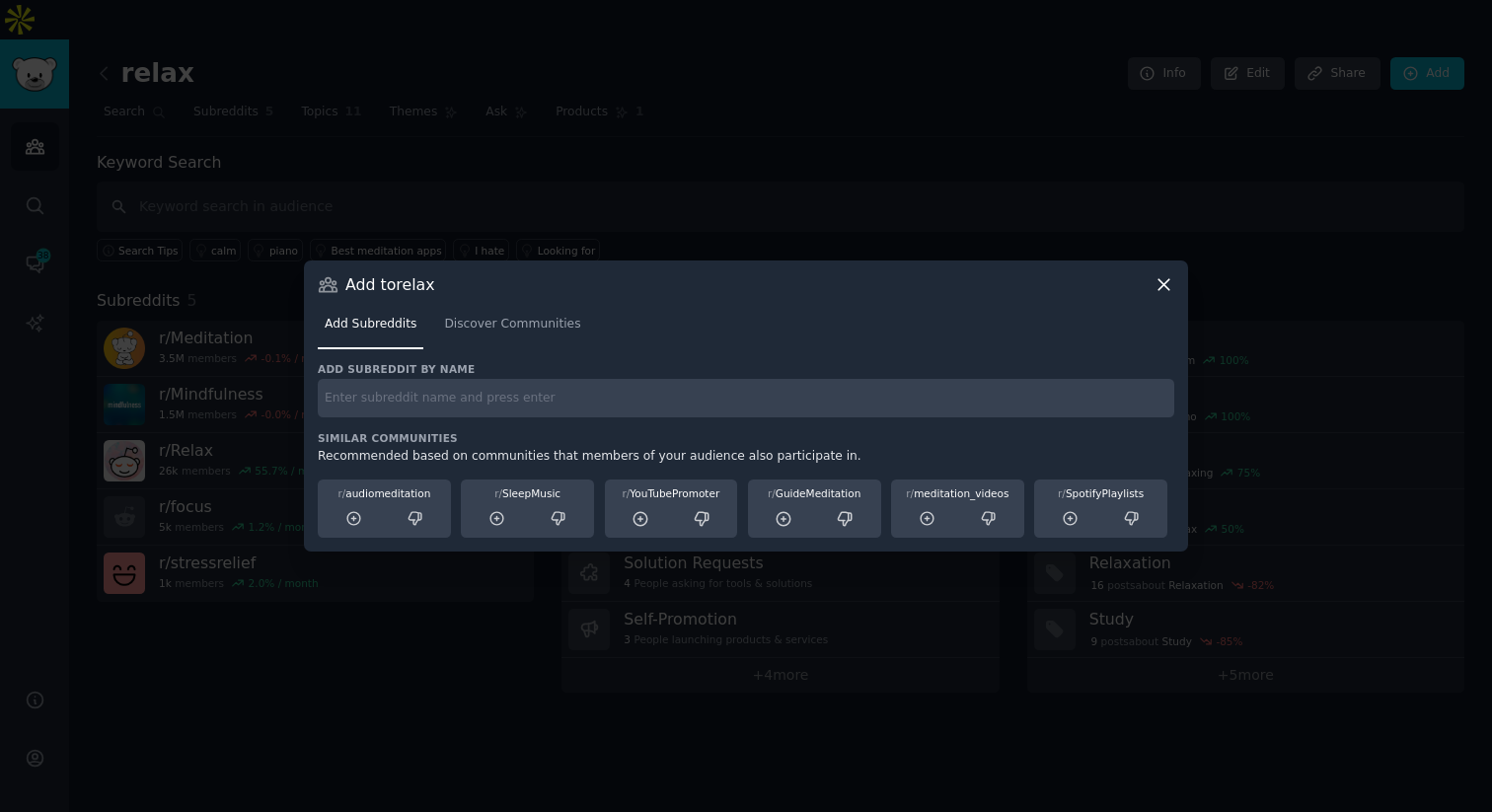
click at [1175, 277] on div "Add to relax Add Subreddits Discover Communities Add subreddit by name Similar …" at bounding box center [746, 406] width 884 height 291
click at [1164, 280] on icon at bounding box center [1163, 284] width 21 height 21
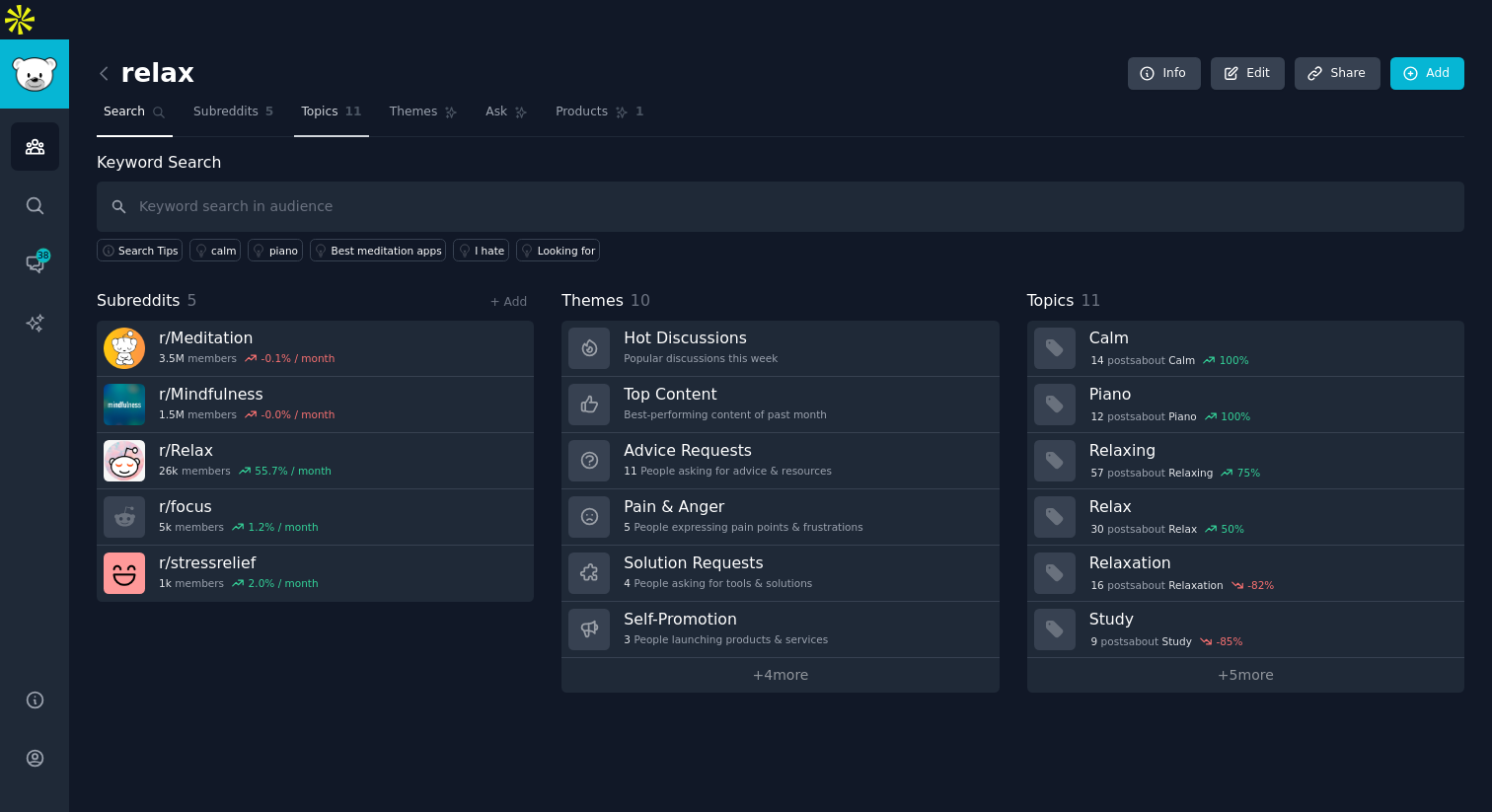
click at [323, 103] on span "Topics" at bounding box center [319, 112] width 37 height 18
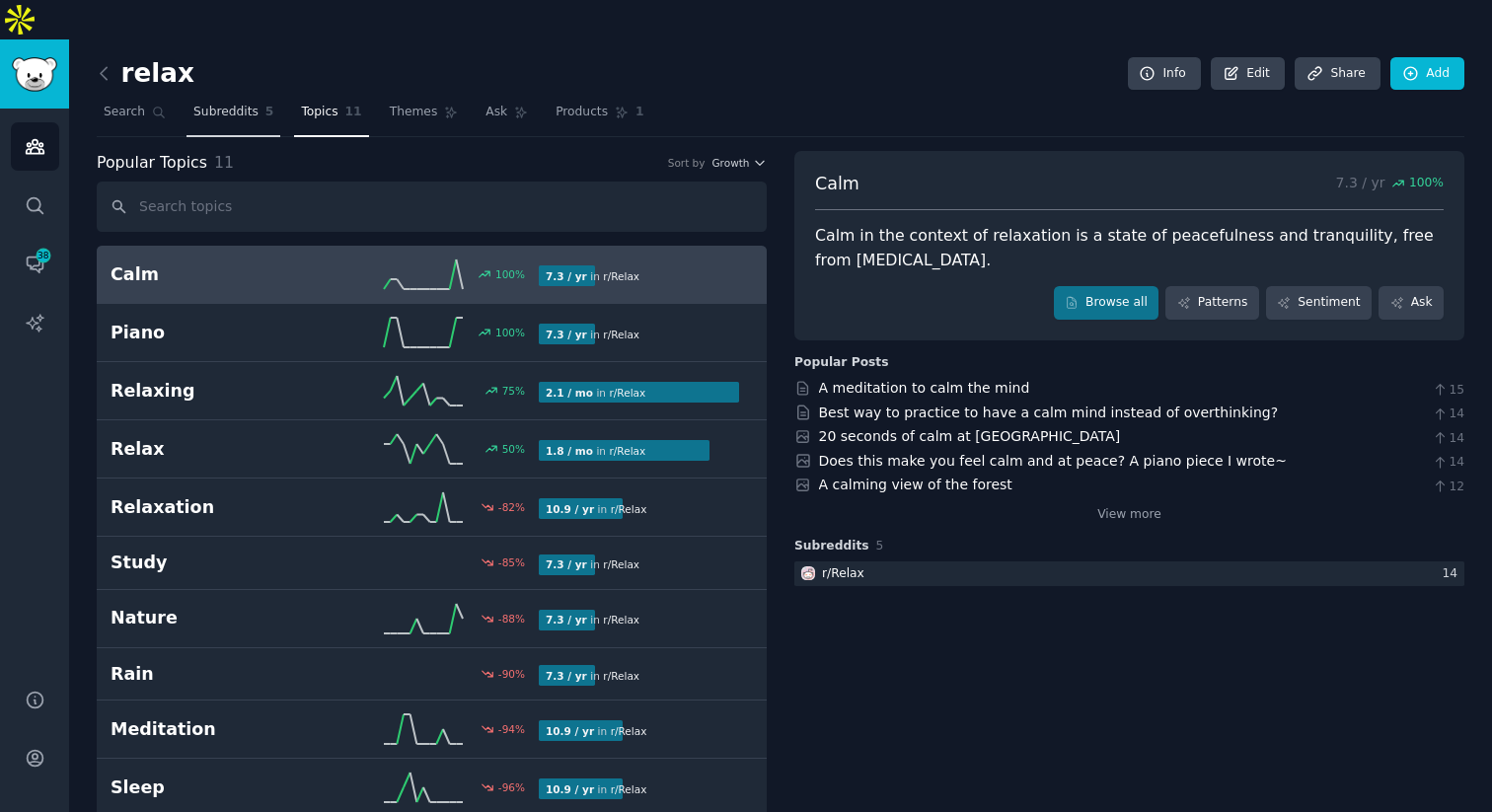
click at [233, 103] on span "Subreddits" at bounding box center [226, 112] width 66 height 18
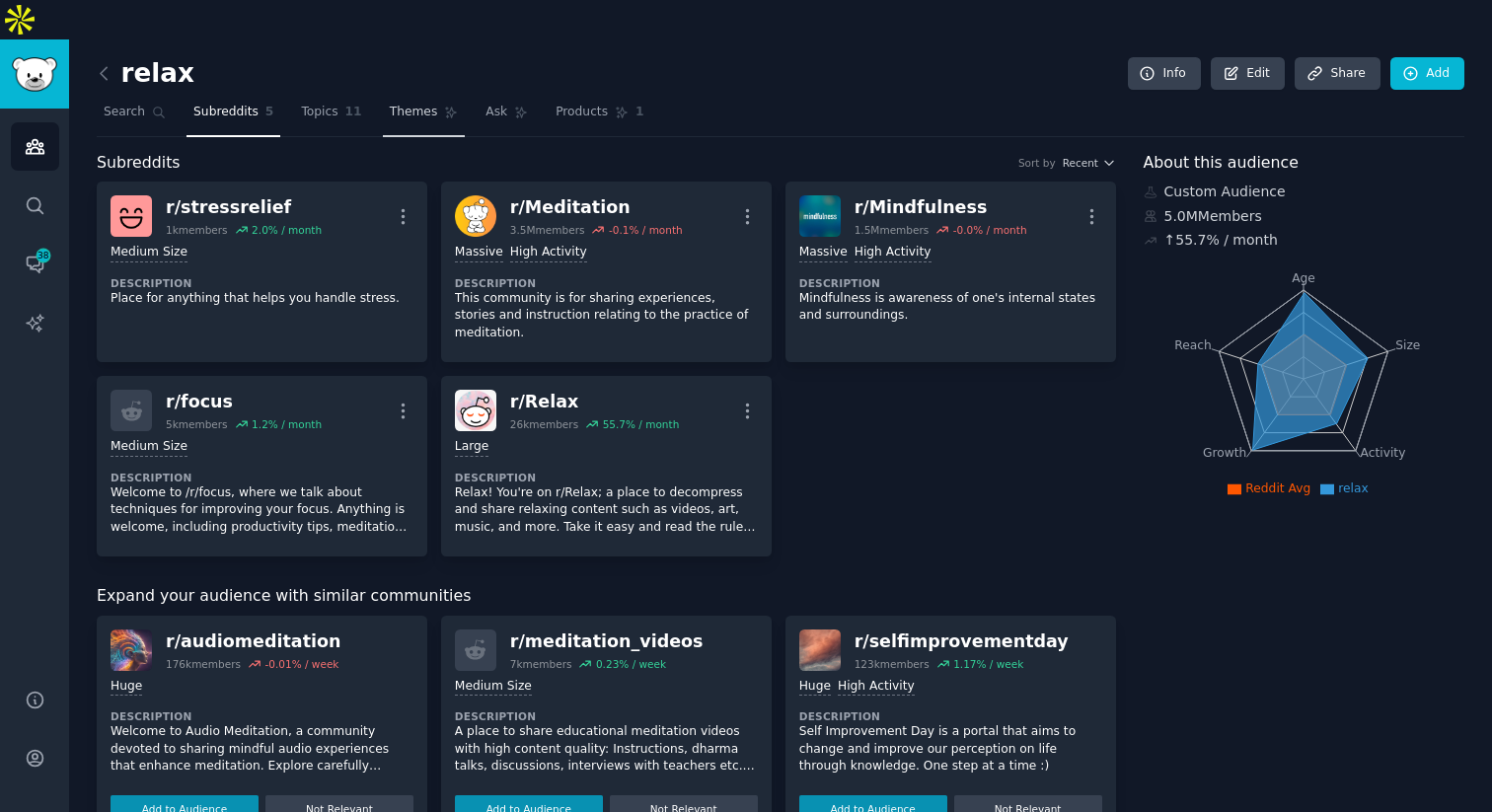
click at [432, 96] on link "Themes" at bounding box center [425, 116] width 83 height 41
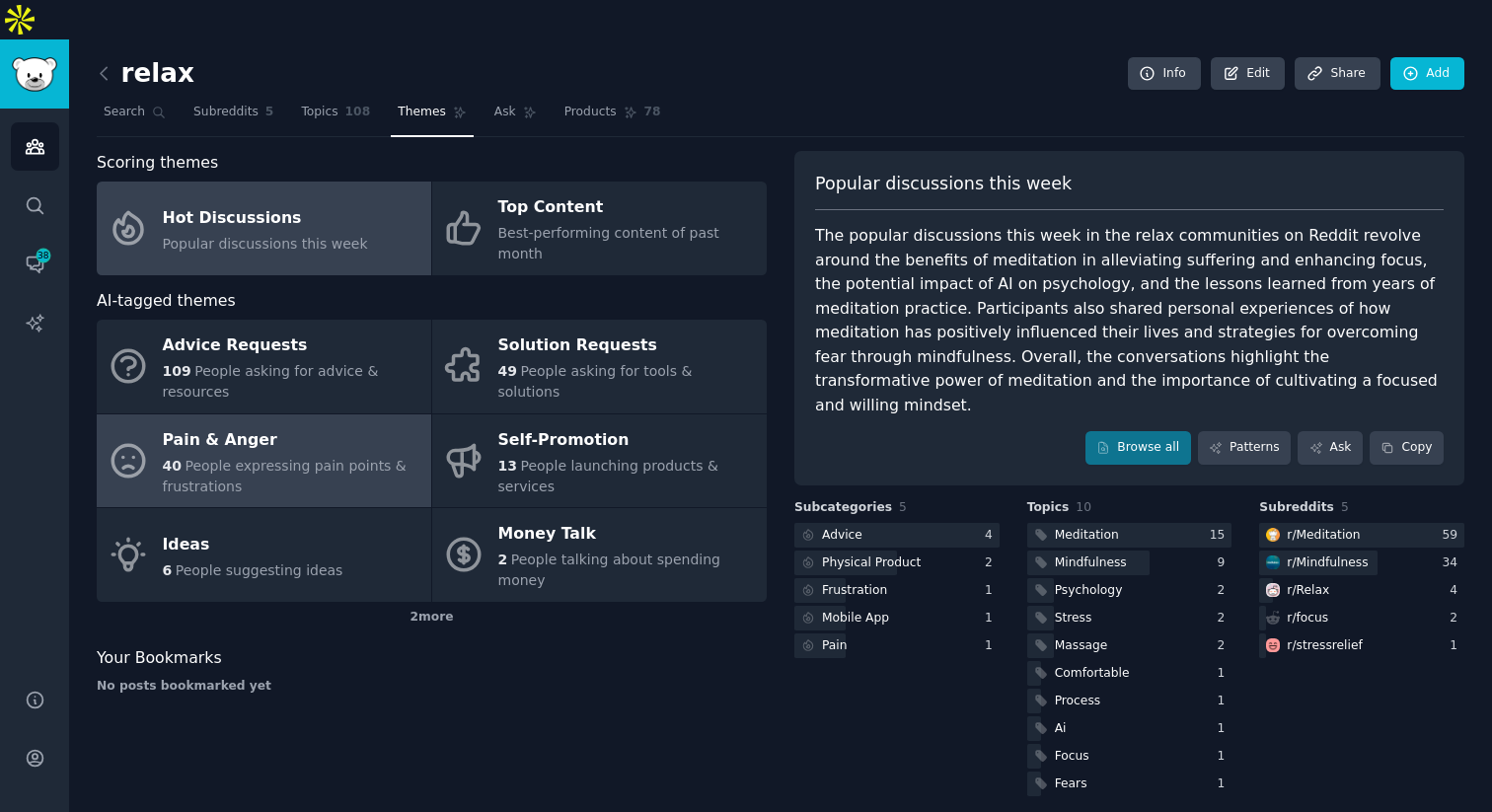
click at [296, 425] on div "Pain & Anger" at bounding box center [292, 441] width 259 height 32
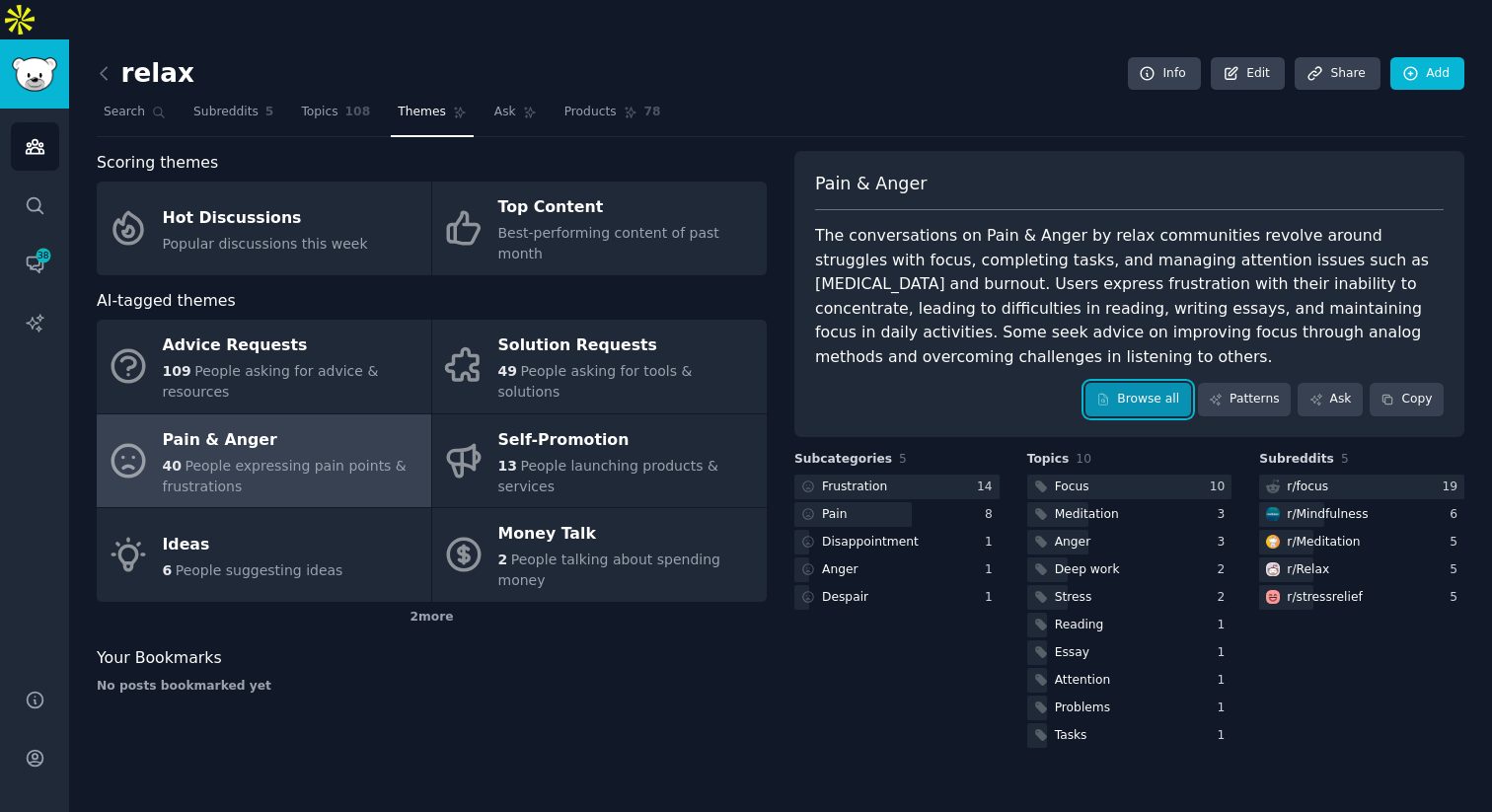
click at [1145, 383] on link "Browse all" at bounding box center [1139, 400] width 105 height 34
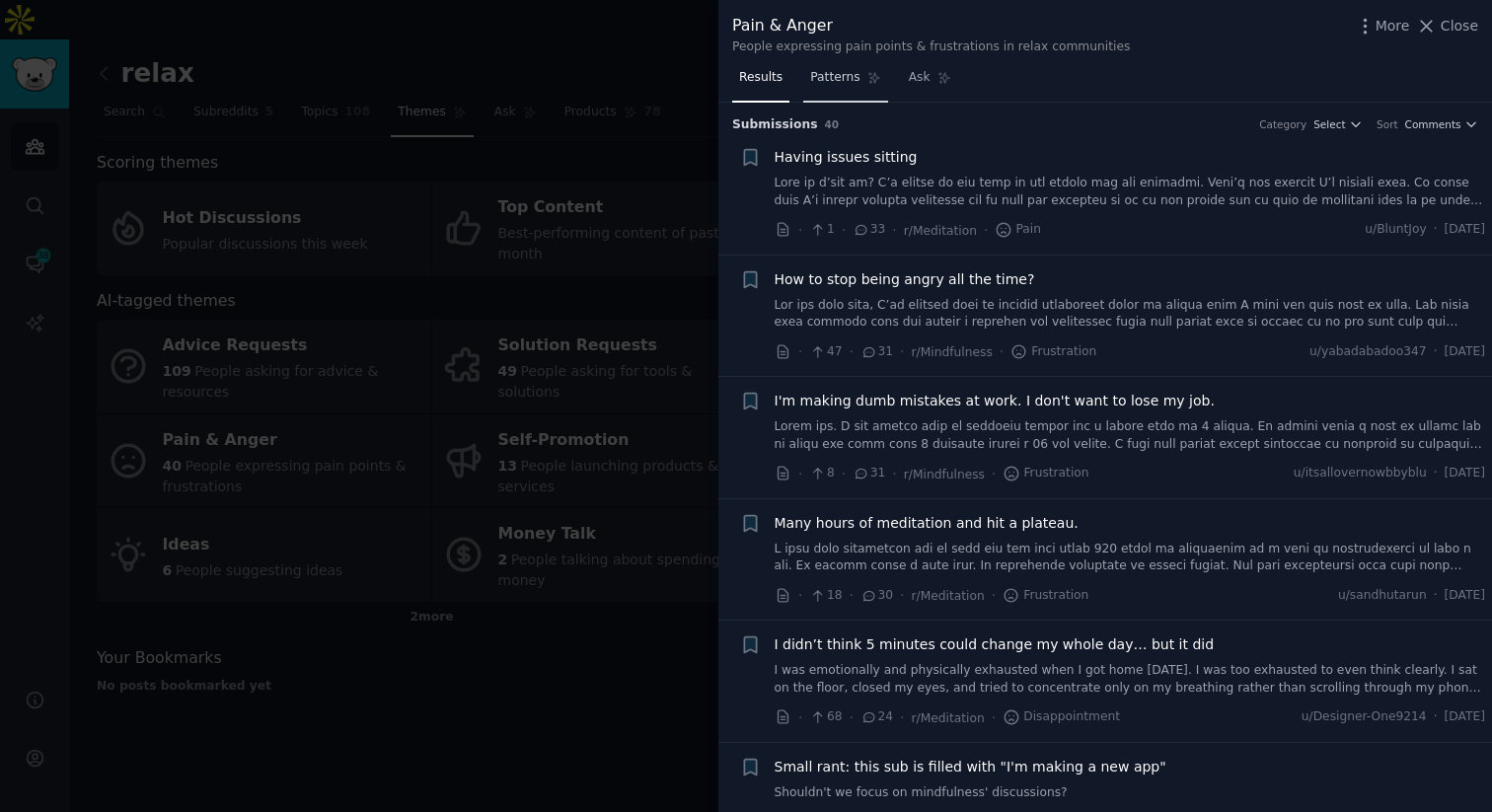
click at [839, 83] on span "Patterns" at bounding box center [835, 78] width 50 height 18
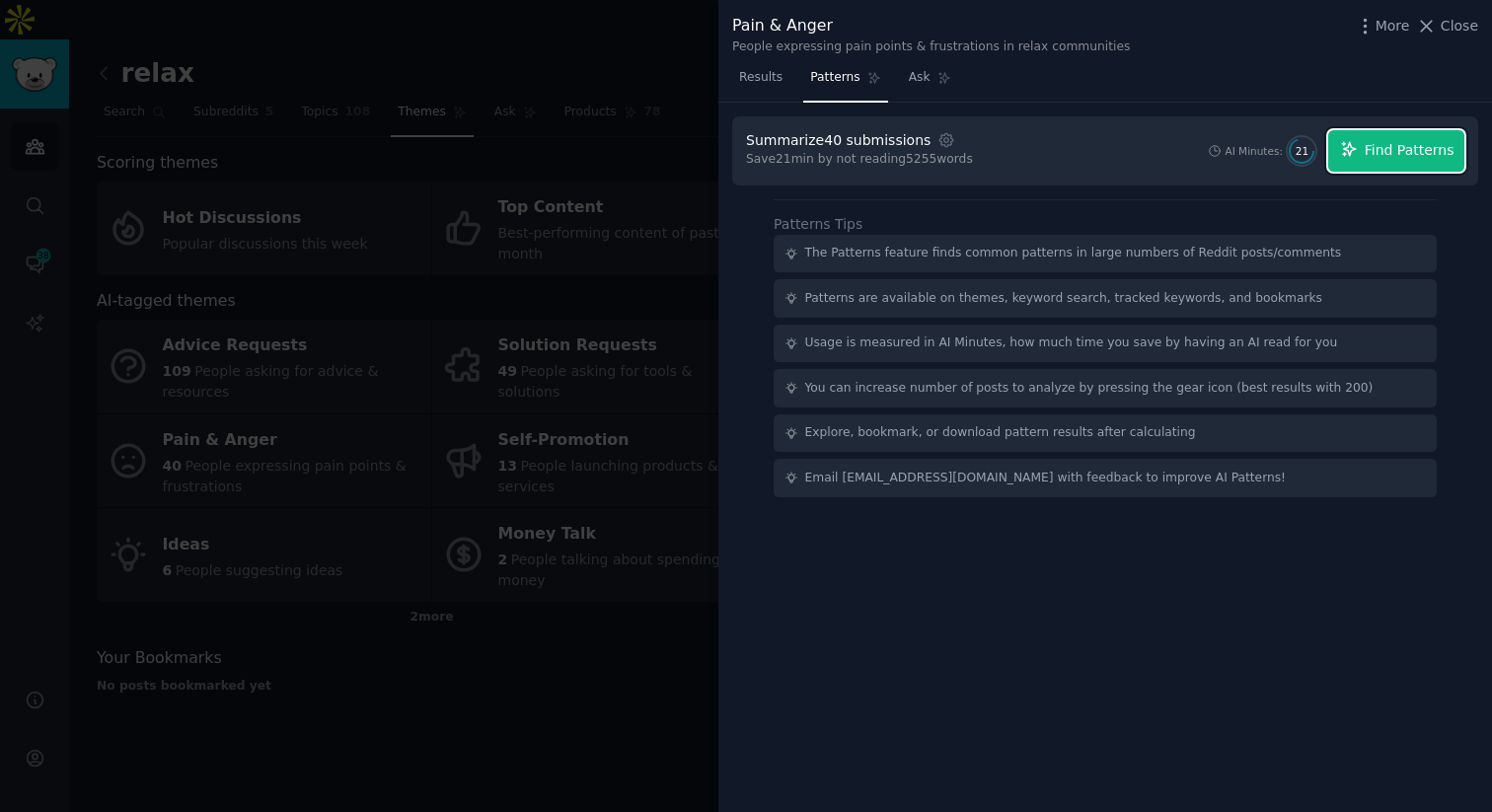
click at [1394, 160] on span "Find Patterns" at bounding box center [1410, 150] width 89 height 21
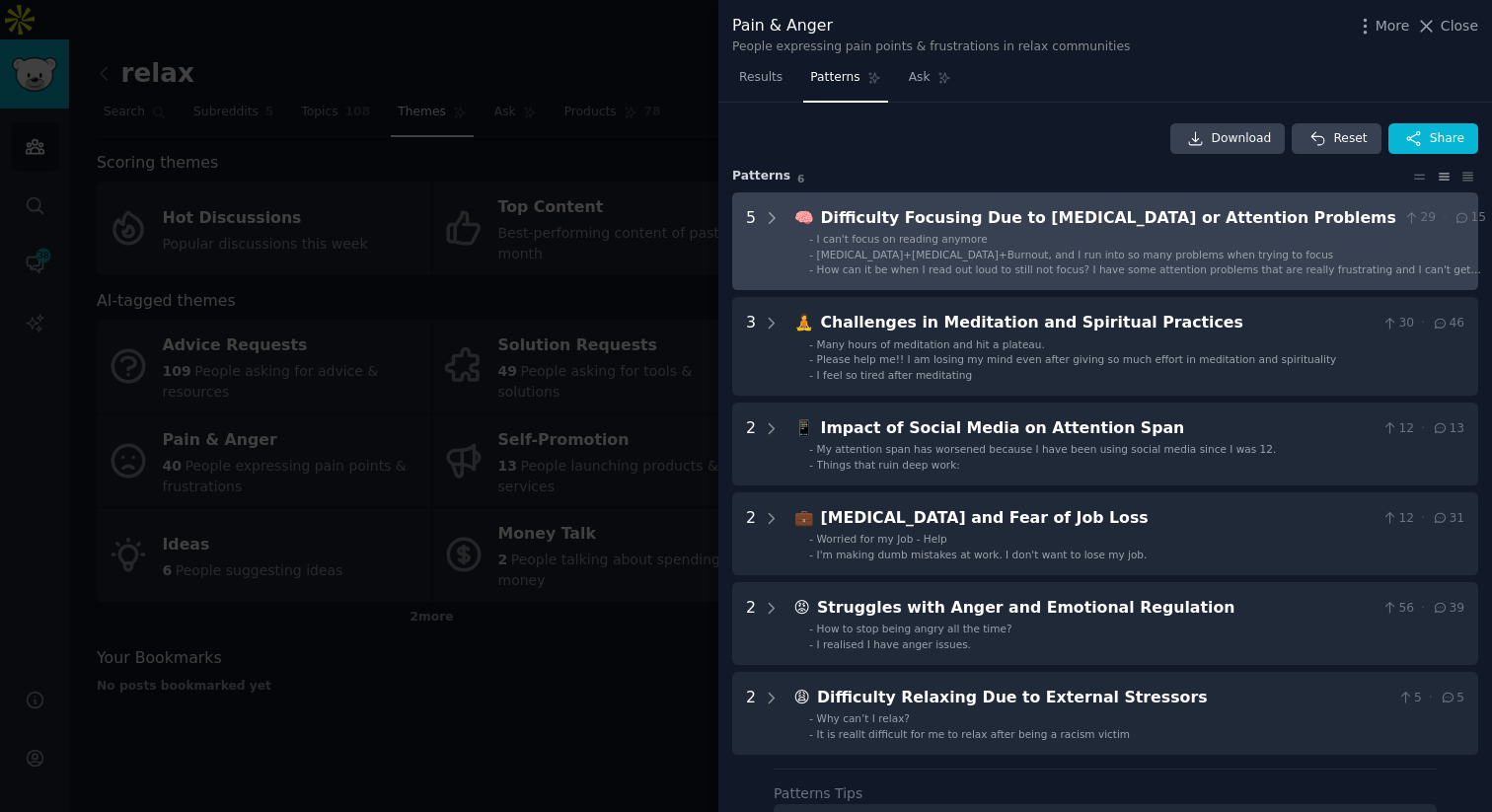
click at [1145, 241] on li "- I can't focus on reading anymore" at bounding box center [1148, 239] width 677 height 14
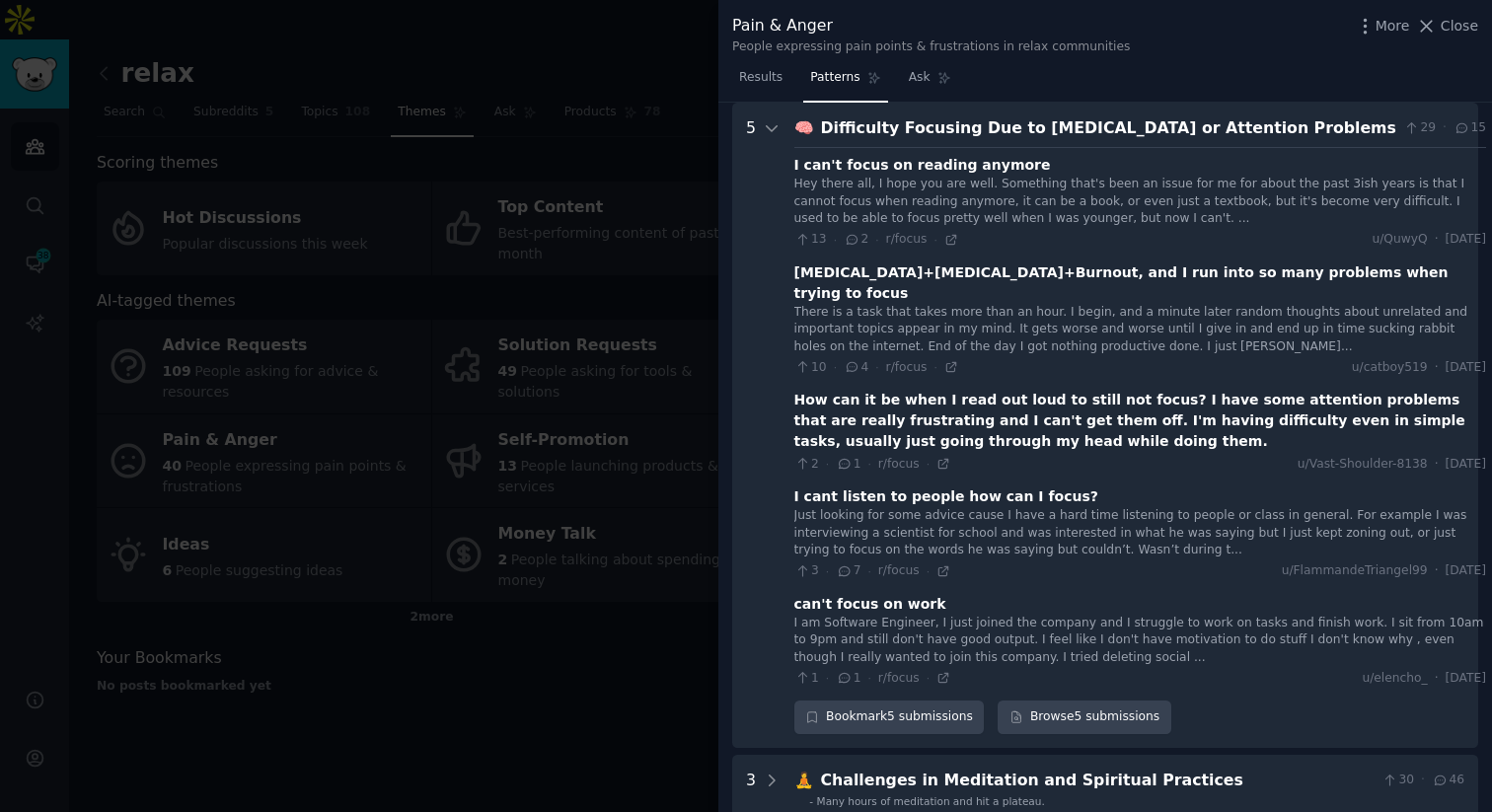
scroll to position [115, 0]
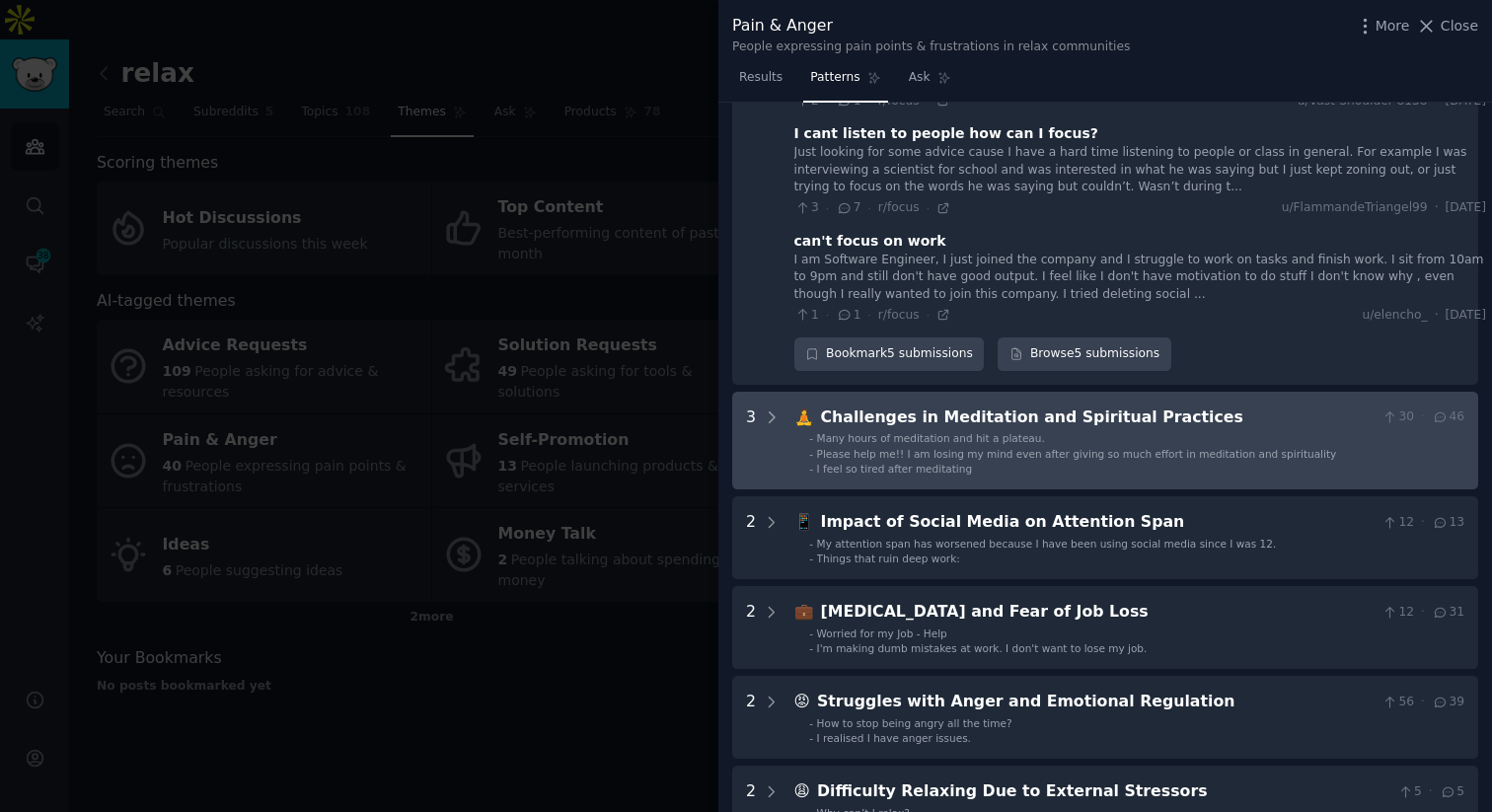
click at [973, 433] on span "Many hours of meditation and hit a plateau." at bounding box center [931, 439] width 228 height 12
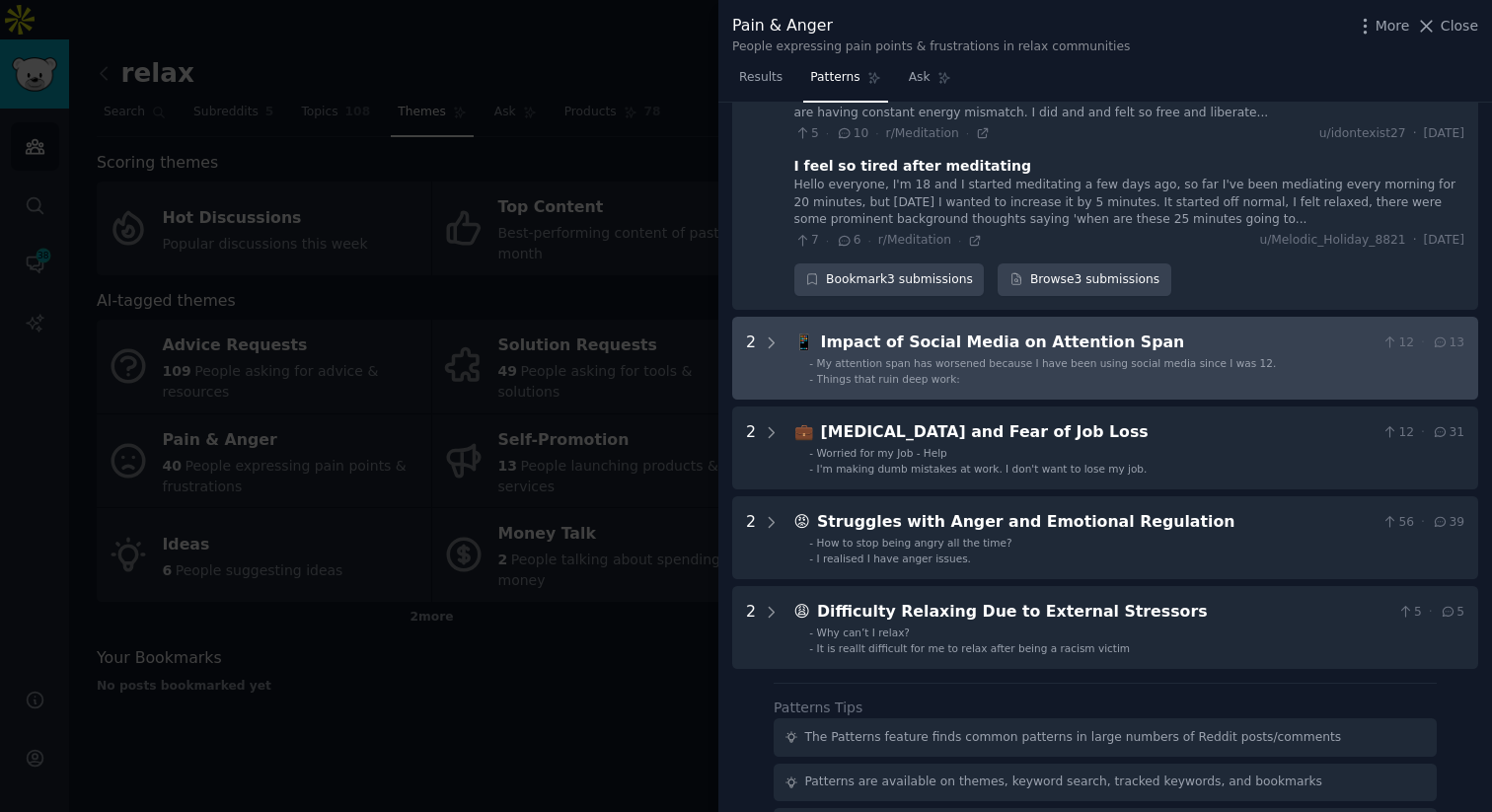
click at [990, 357] on span "My attention span has worsened because I have been using social media since I w…" at bounding box center [1046, 363] width 460 height 12
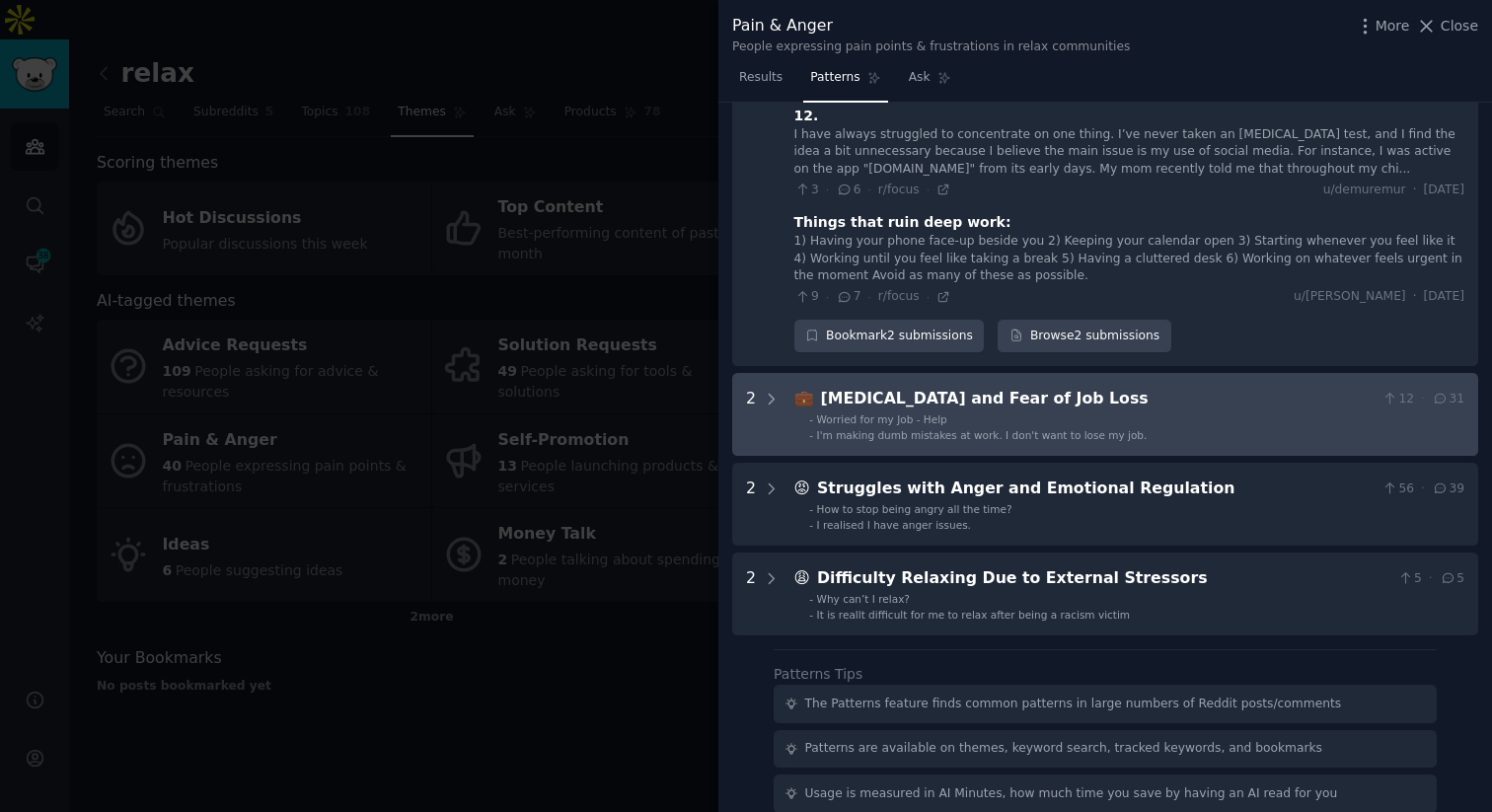
click at [988, 387] on div "[MEDICAL_DATA] and Fear of Job Loss" at bounding box center [1098, 399] width 554 height 25
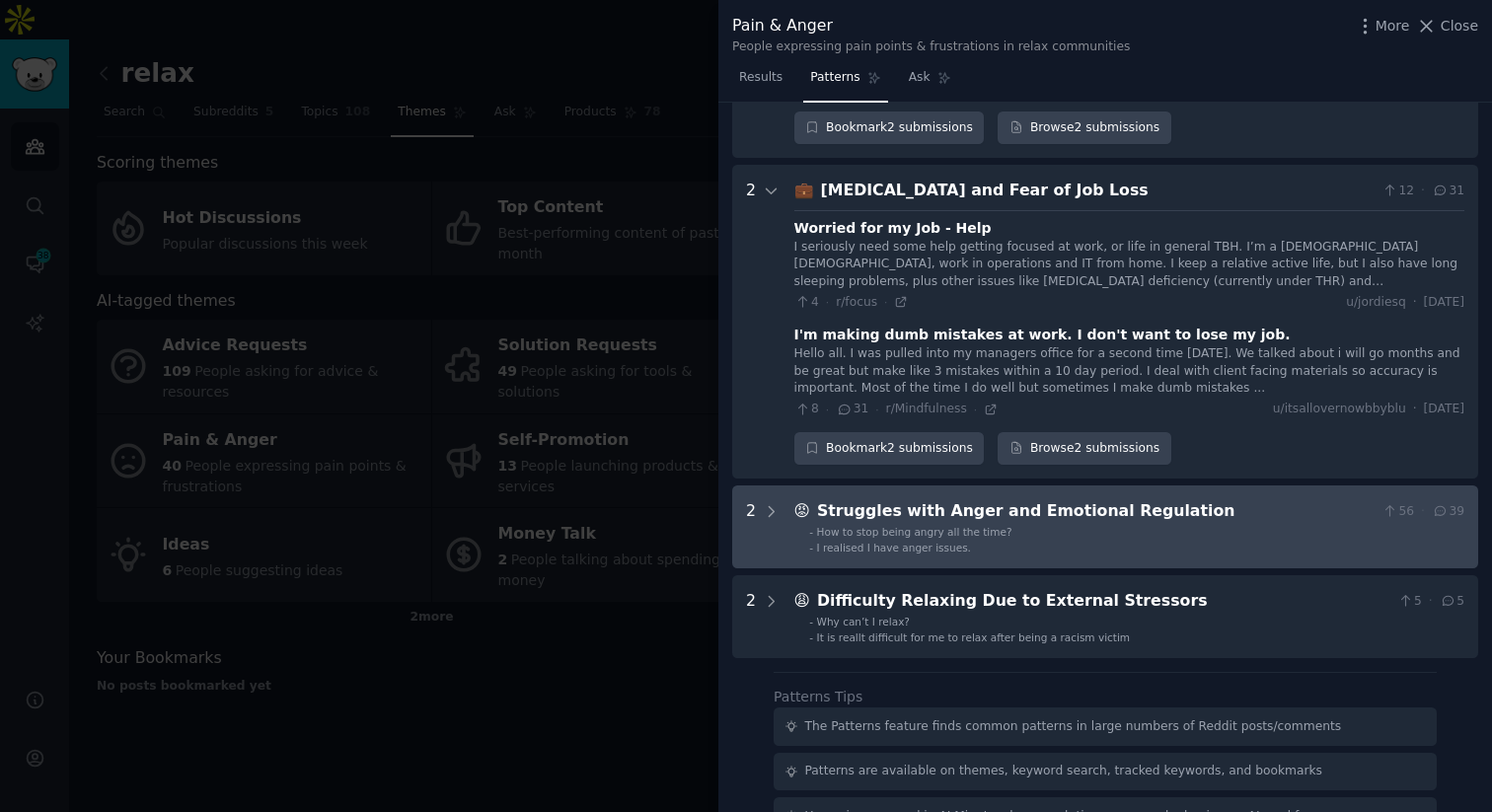
click at [903, 525] on div "How to stop being angry all the time?" at bounding box center [914, 532] width 196 height 14
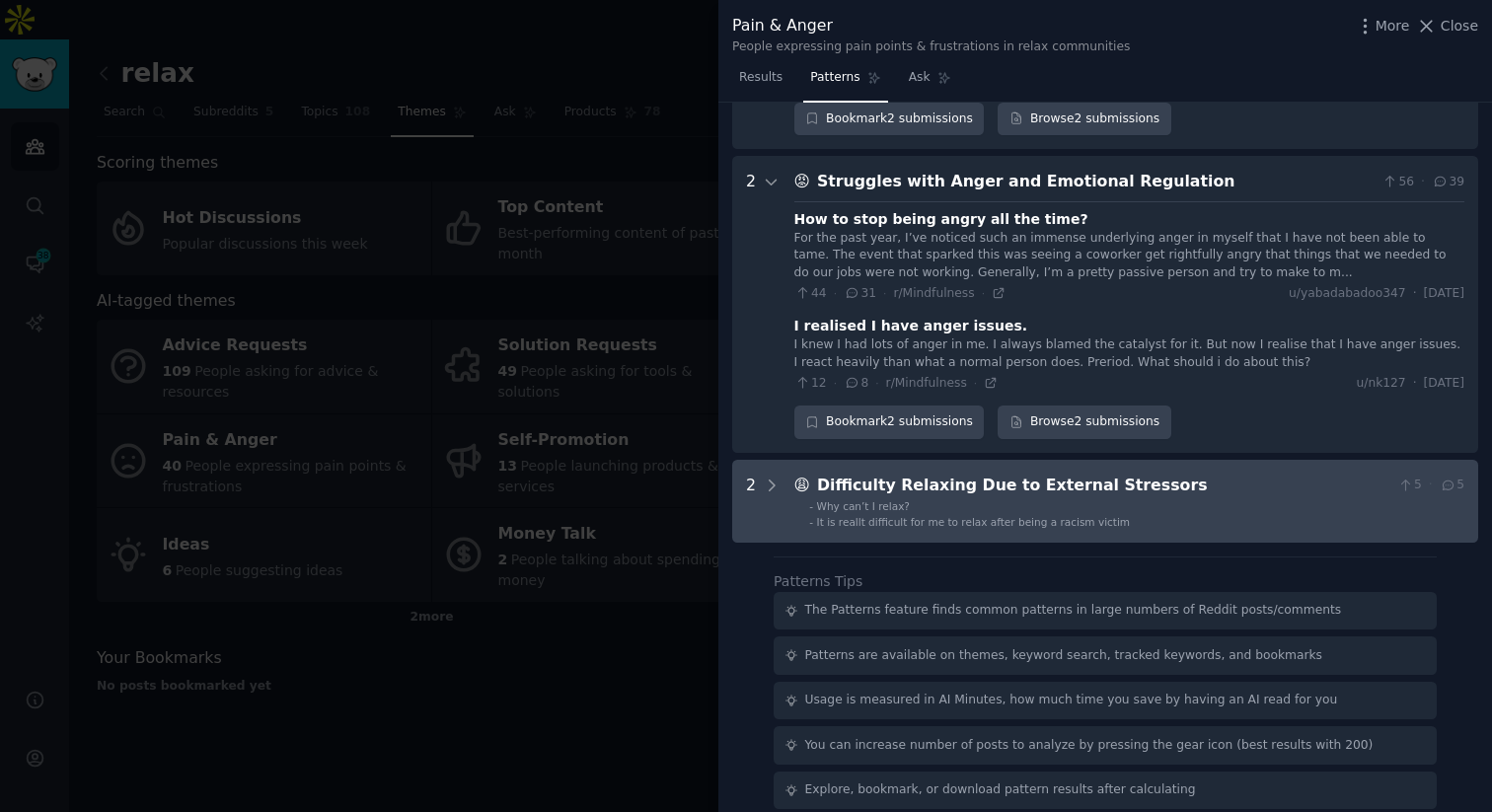
click at [909, 499] on li "- Why can’t I relax?" at bounding box center [1137, 506] width 655 height 14
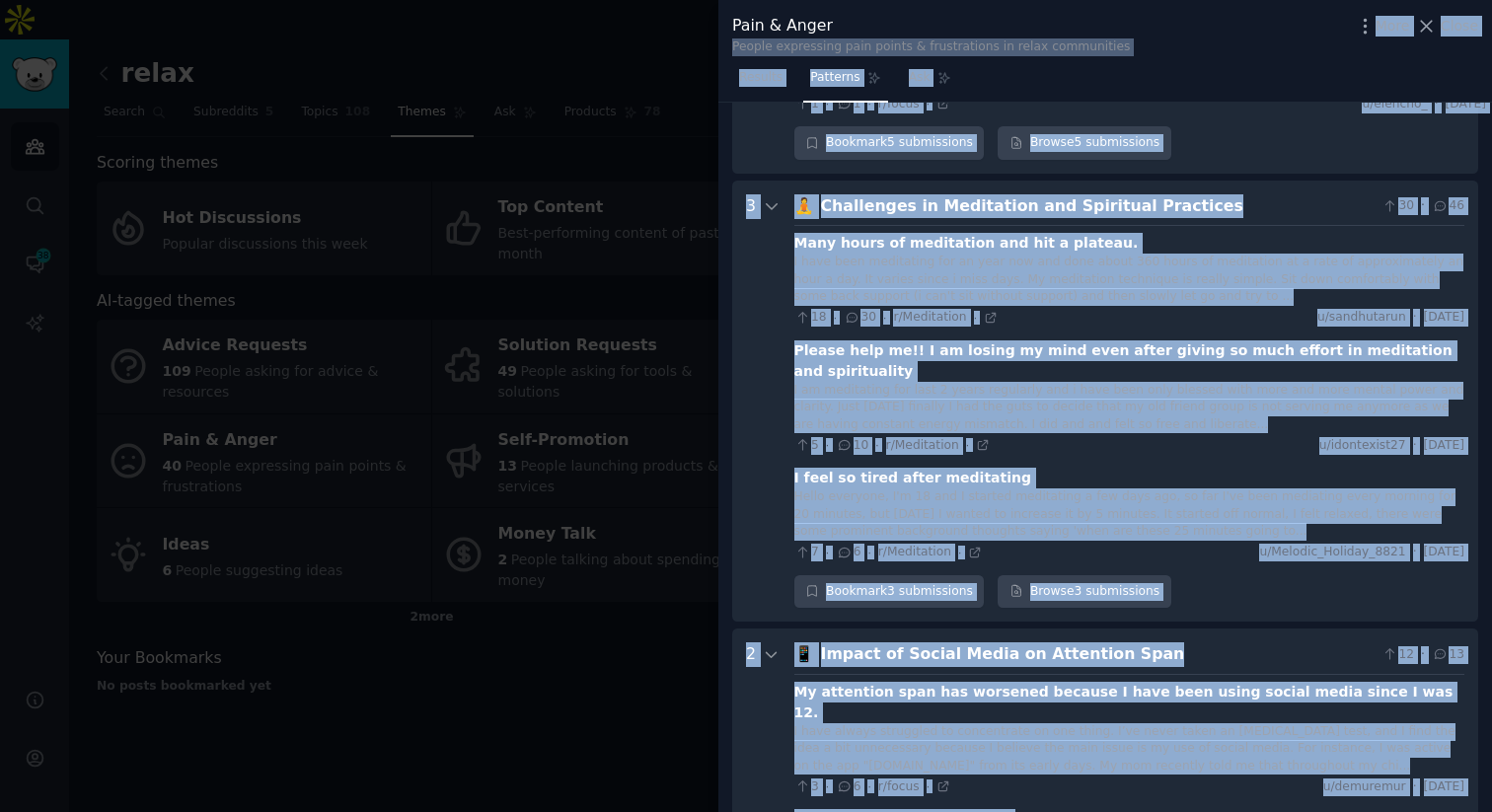
scroll to position [0, 0]
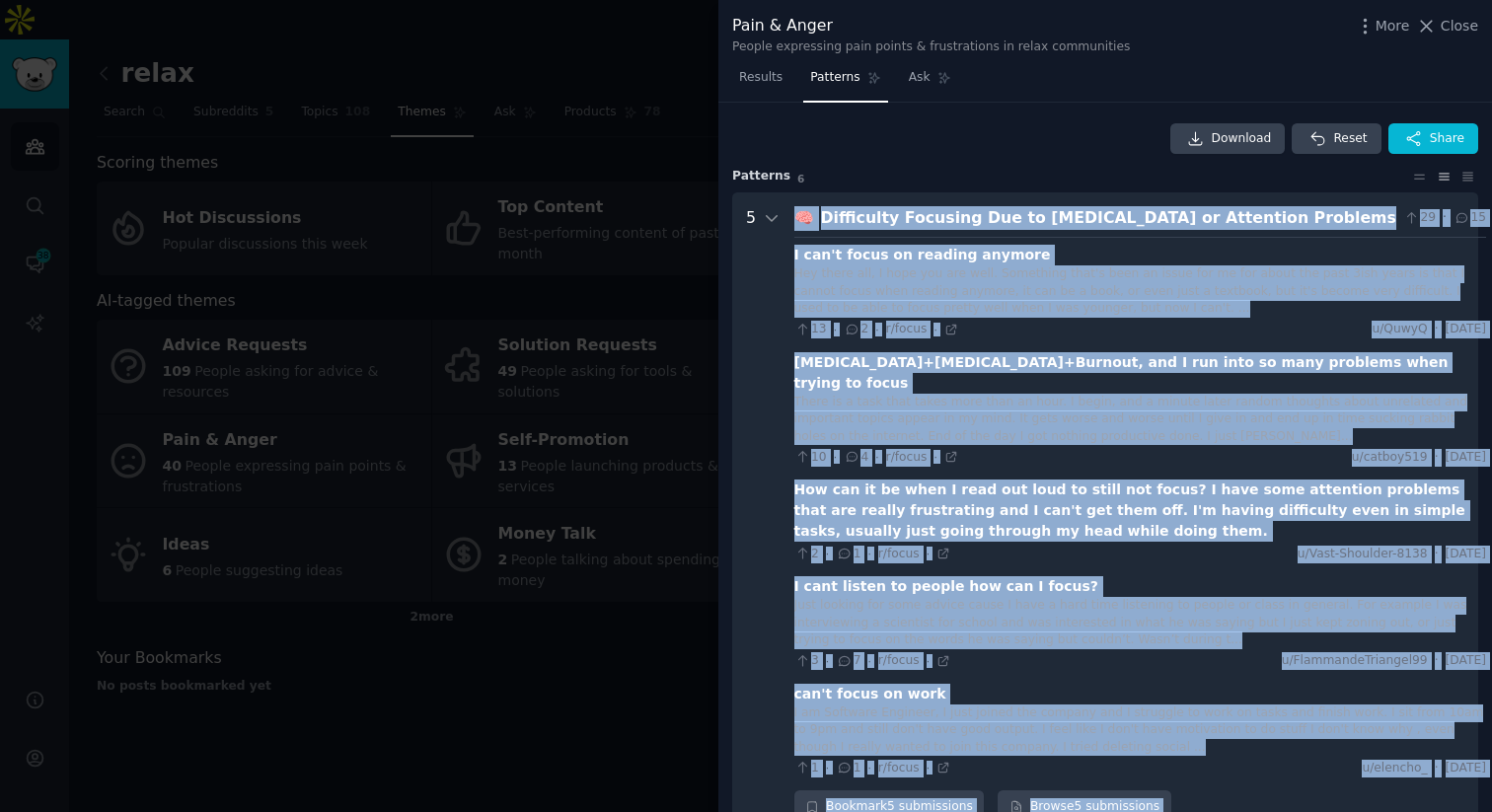
drag, startPoint x: 1044, startPoint y: 403, endPoint x: 757, endPoint y: 212, distance: 344.7
copy div "🧠 Loremipsum Dolorsit Ame co ADIP el Seddoeius Temporin 39 · 96 U lab'e dolor m…"
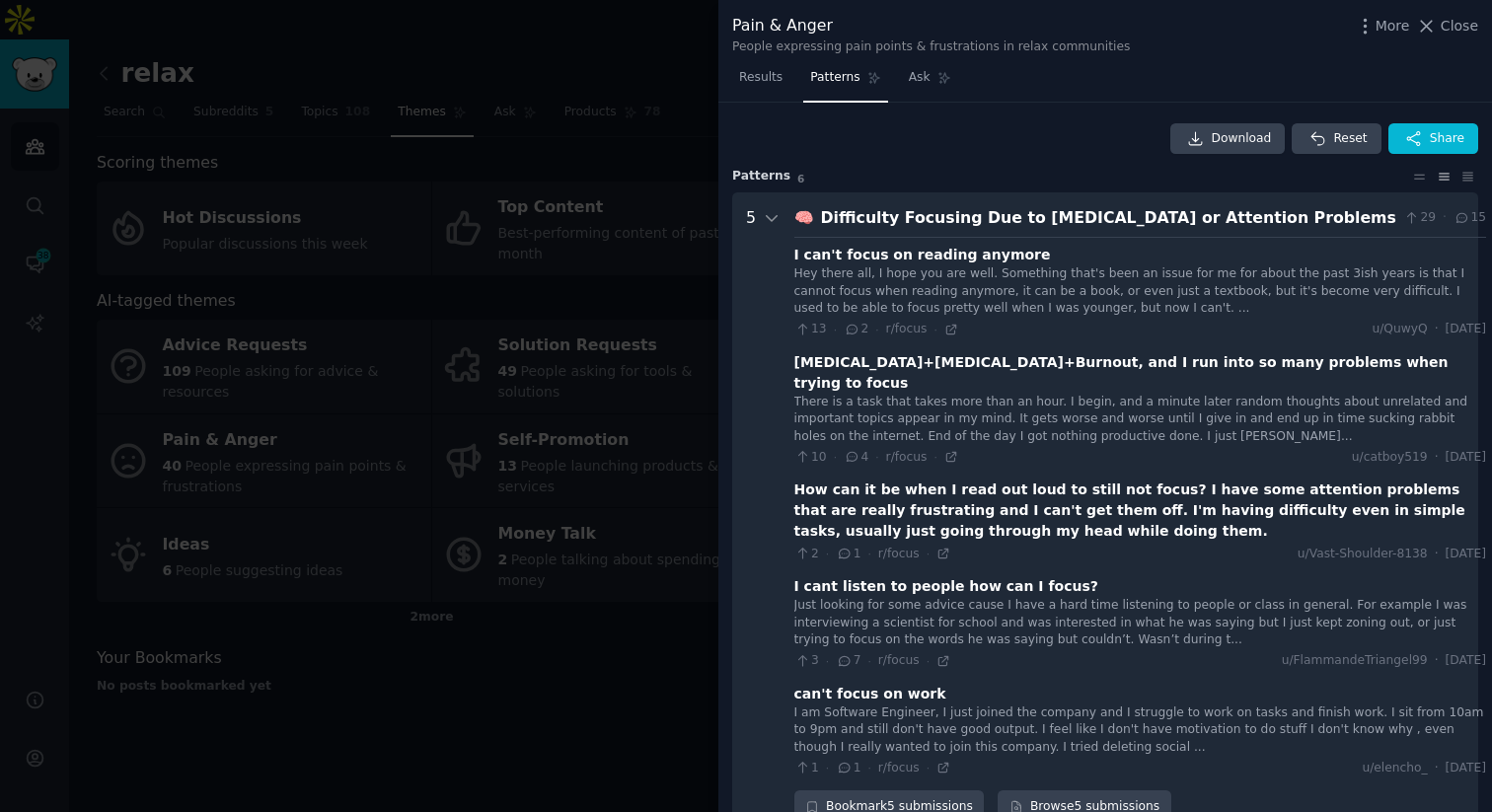
click at [554, 279] on div at bounding box center [746, 406] width 1492 height 812
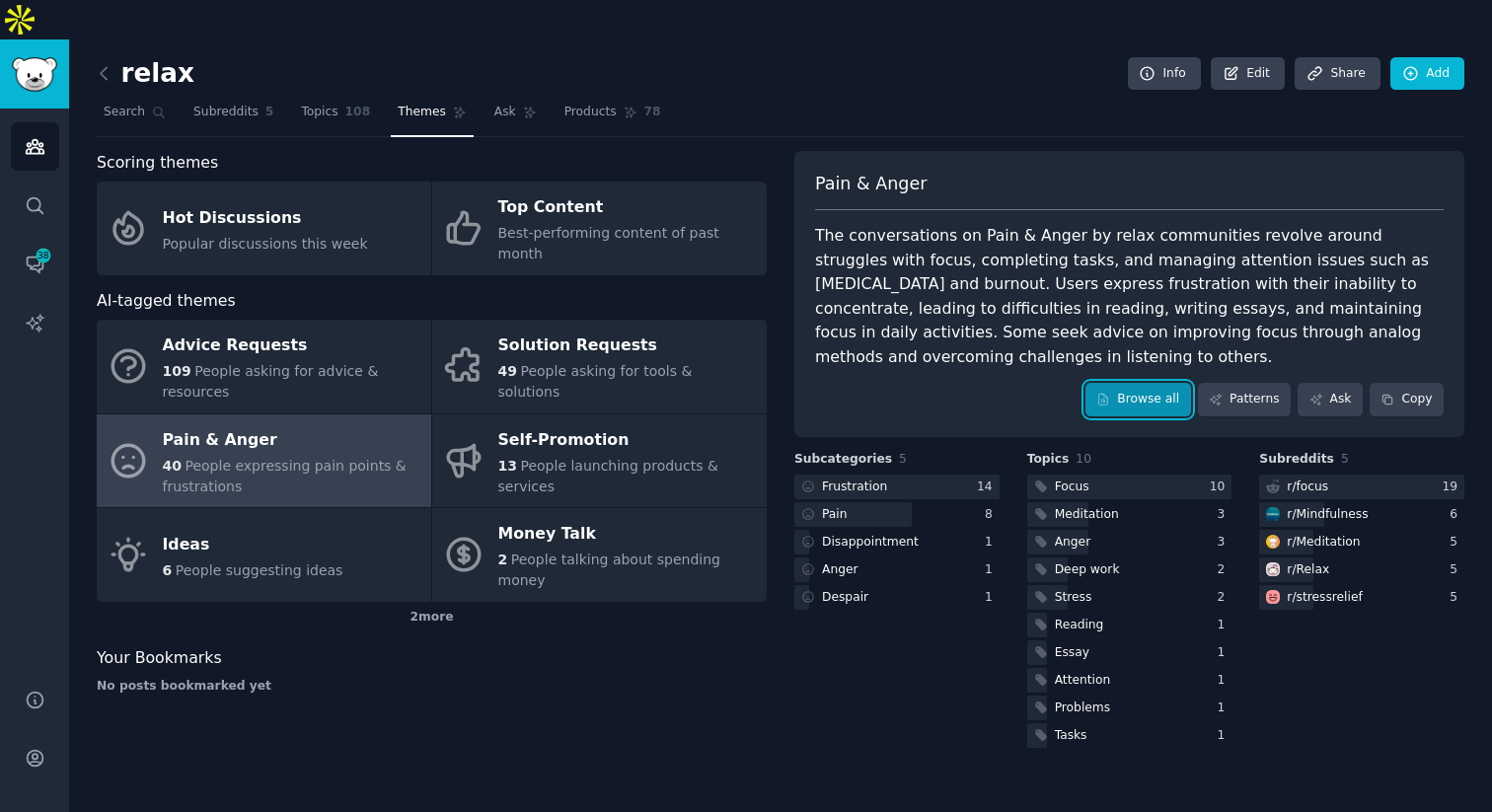
click at [1174, 383] on link "Browse all" at bounding box center [1139, 400] width 105 height 34
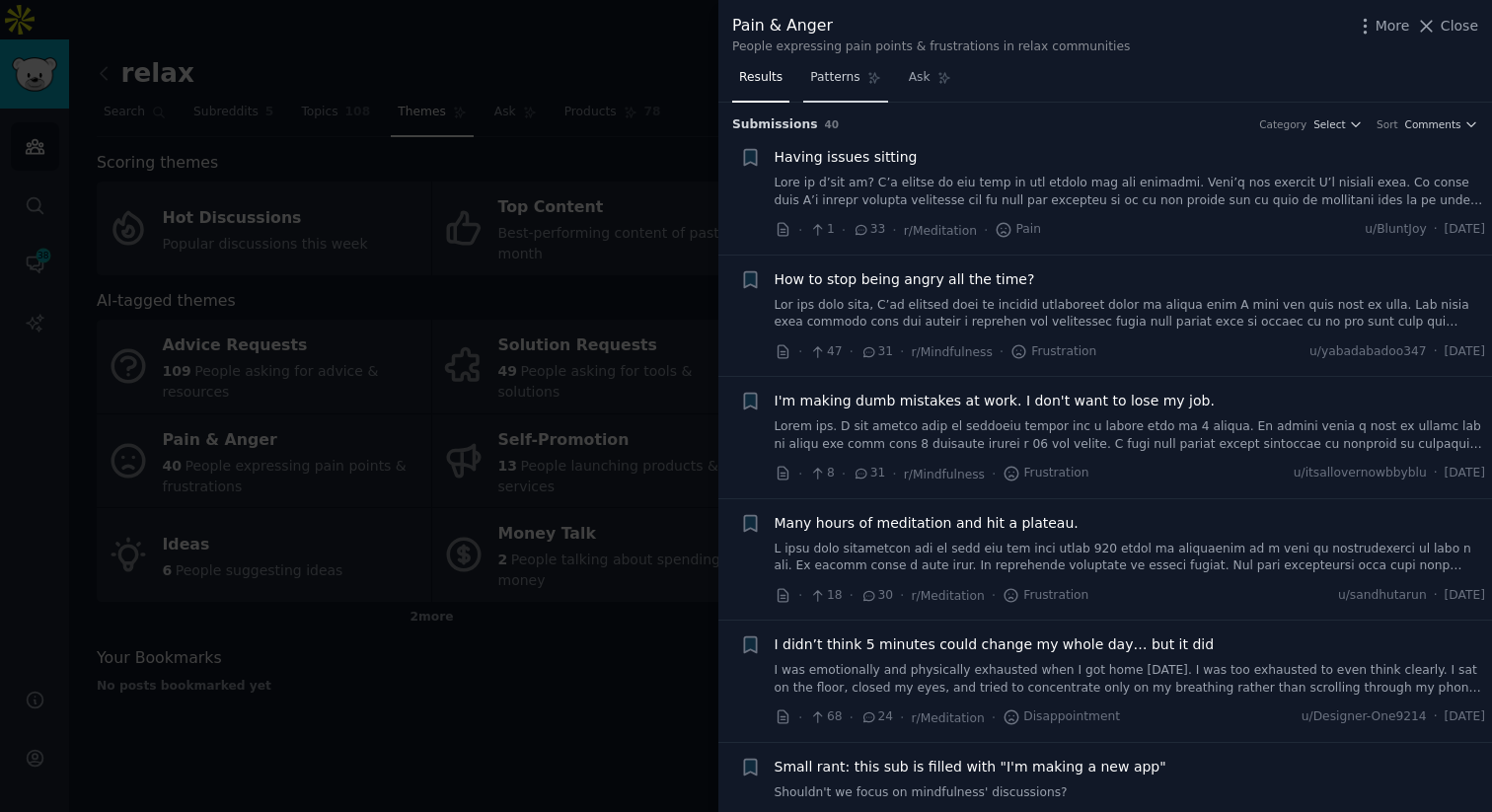
click at [845, 70] on span "Patterns" at bounding box center [835, 78] width 50 height 18
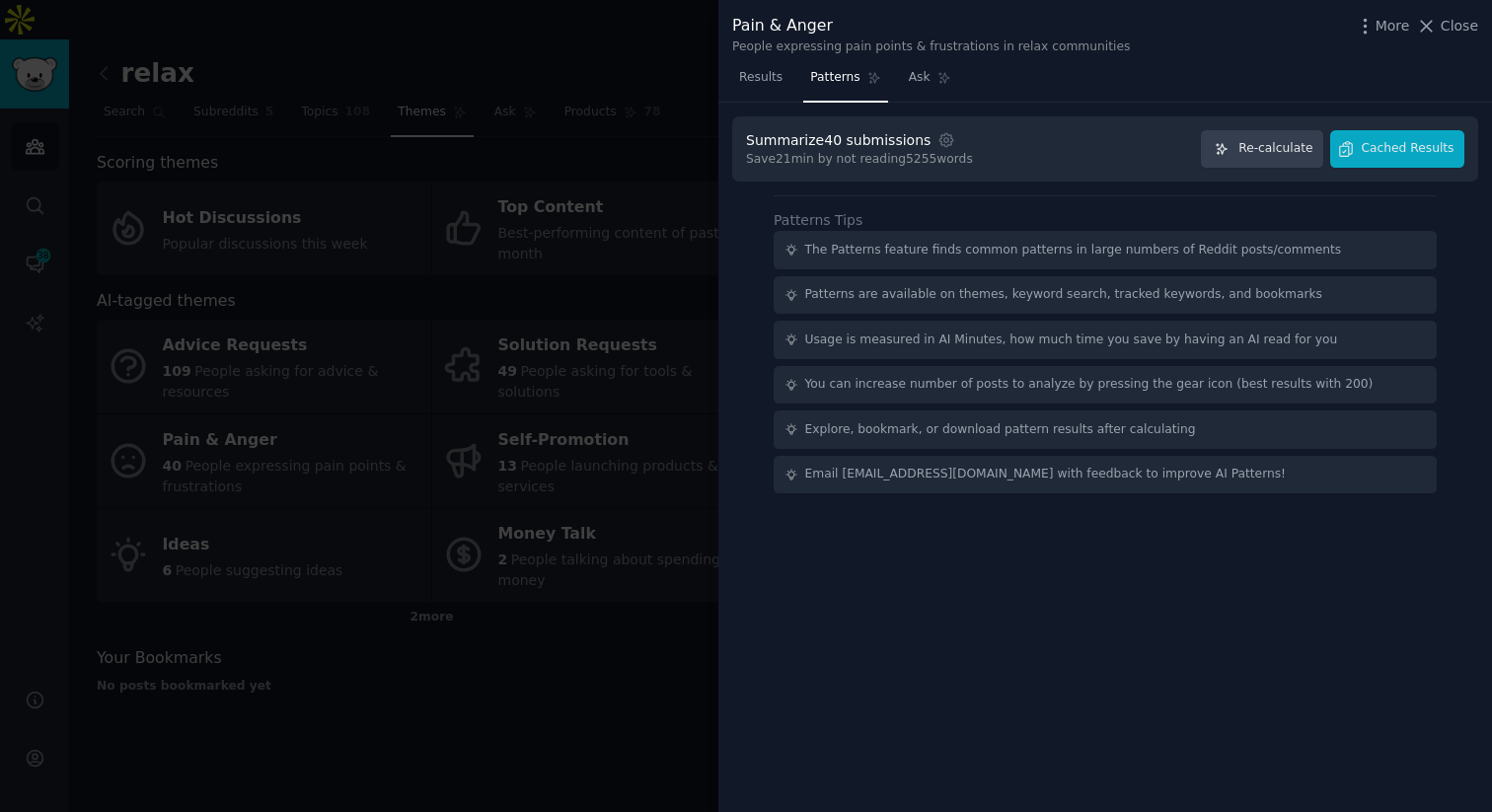
click at [565, 250] on div at bounding box center [746, 406] width 1492 height 812
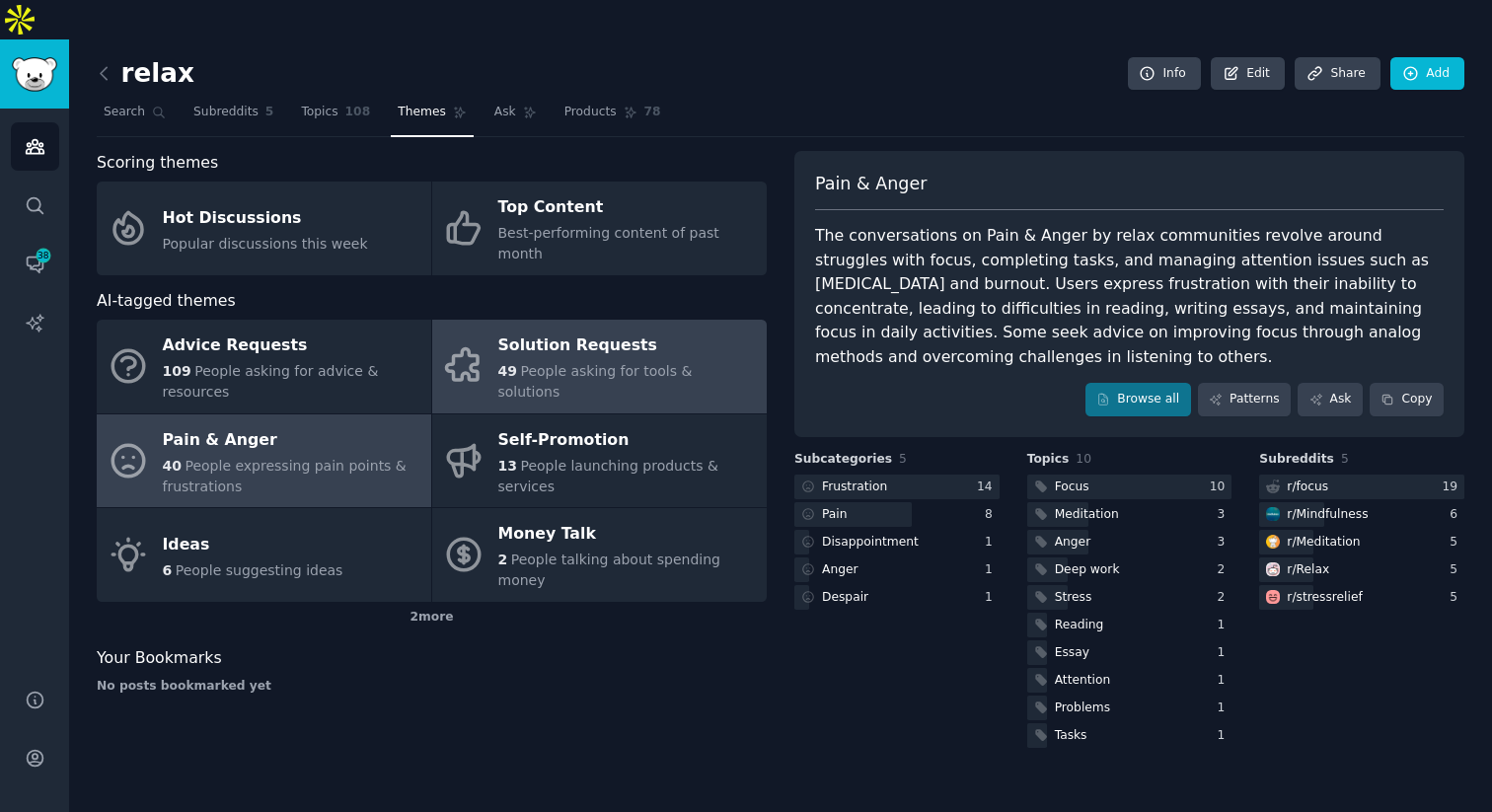
click at [504, 331] on div "Solution Requests" at bounding box center [627, 346] width 259 height 32
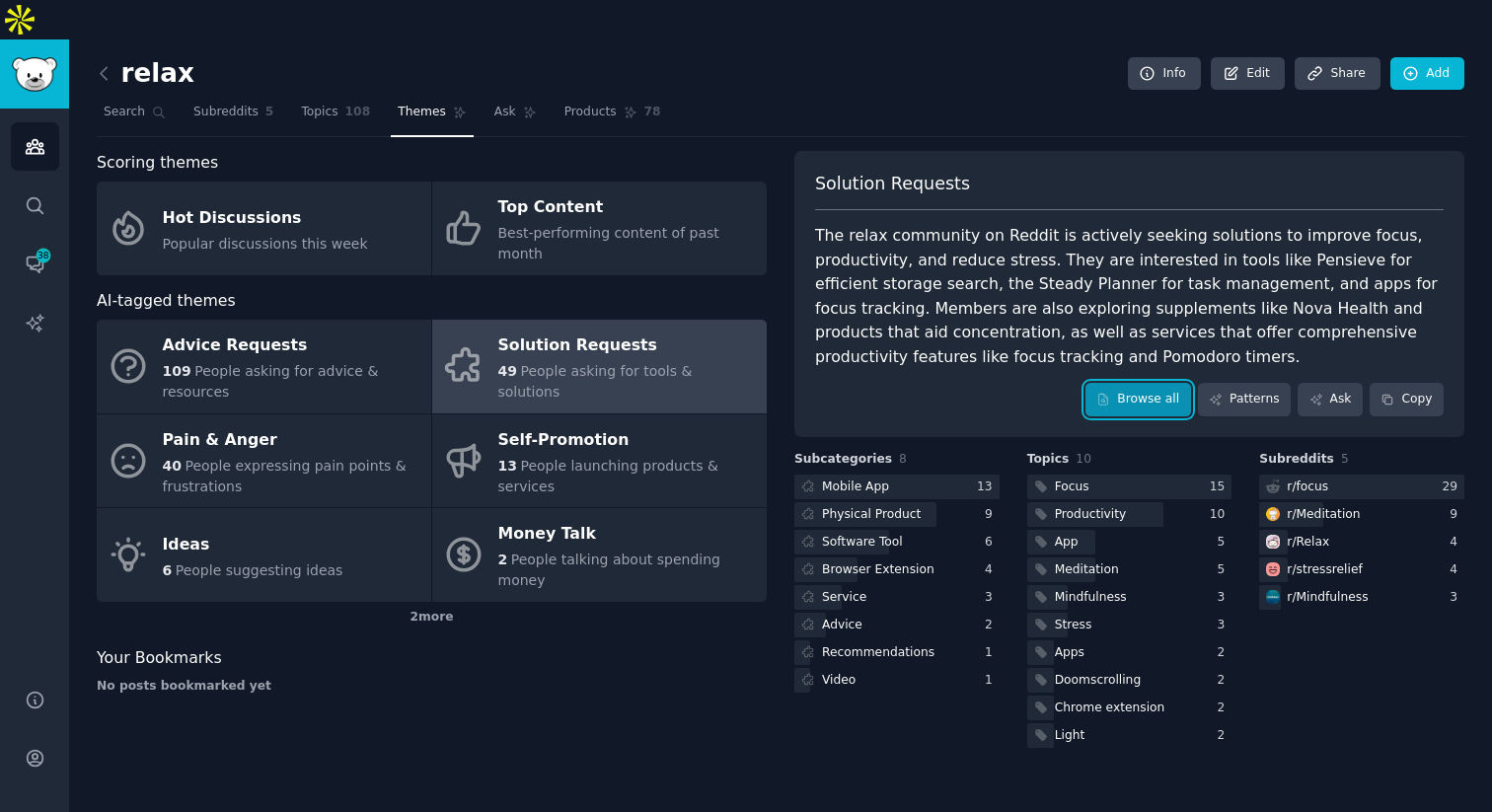
click at [1158, 383] on link "Browse all" at bounding box center [1139, 400] width 105 height 34
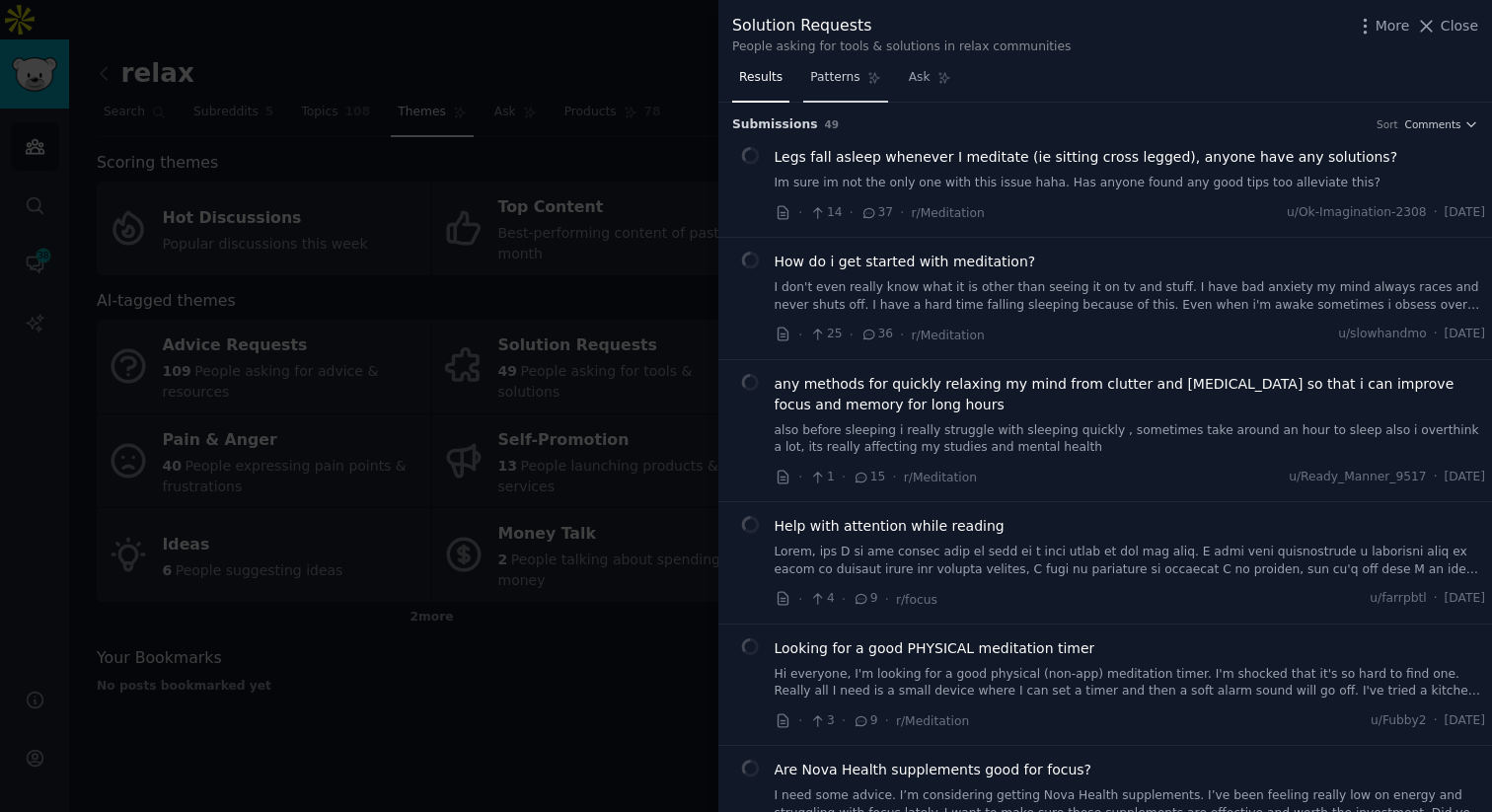
click at [851, 83] on span "Patterns" at bounding box center [835, 78] width 50 height 18
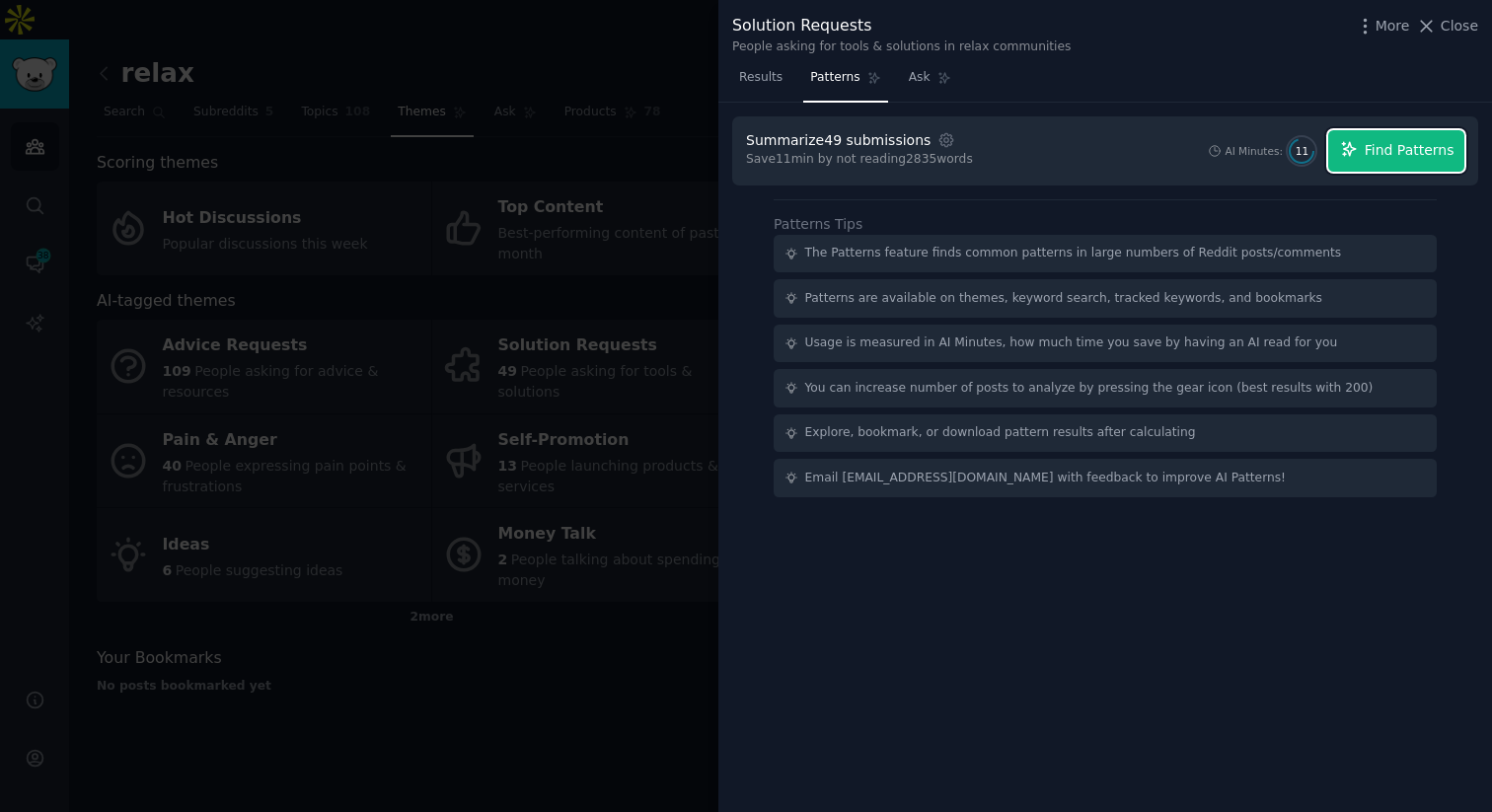
click at [1399, 159] on span "Find Patterns" at bounding box center [1410, 150] width 89 height 21
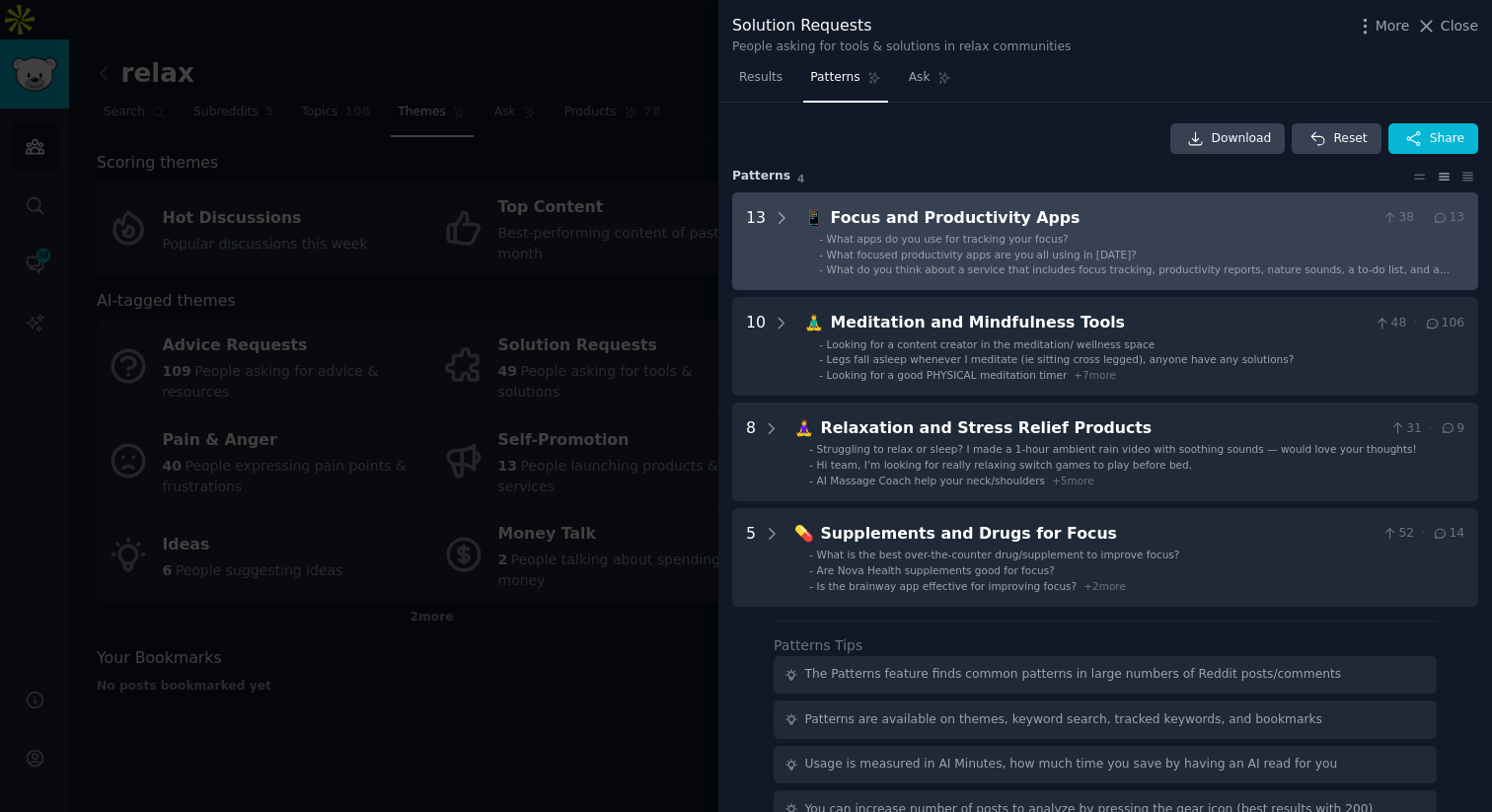
click at [1166, 256] on li "- What focused productivity apps are you all using in [DATE]?" at bounding box center [1142, 255] width 645 height 14
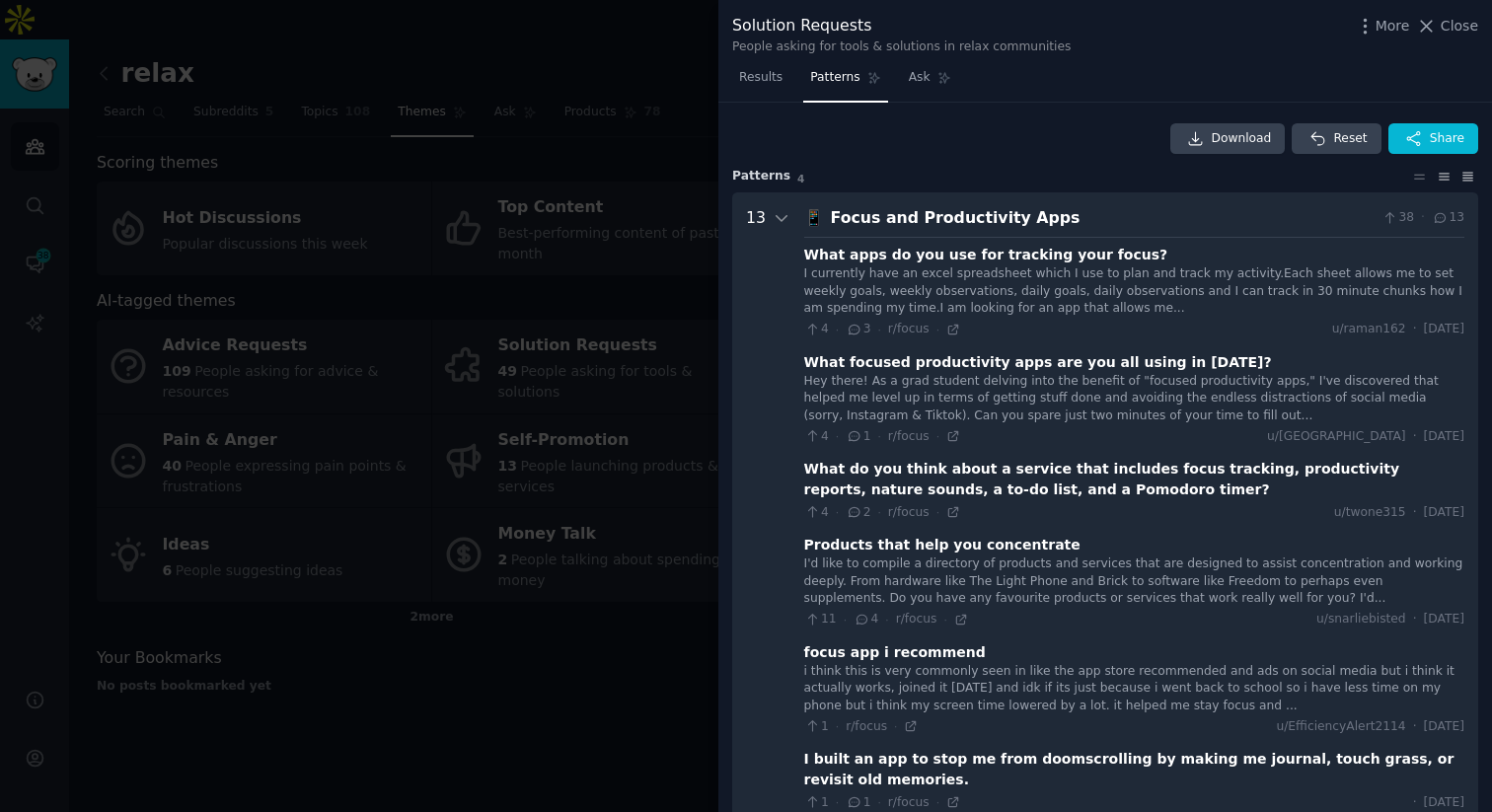
click at [1464, 181] on icon at bounding box center [1469, 177] width 10 height 8
click at [1434, 177] on icon at bounding box center [1444, 177] width 21 height 14
click at [1399, 177] on h3 "Pattern s 4" at bounding box center [1071, 177] width 677 height 18
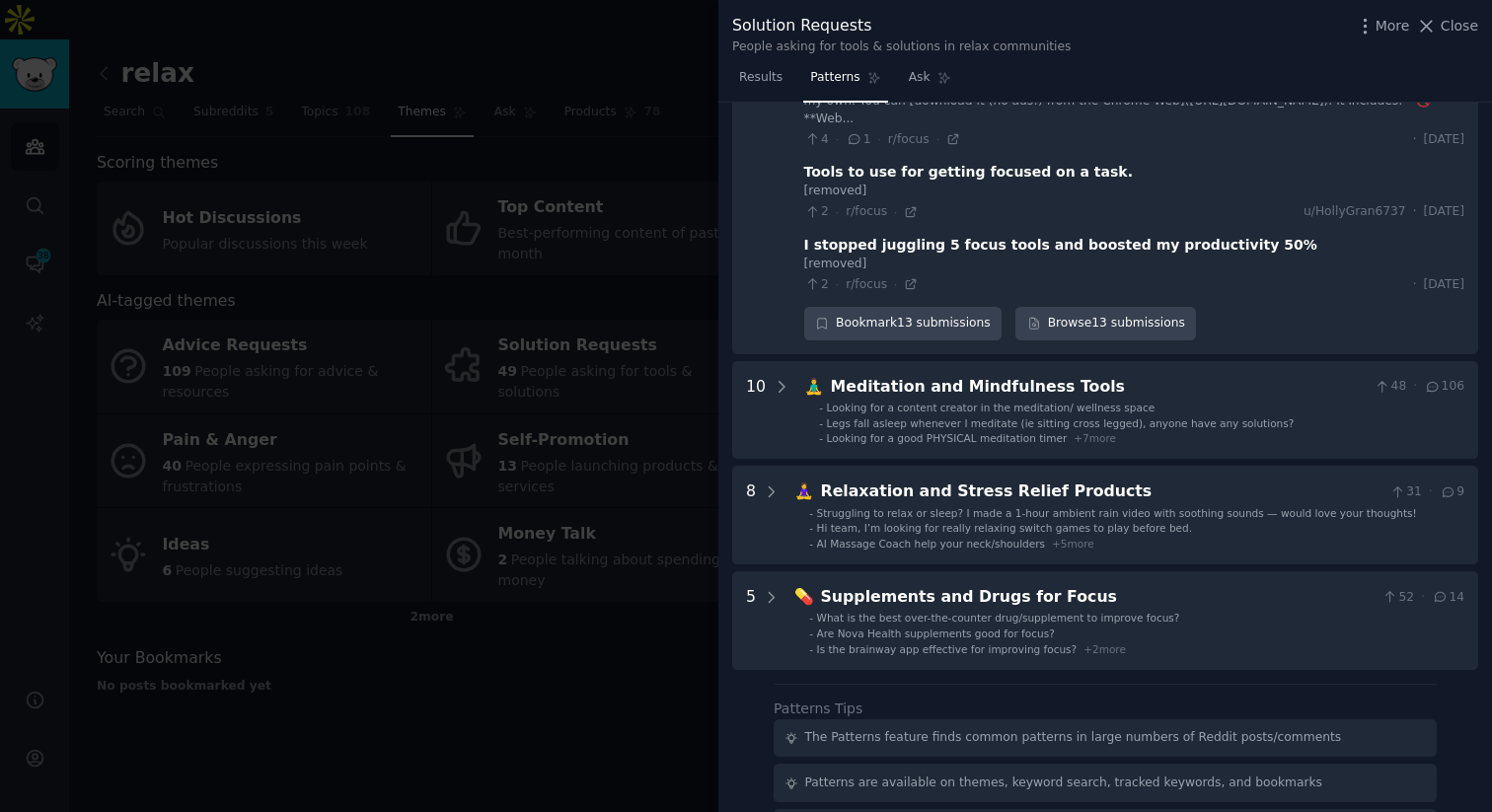
scroll to position [1358, 0]
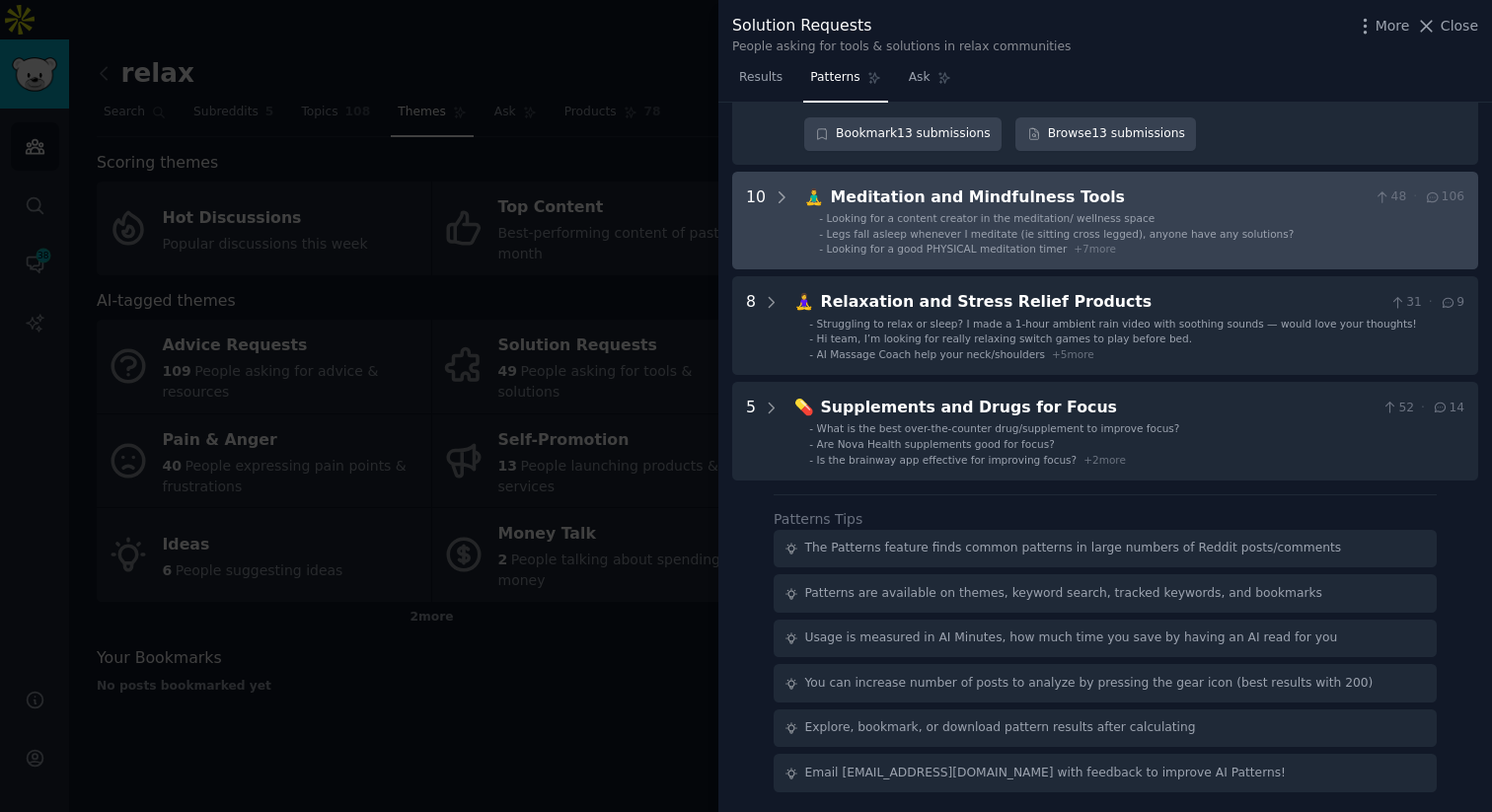
click at [1293, 234] on li "- Legs fall asleep whenever I meditate (ie sitting cross legged), anyone have a…" at bounding box center [1142, 234] width 645 height 14
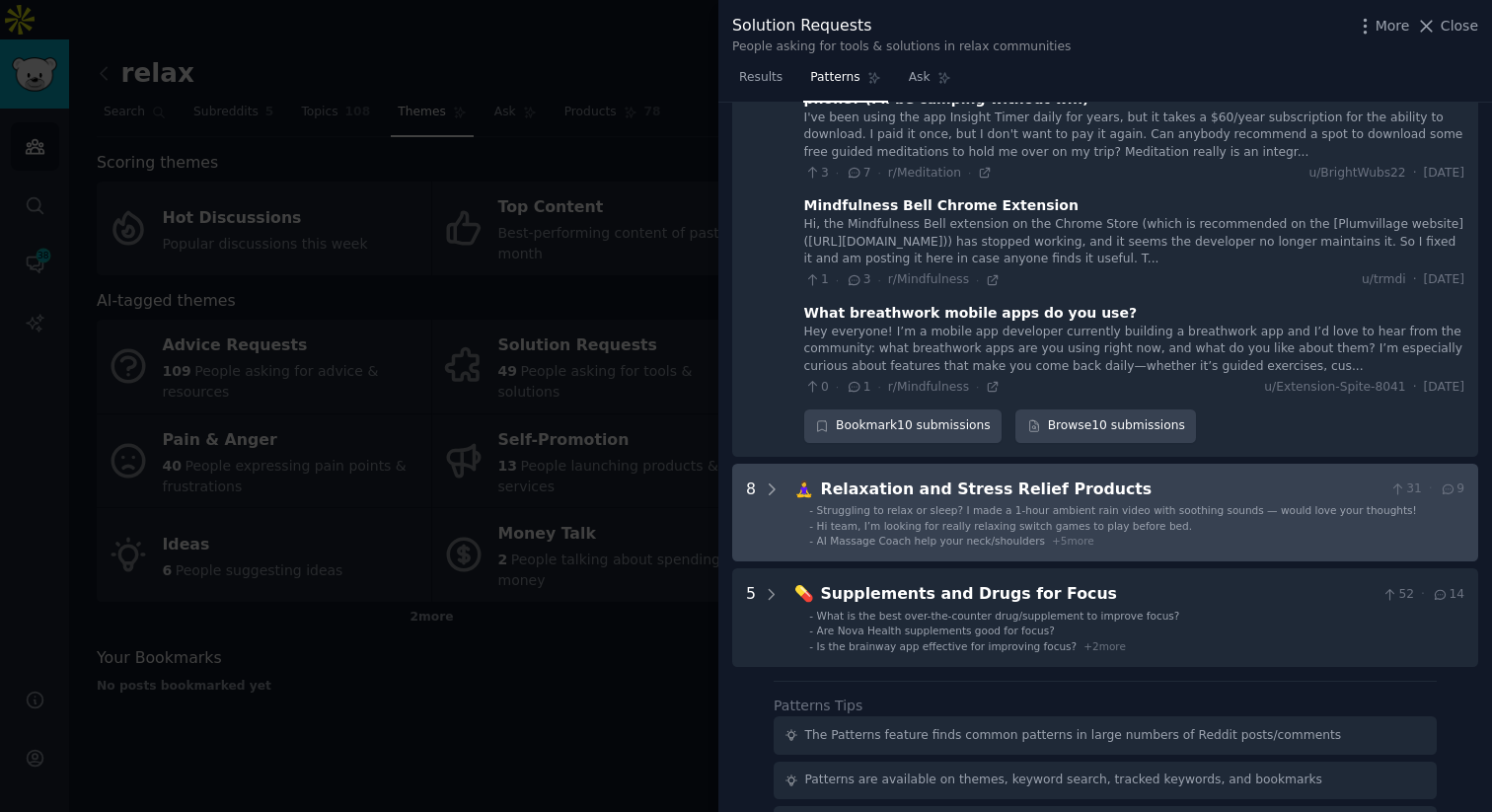
click at [1215, 516] on span "Struggling to relax or sleep? I made a 1-hour ambient rain video with soothing …" at bounding box center [1117, 510] width 601 height 12
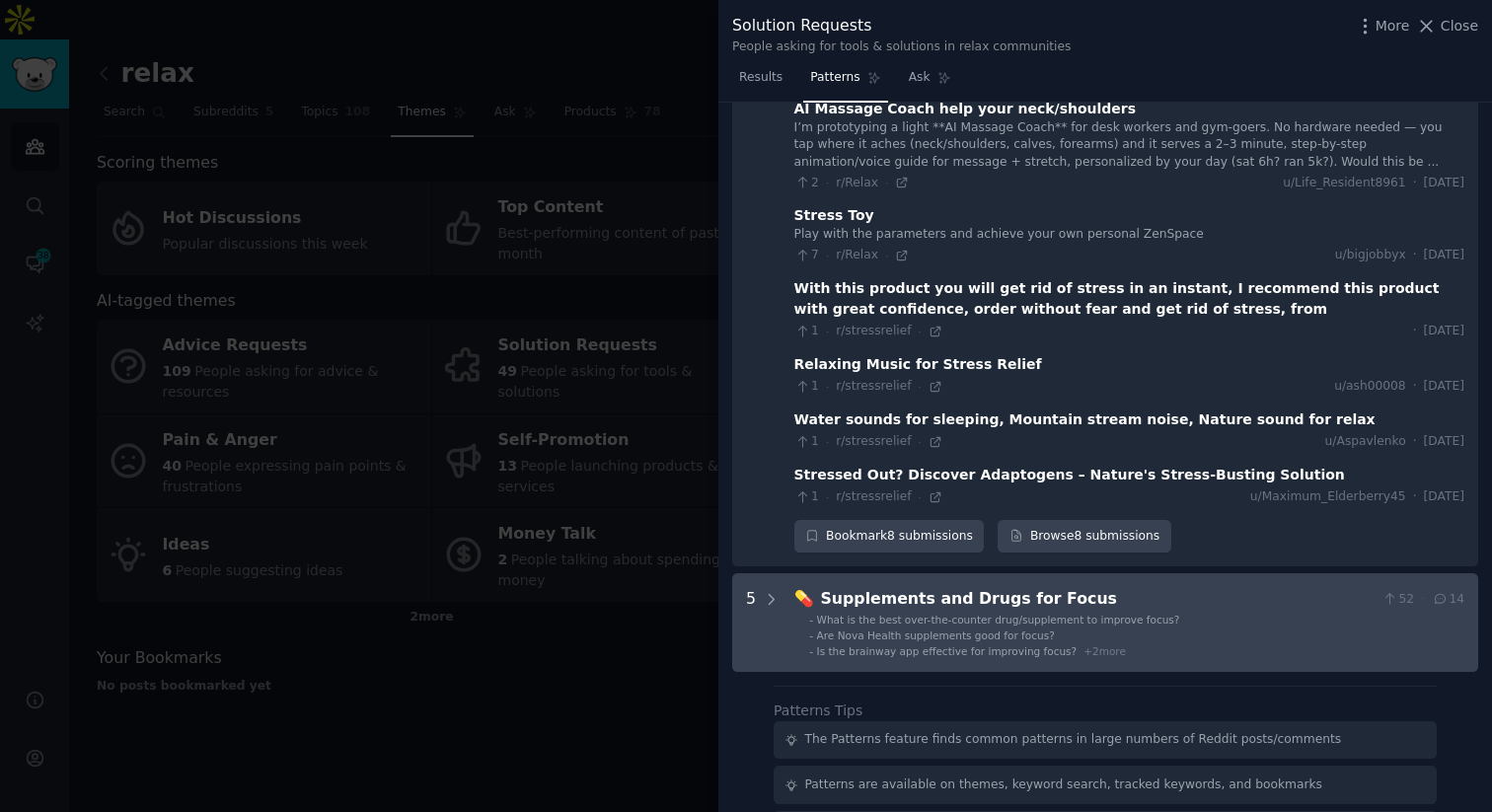
click at [1190, 632] on div "💊 Supplements and Drugs for Focus 52 · 14 - What is the best over-the-counter d…" at bounding box center [1129, 623] width 670 height 71
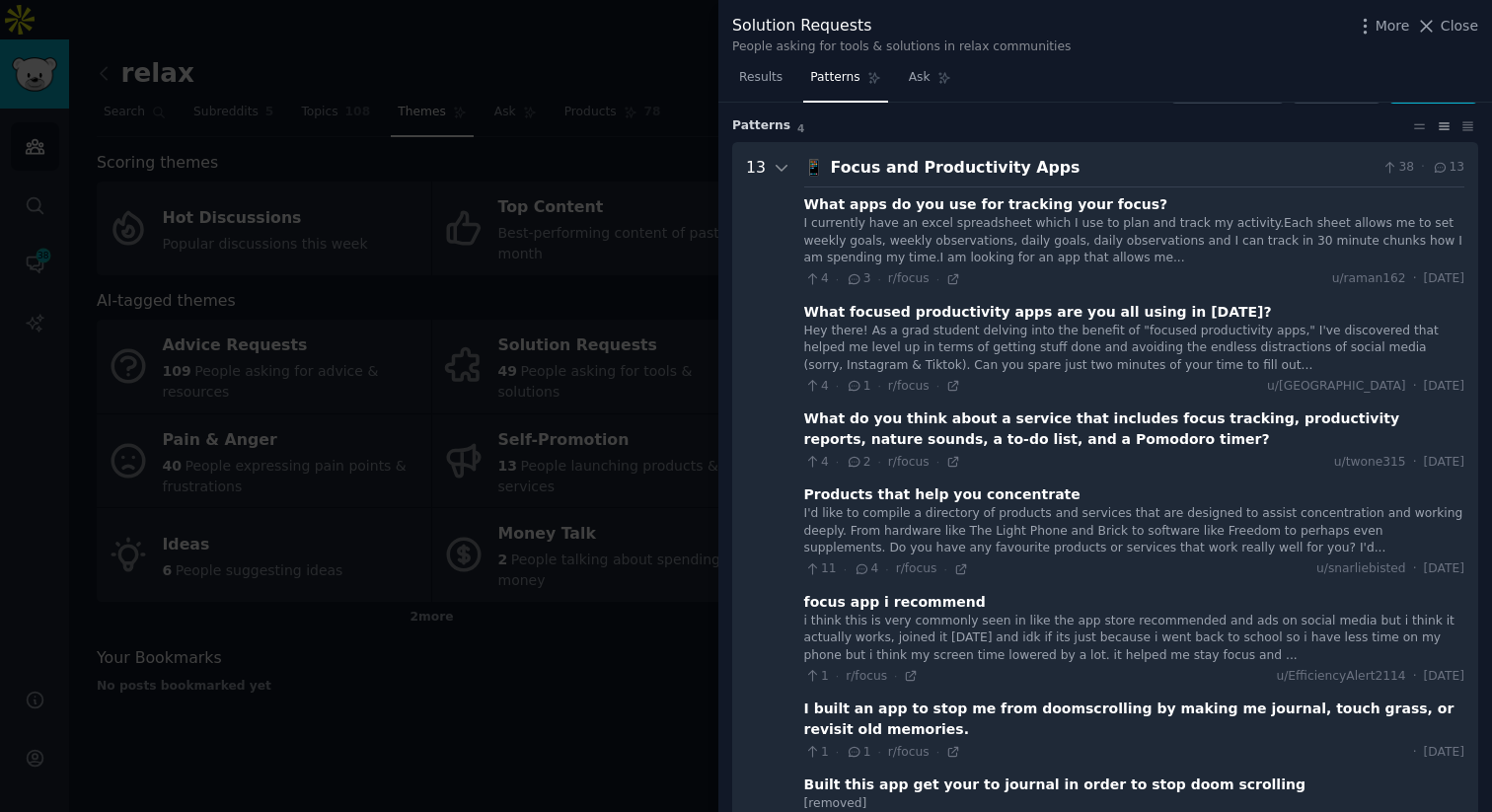
scroll to position [46, 0]
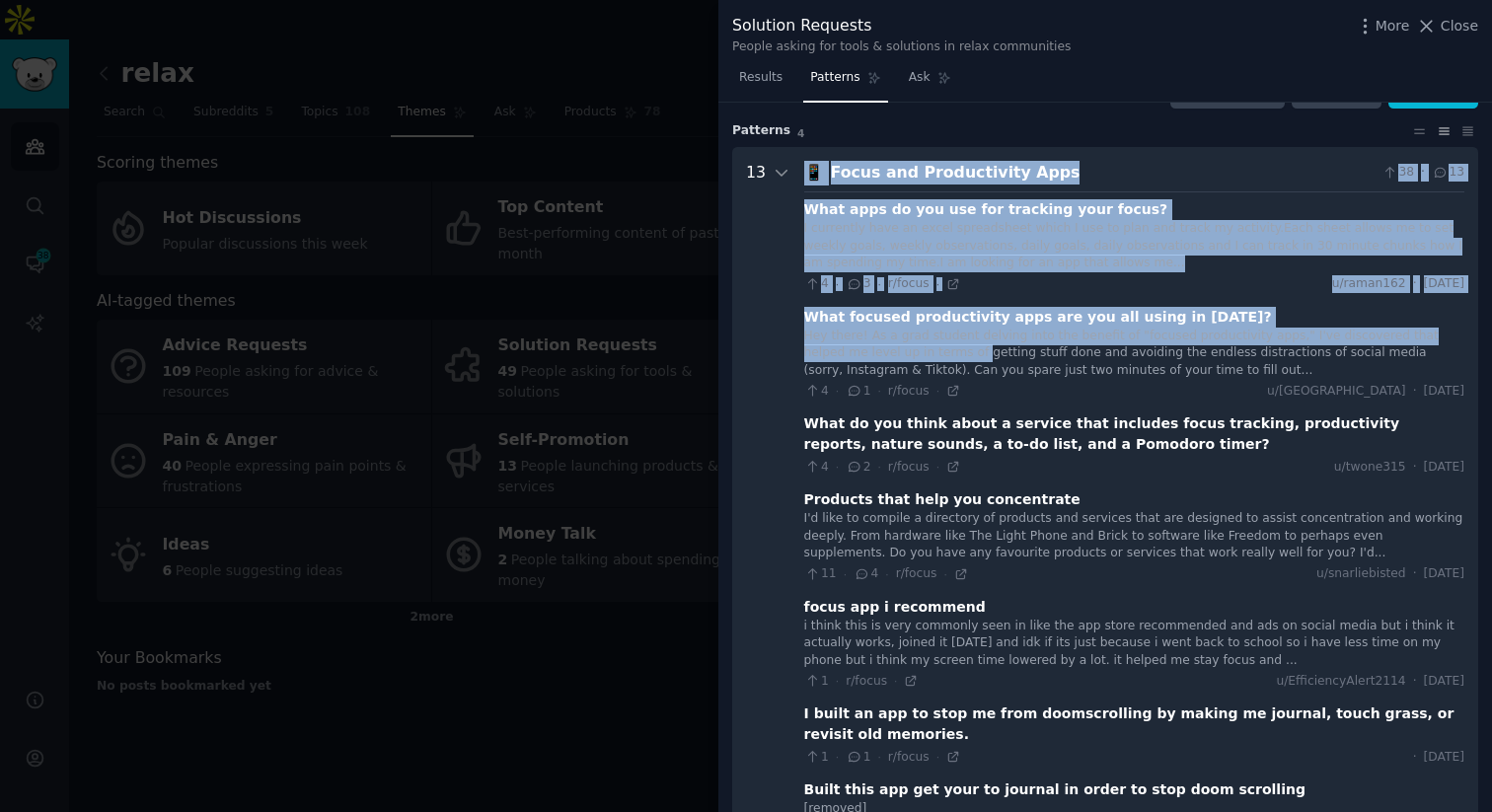
drag, startPoint x: 787, startPoint y: 325, endPoint x: 912, endPoint y: 361, distance: 130.1
click at [912, 361] on Apps "13 📱 Focus and Productivity Apps 38 · 13 What apps do you use for tracking your…" at bounding box center [1106, 791] width 746 height 1288
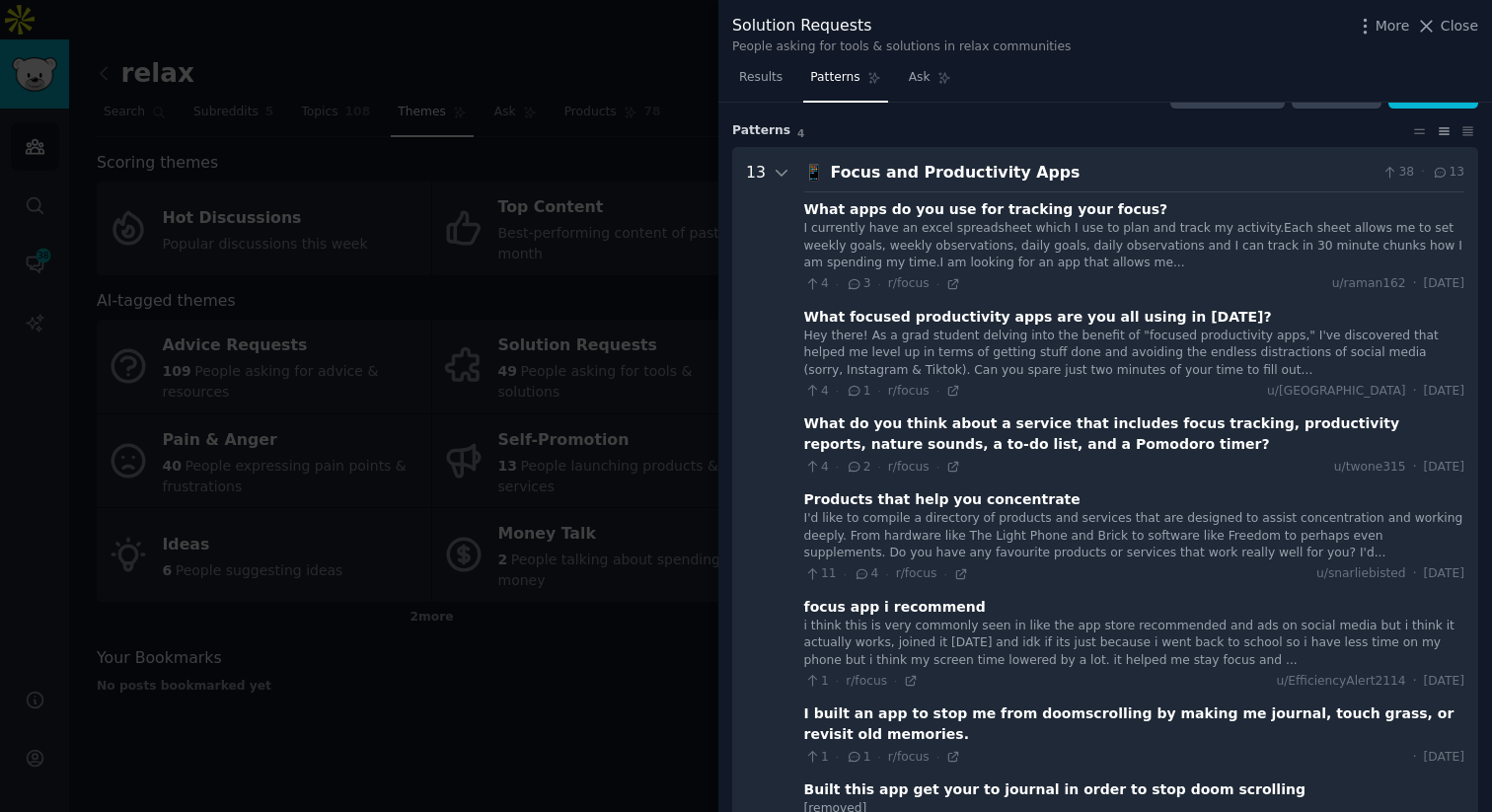
click at [1165, 446] on div "What do you think about a service that includes focus tracking, productivity re…" at bounding box center [1134, 435] width 660 height 42
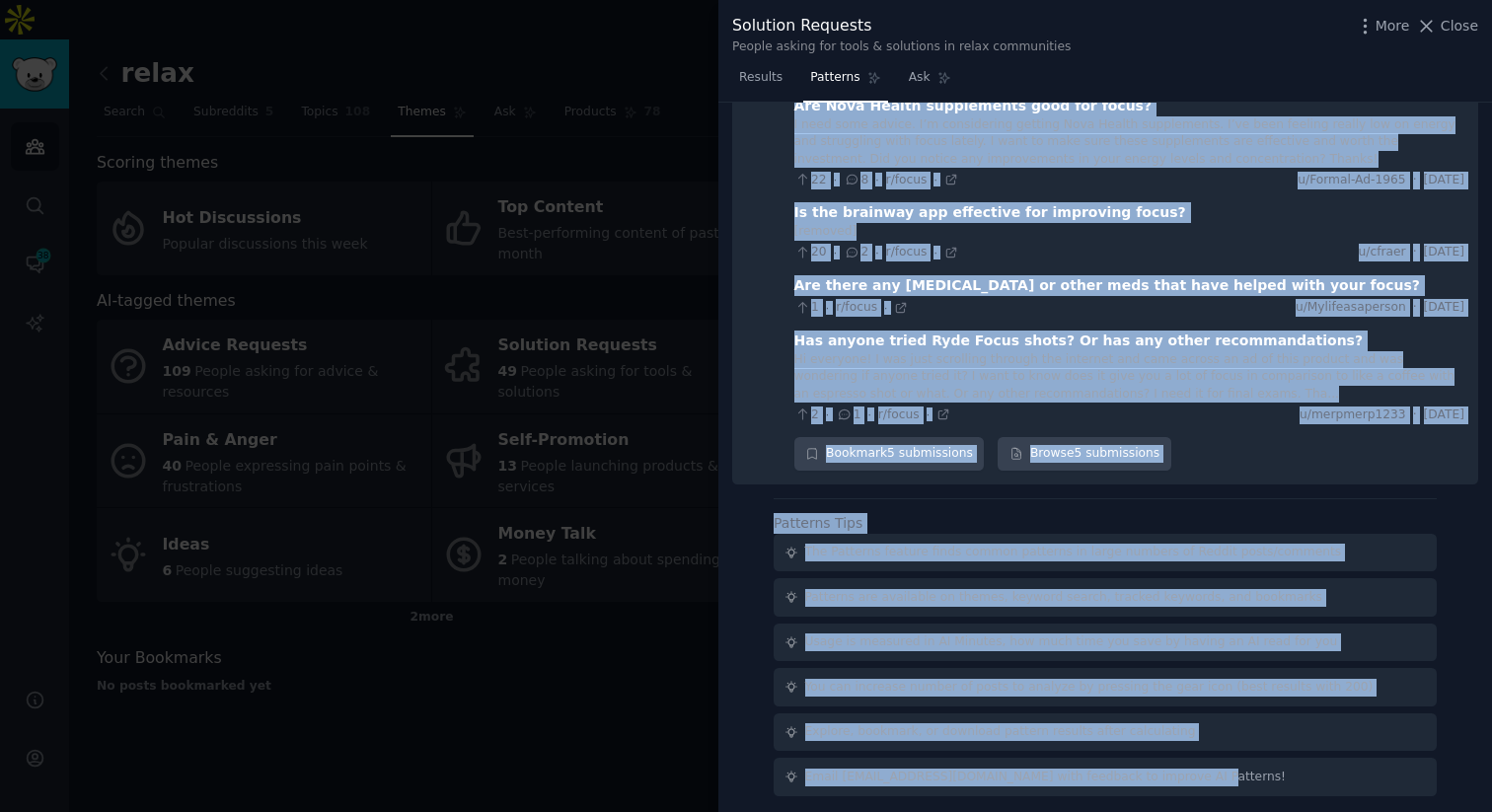
scroll to position [3386, 0]
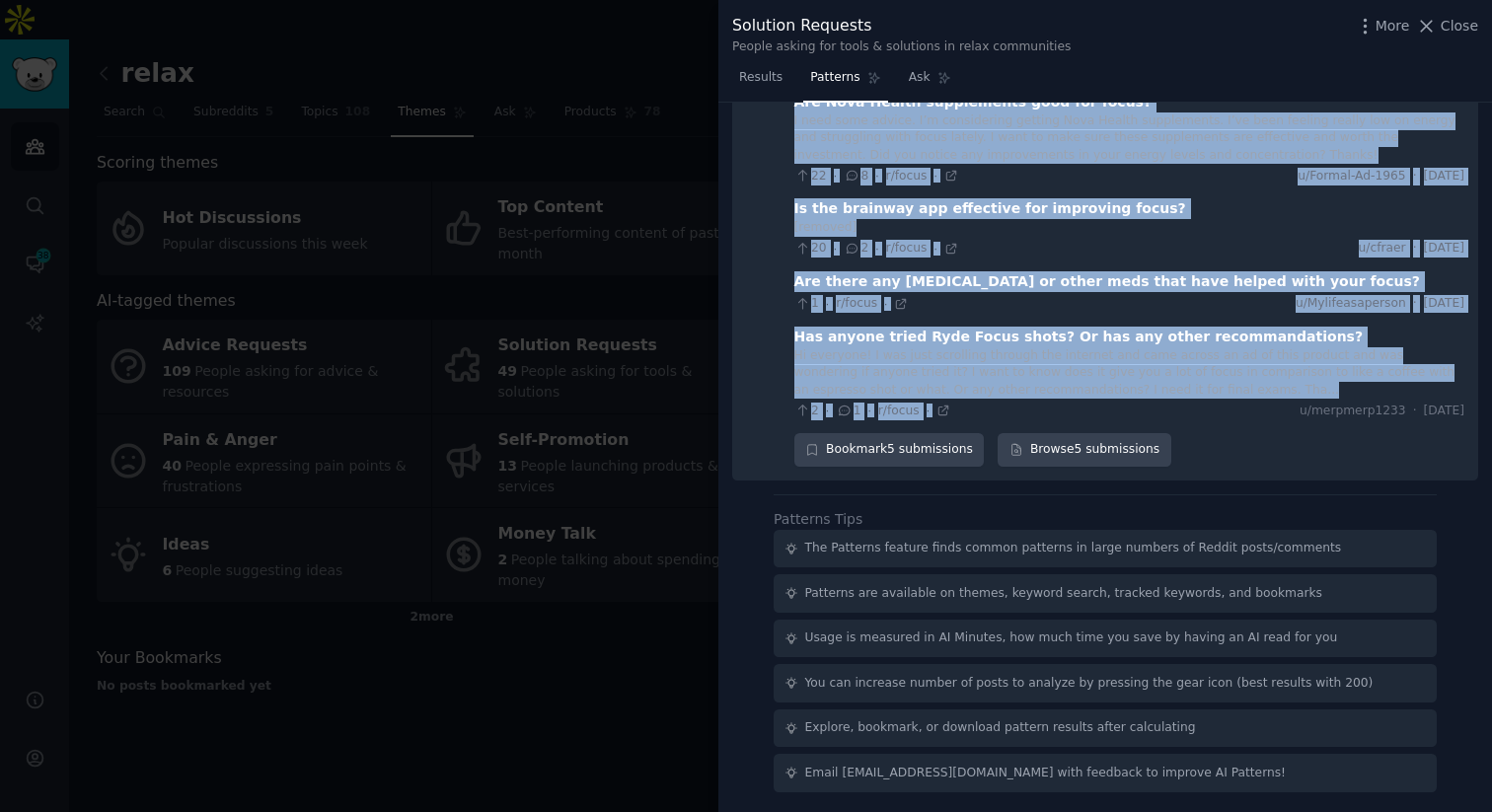
drag, startPoint x: 804, startPoint y: 428, endPoint x: 1156, endPoint y: 414, distance: 352.3
copy div "Lore ip dol sitam conse a elitsed doei temporin utlab etdolore, magnaaliquae ad…"
click at [1022, 451] on link "Browse 5 submissions" at bounding box center [1084, 451] width 173 height 34
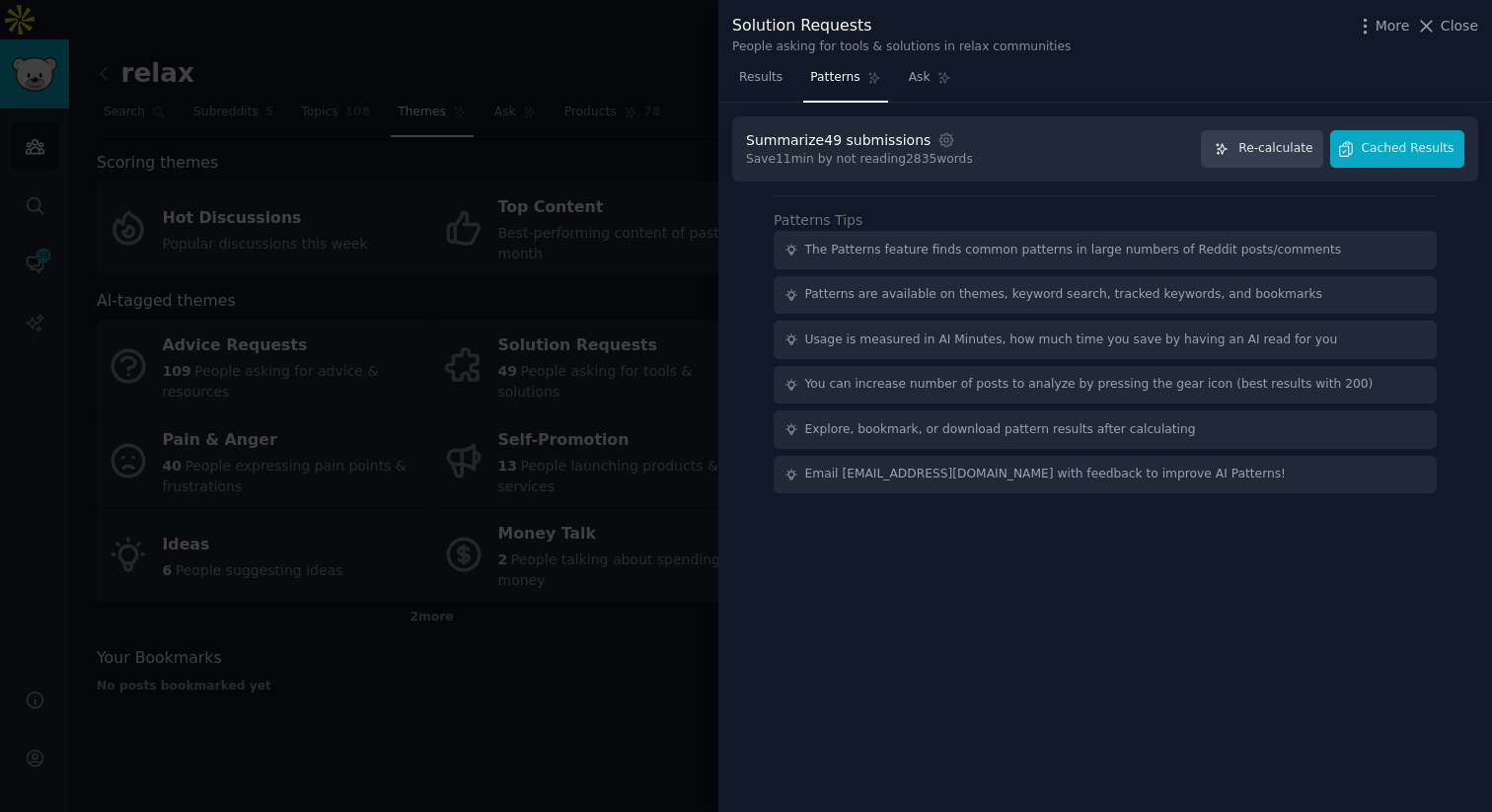
click at [543, 297] on div at bounding box center [746, 406] width 1492 height 812
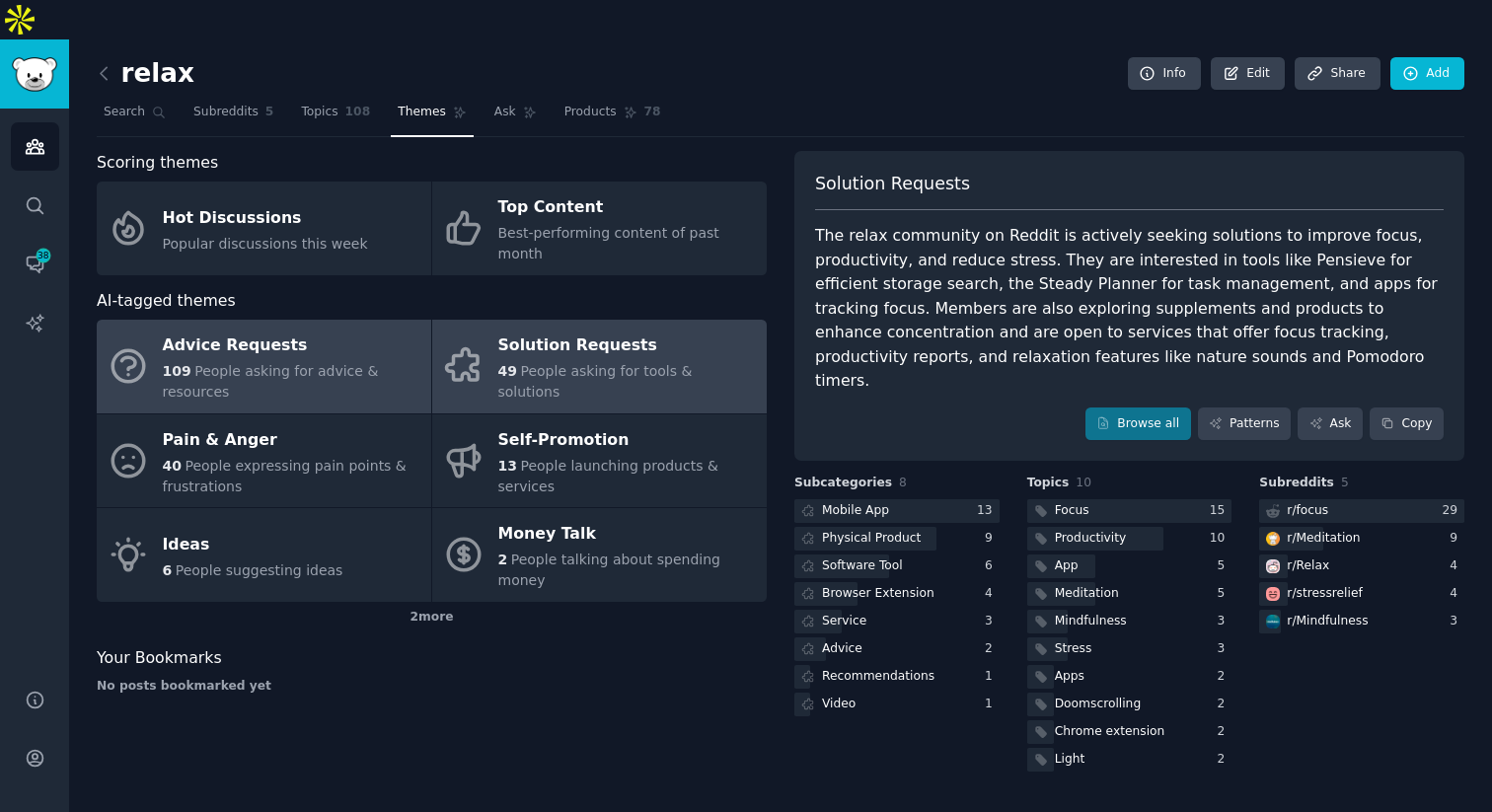
click at [319, 363] on span "People asking for advice & resources" at bounding box center [271, 381] width 216 height 37
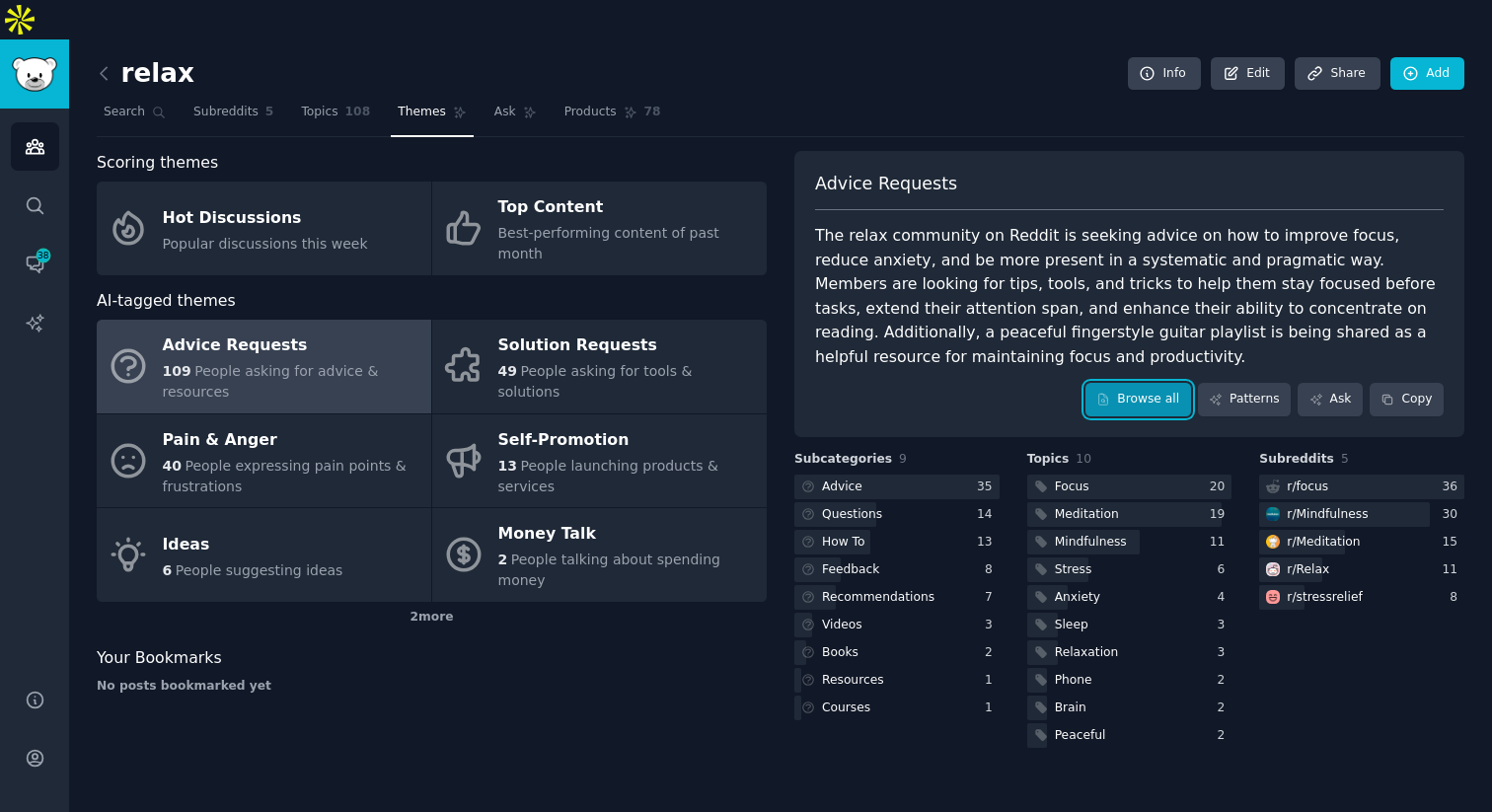
click at [1157, 383] on link "Browse all" at bounding box center [1139, 400] width 105 height 34
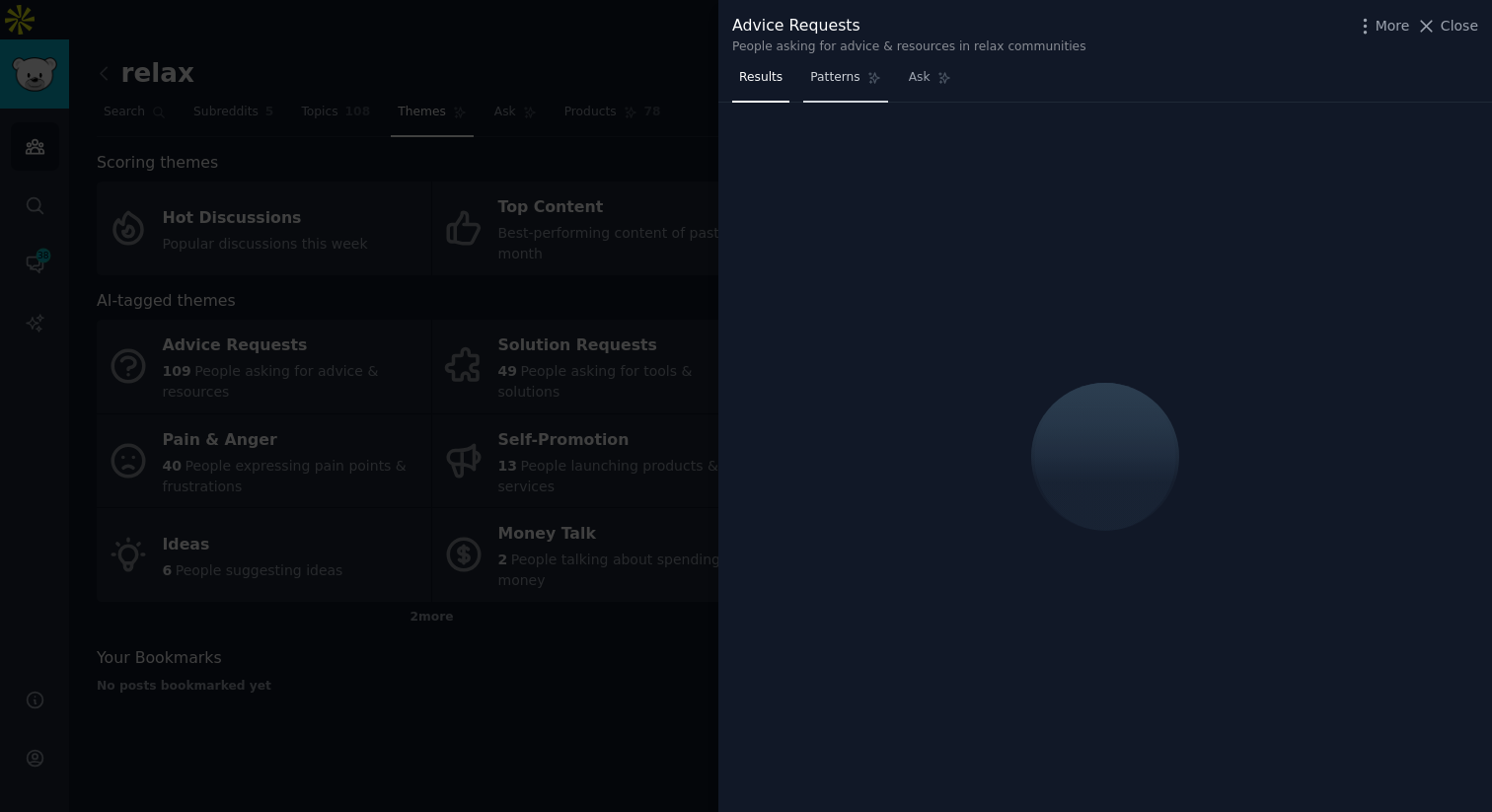
click at [866, 84] on link "Patterns" at bounding box center [845, 82] width 84 height 41
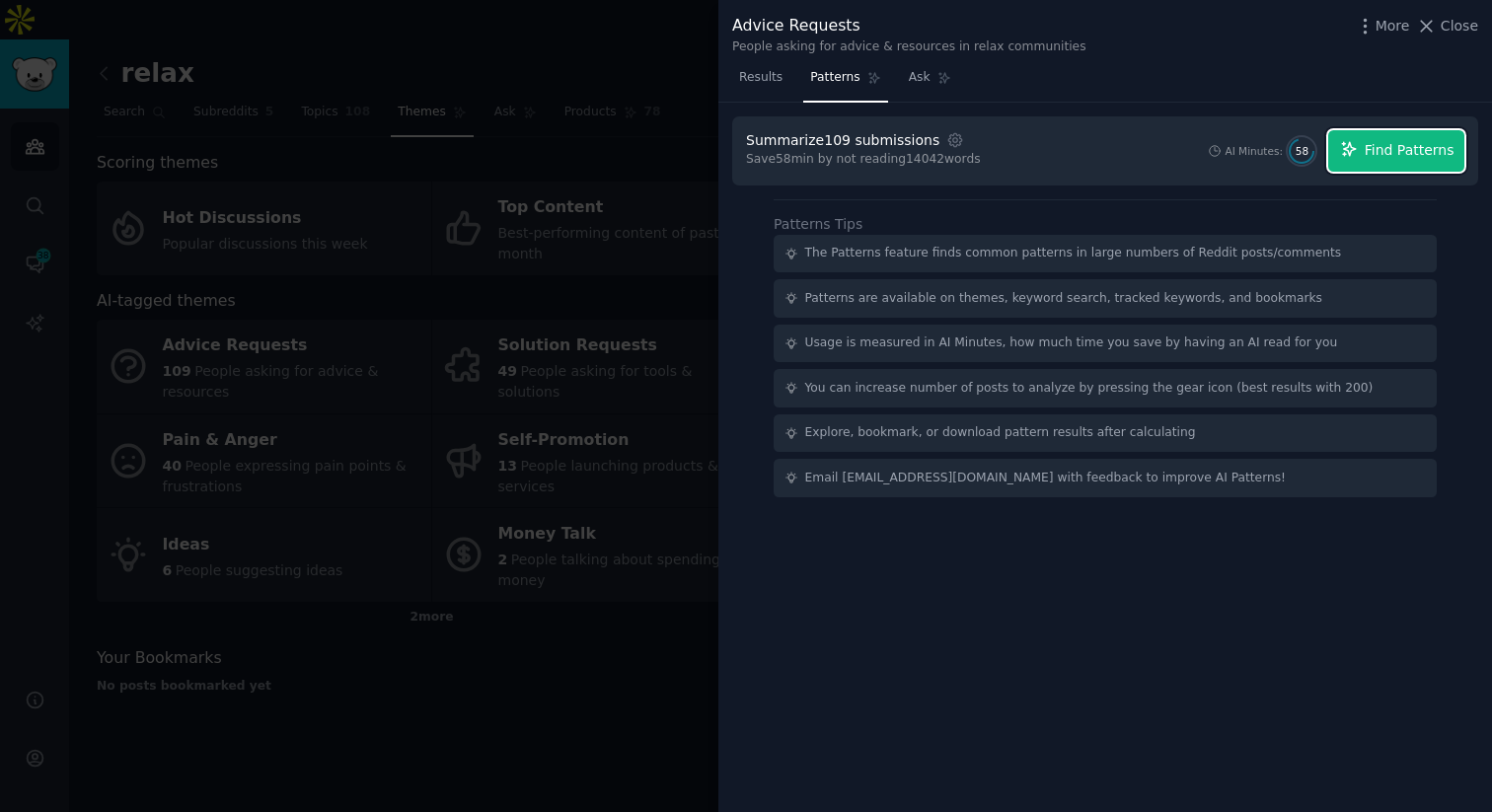
click at [1369, 167] on button "Find Patterns" at bounding box center [1396, 151] width 136 height 42
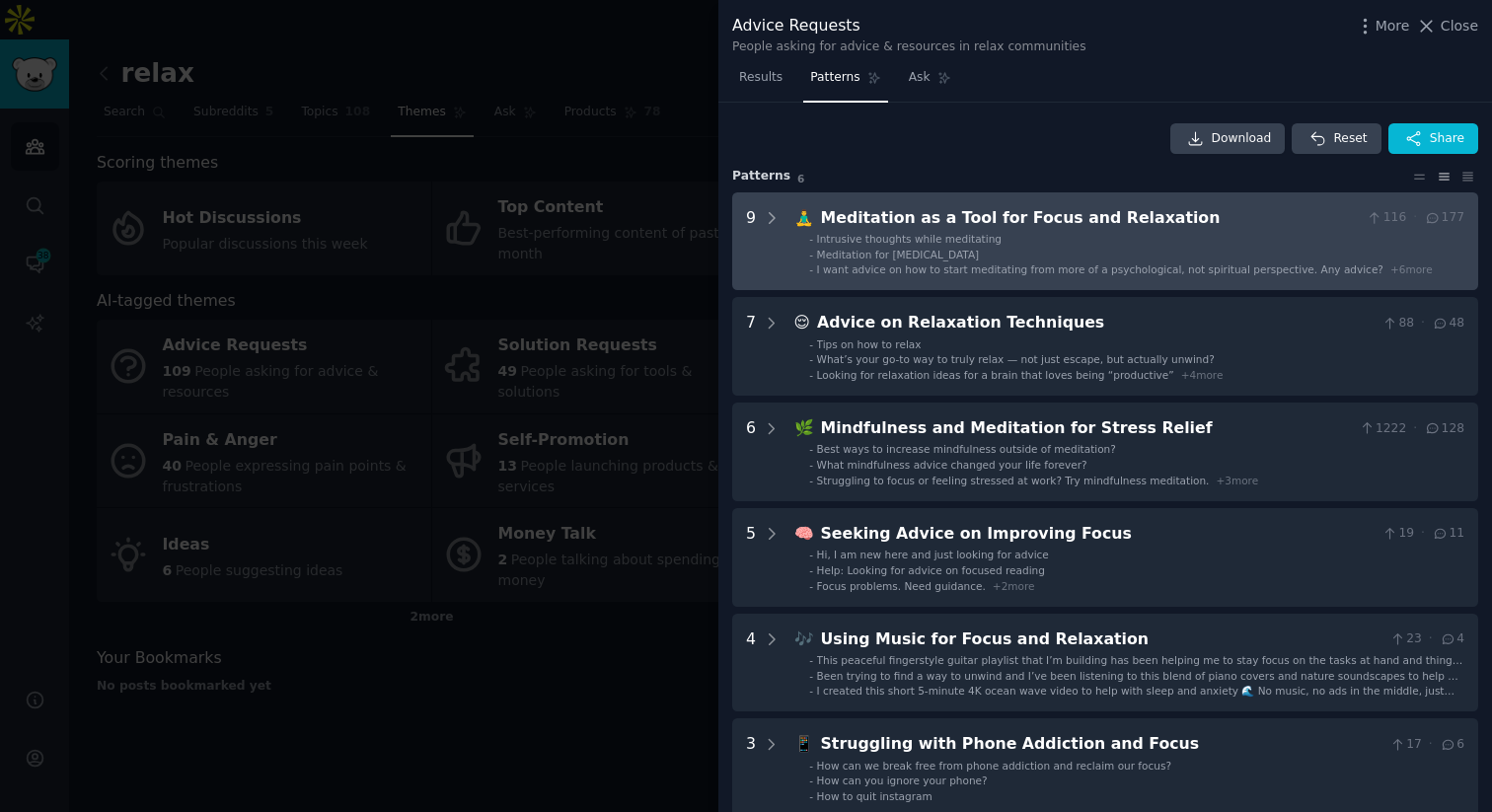
click at [1023, 210] on div "Meditation as a Tool for Focus and Relaxation" at bounding box center [1090, 218] width 539 height 25
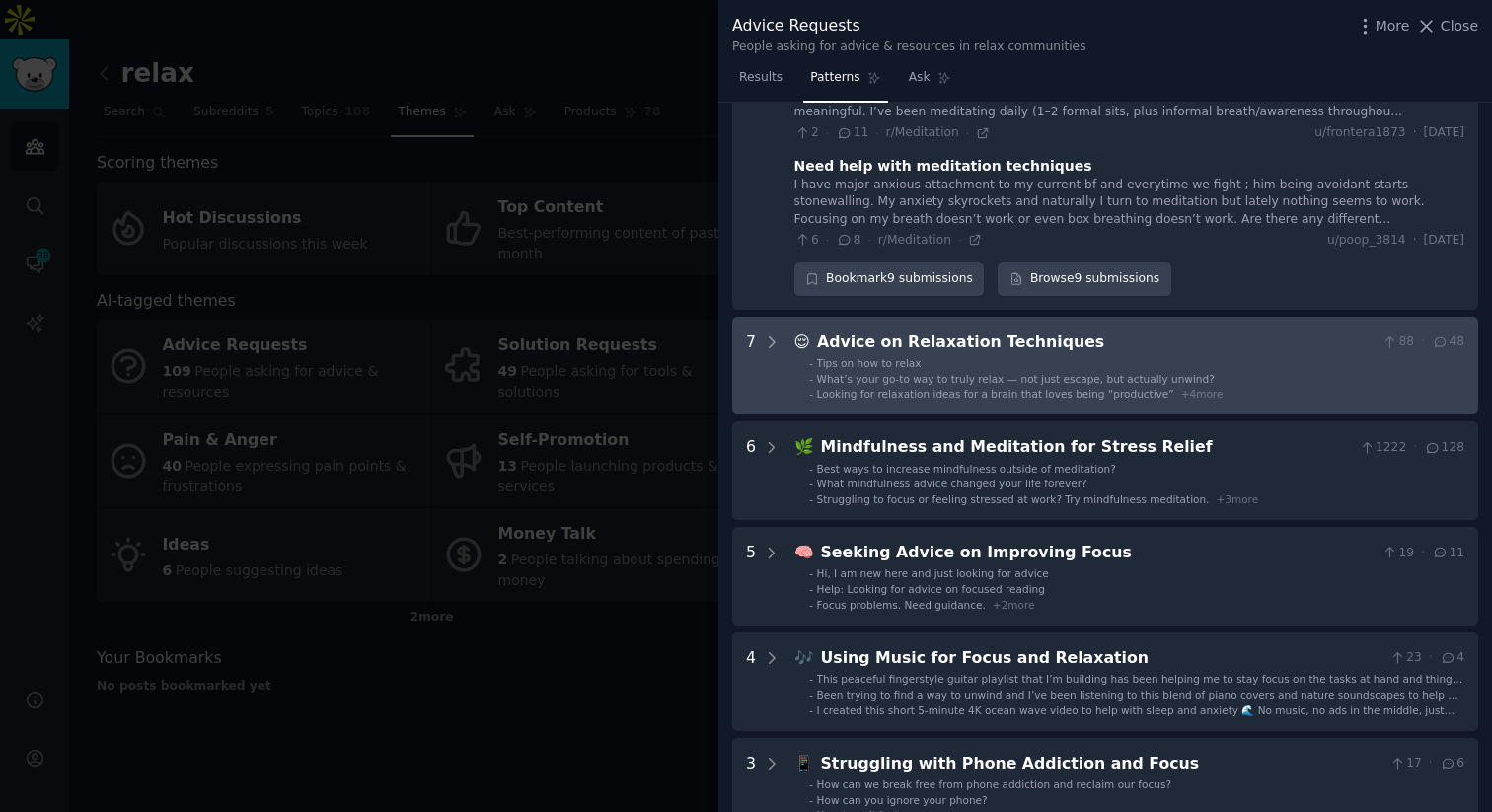
click at [952, 373] on span "What’s your go-to way to truly relax — not just escape, but actually unwind?" at bounding box center [1016, 379] width 398 height 12
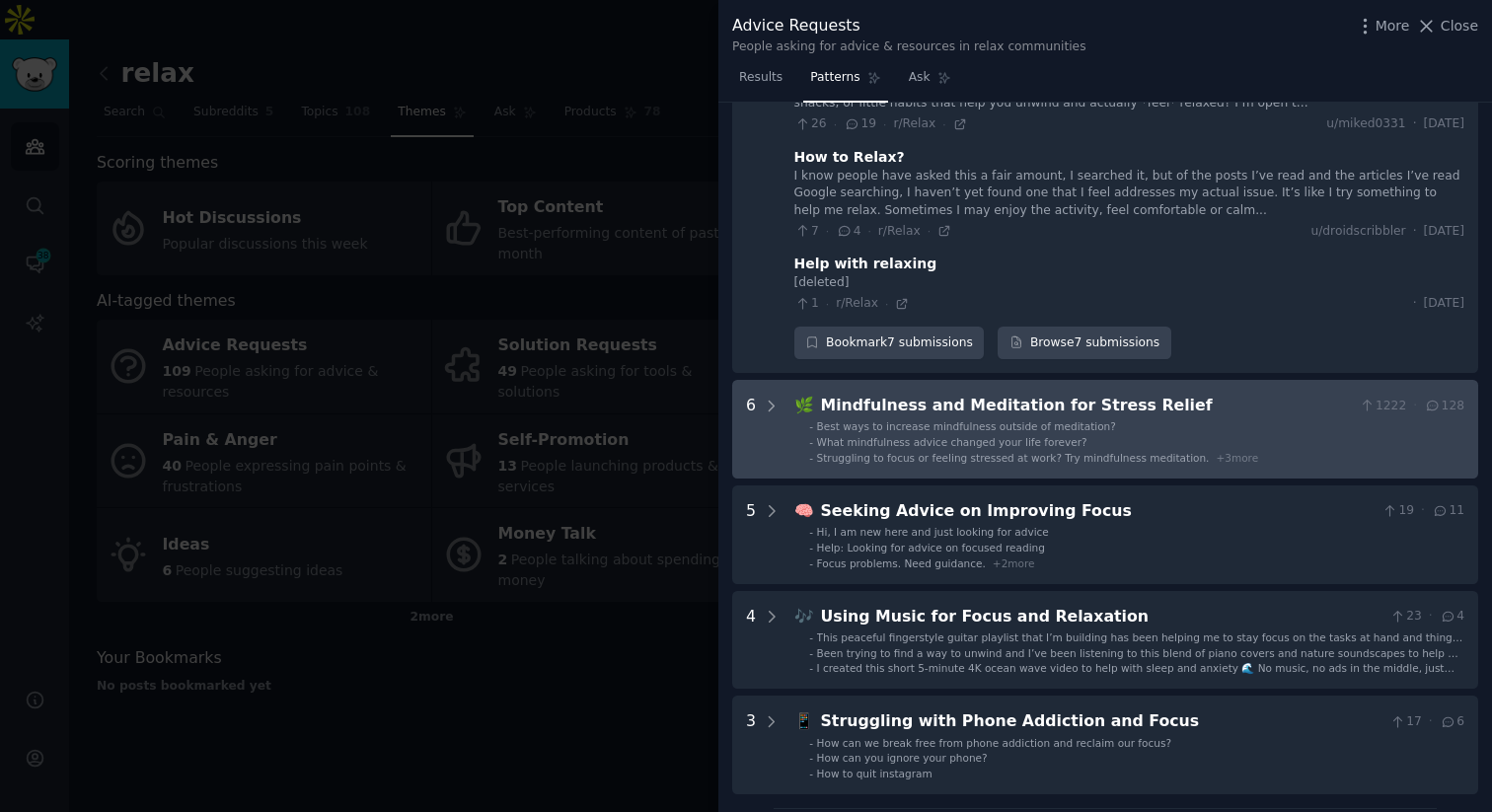
click at [910, 436] on span "What mindfulness advice changed your life forever?" at bounding box center [952, 442] width 270 height 12
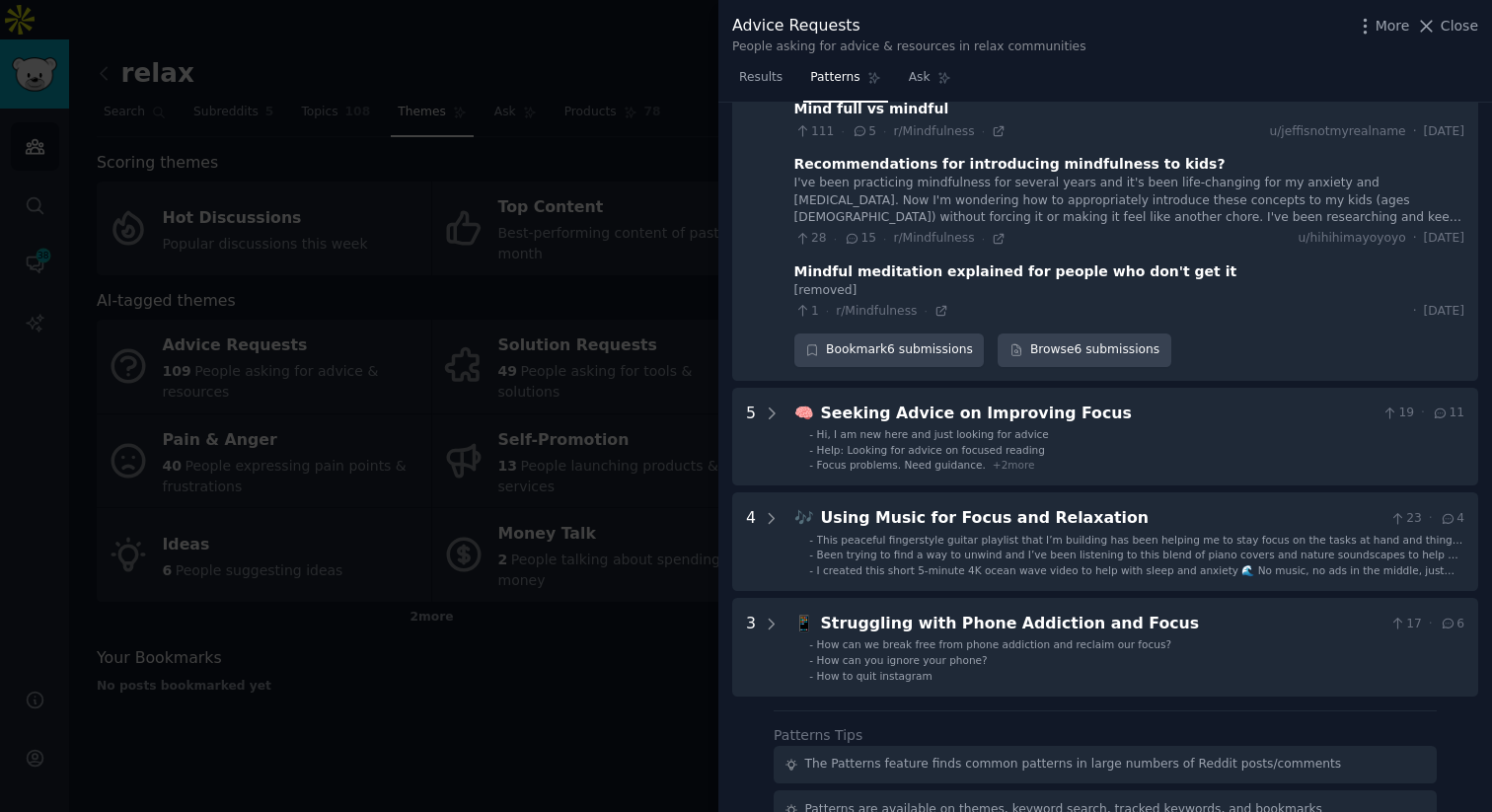
scroll to position [2226, 0]
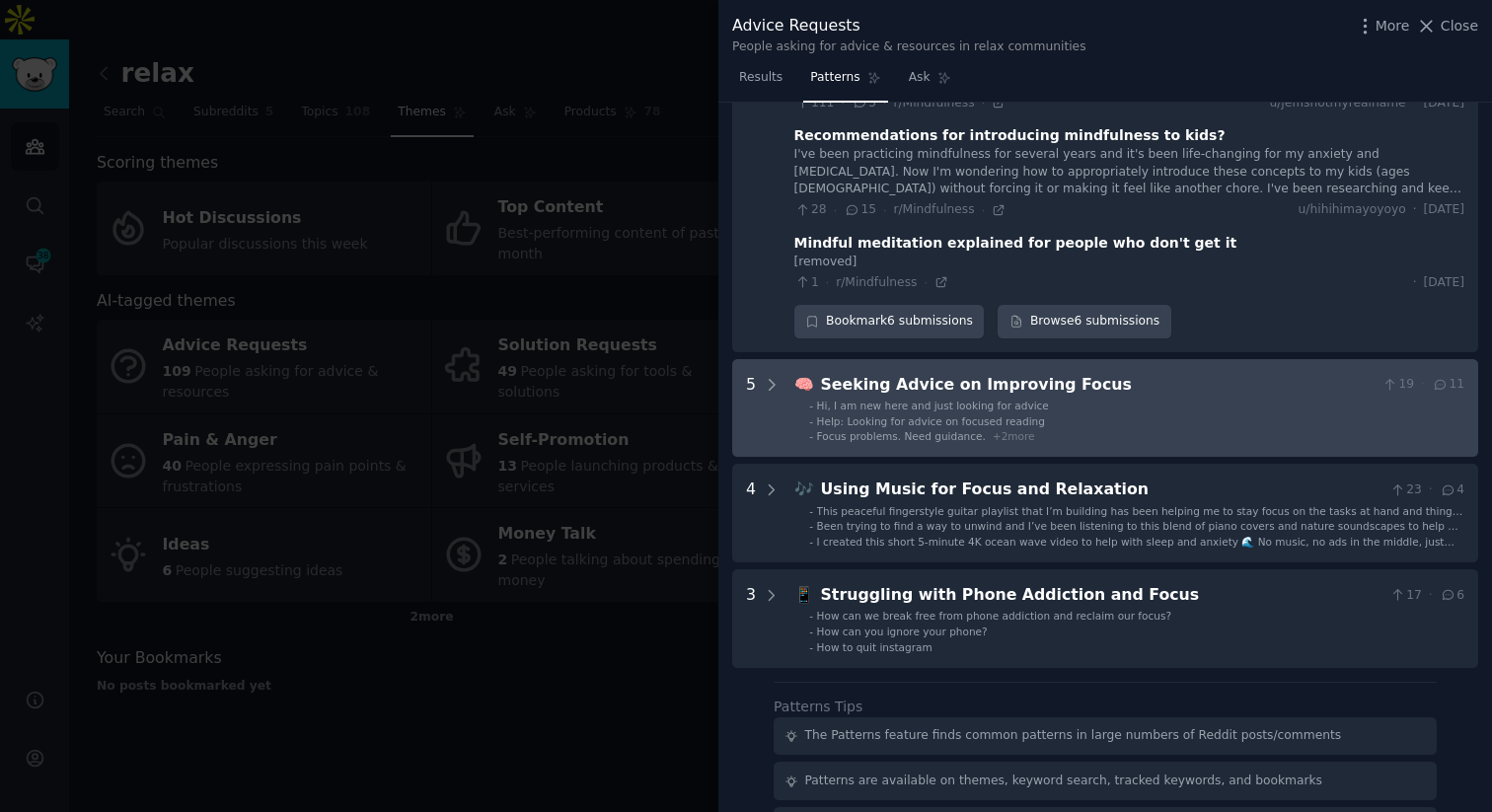
click at [894, 416] on span "Help: Looking for advice on focused reading" at bounding box center [931, 422] width 228 height 12
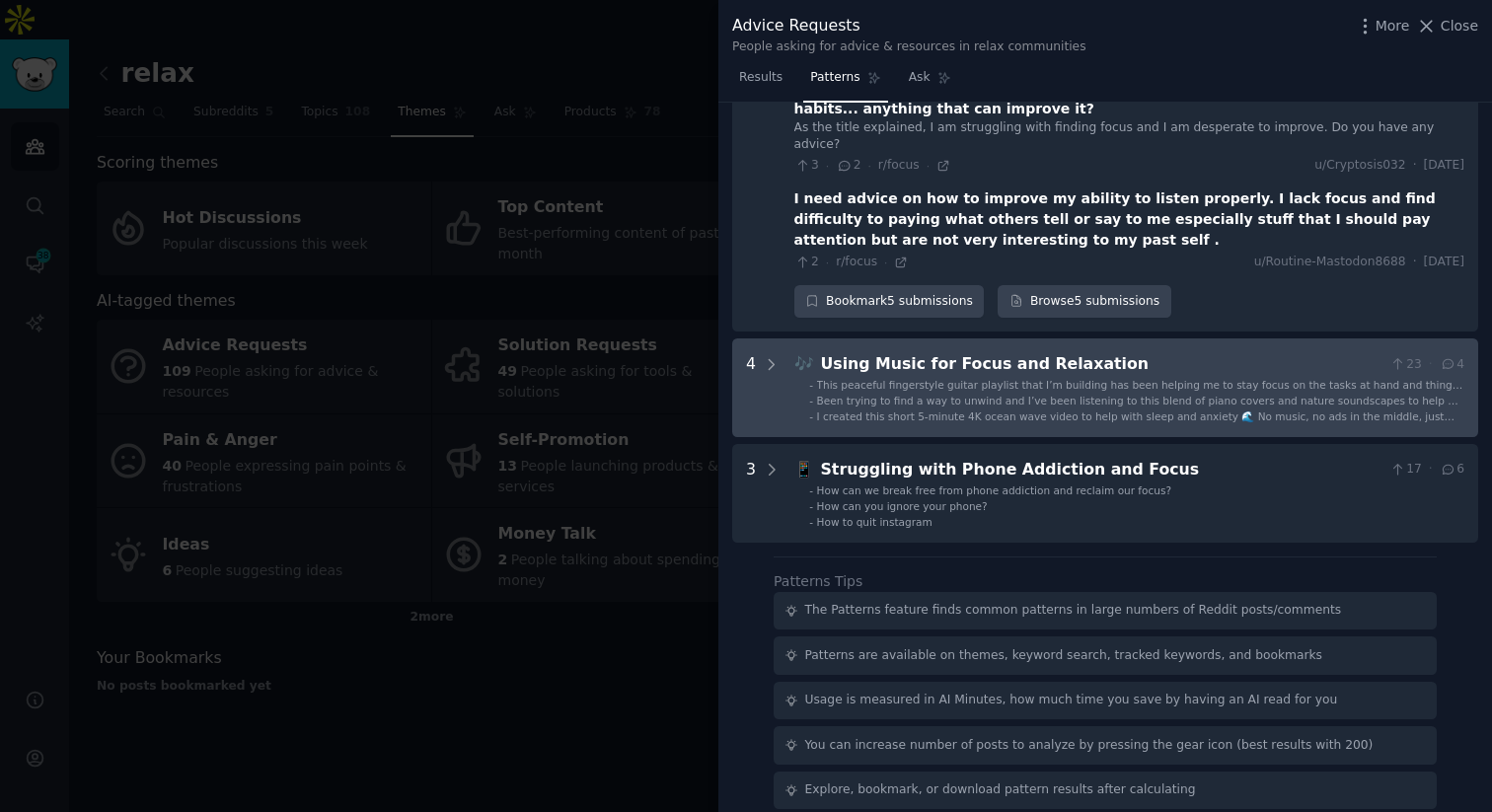
click at [909, 379] on span "This peaceful fingerstyle guitar playlist that I’m building has been helping me…" at bounding box center [1141, 392] width 647 height 26
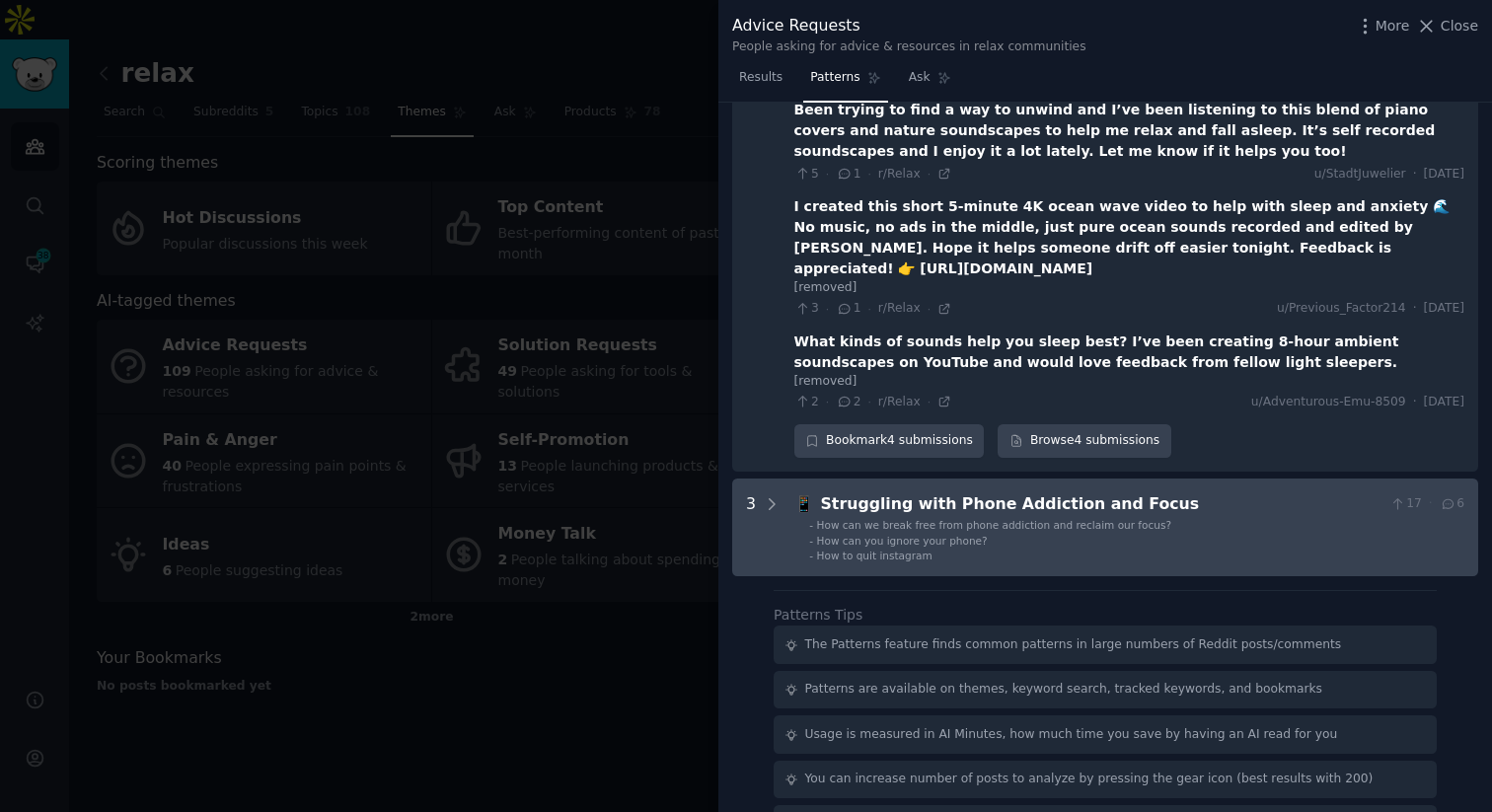
click at [853, 492] on div "📱 Struggling with Phone Addiction and Focus 17 · 6 - How can we break free from…" at bounding box center [1129, 528] width 670 height 71
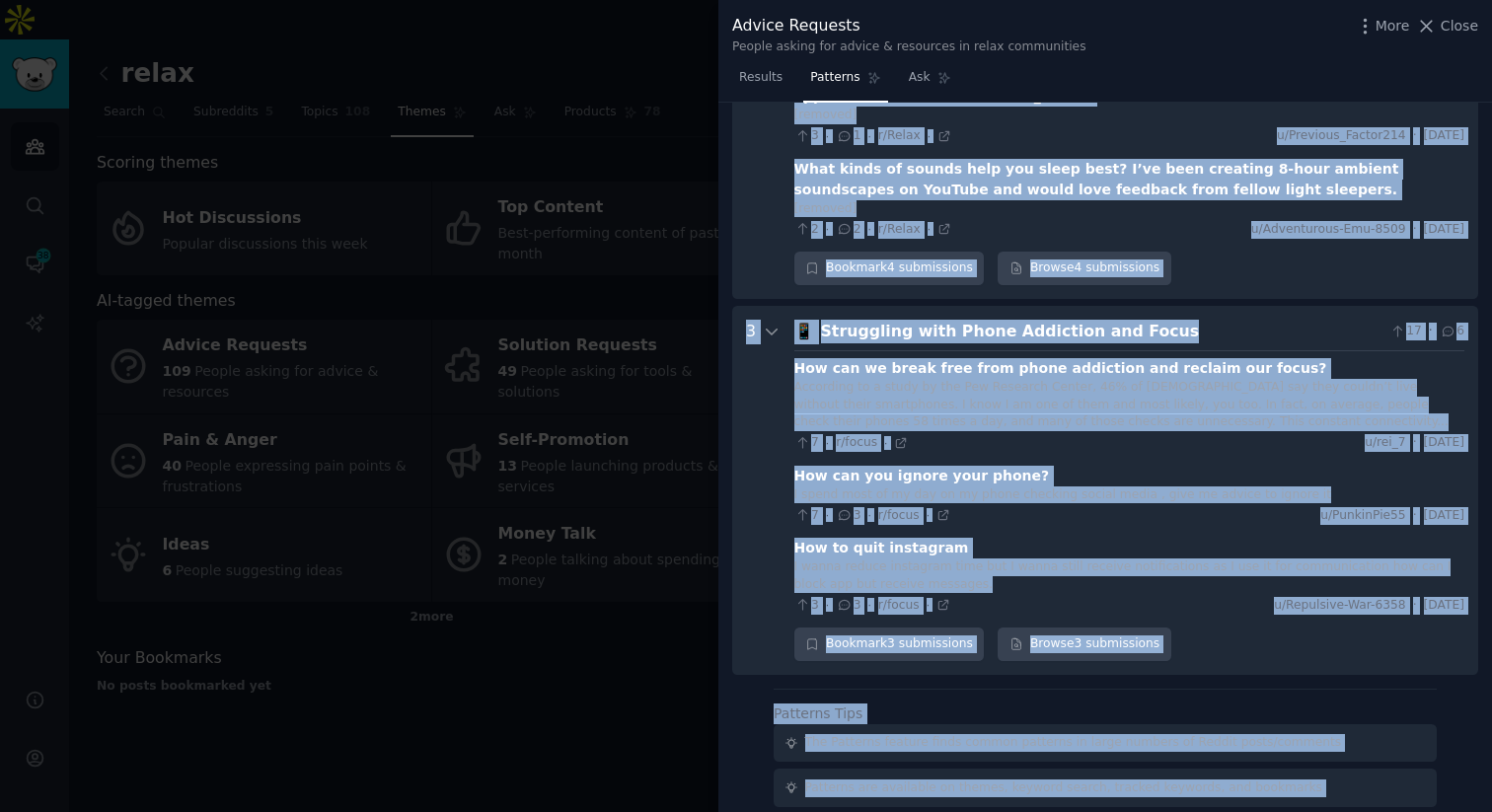
scroll to position [3506, 0]
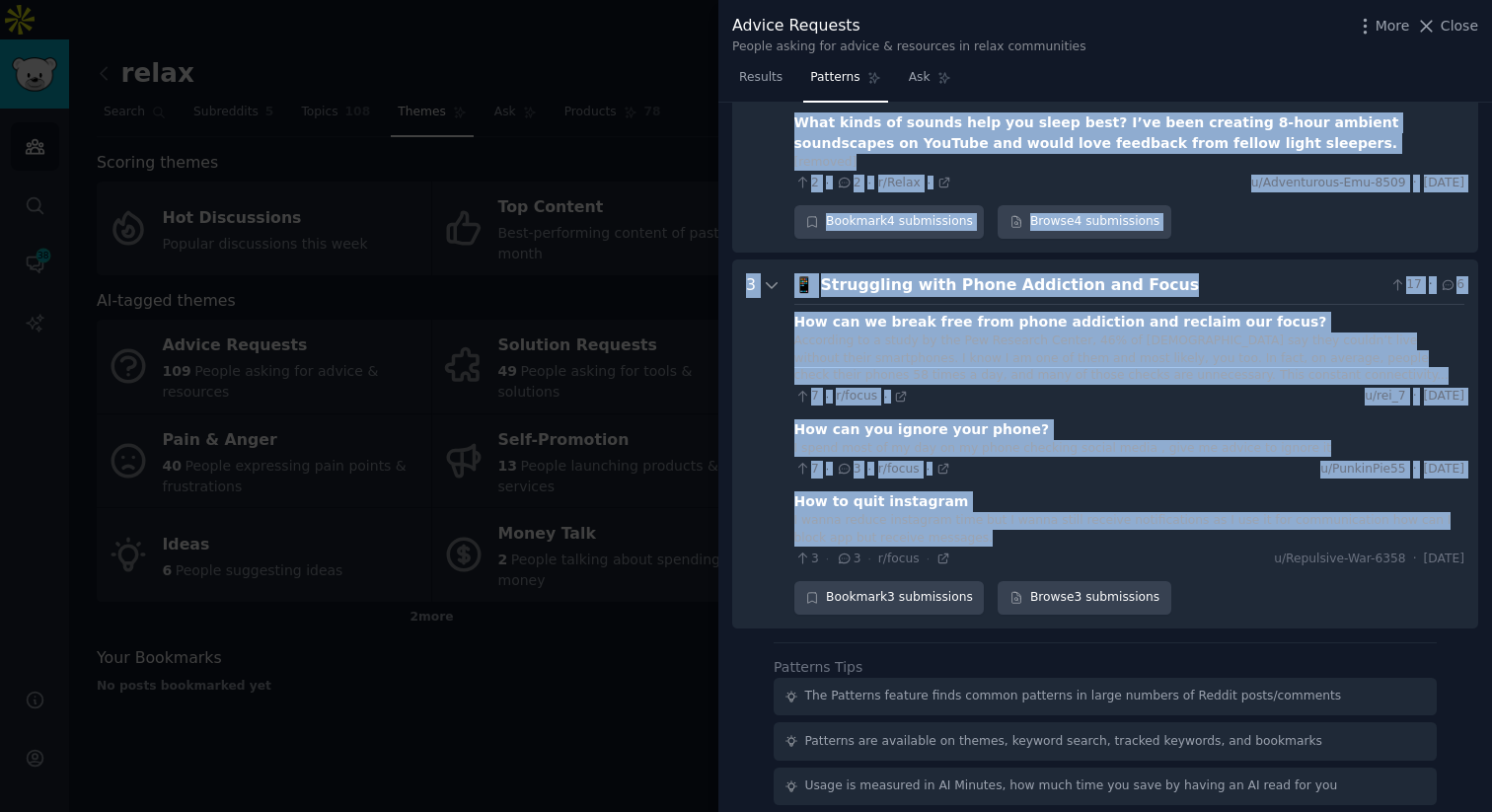
drag, startPoint x: 797, startPoint y: 218, endPoint x: 1035, endPoint y: 439, distance: 324.8
copy div "🧘‍♂️ Loremipsum do s Amet con Adipi eli Seddoeiusm 818 · 423 Temporinc utlabore…"
